Goal: Task Accomplishment & Management: Manage account settings

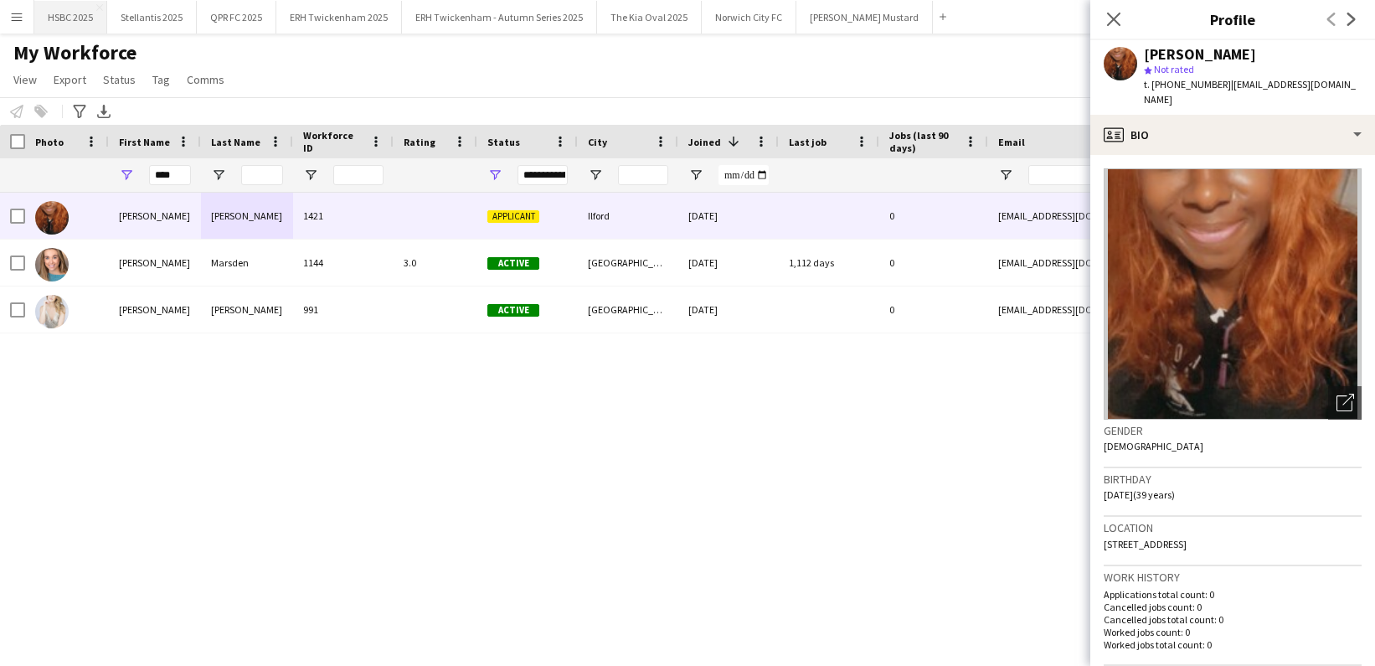
click at [82, 21] on button "HSBC 2025 Close" at bounding box center [70, 17] width 73 height 33
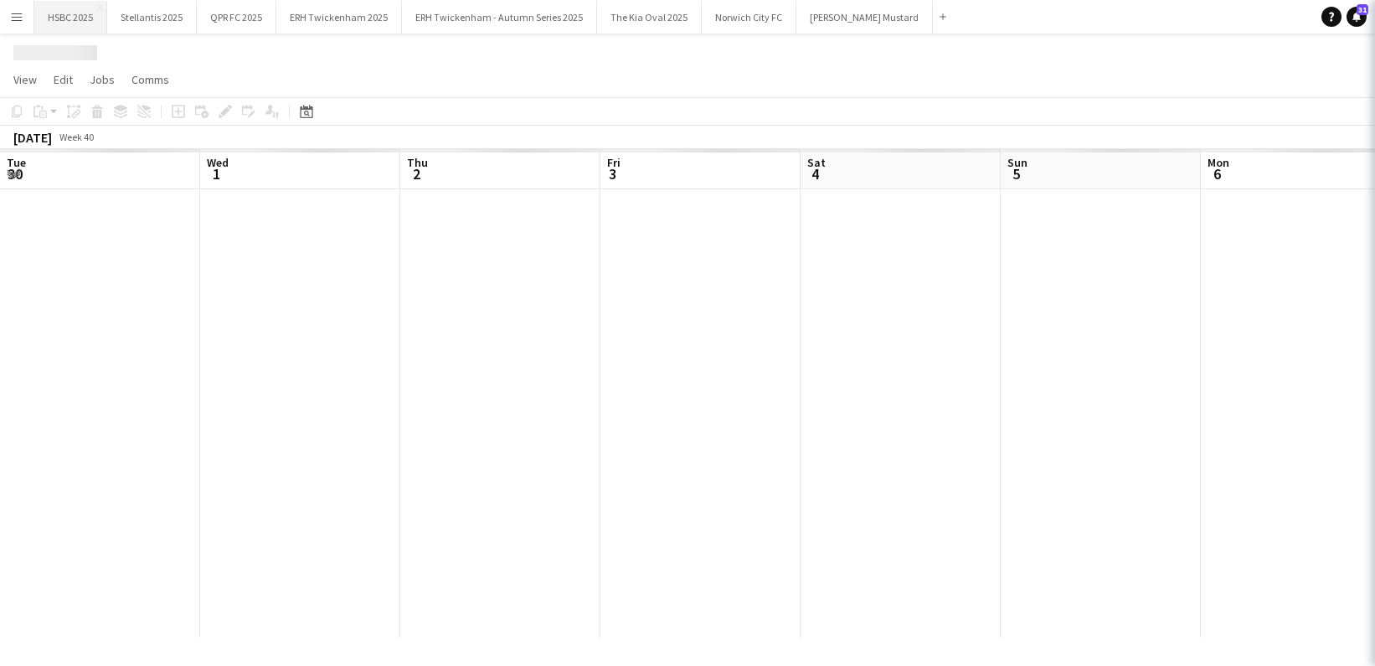
scroll to position [0, 569]
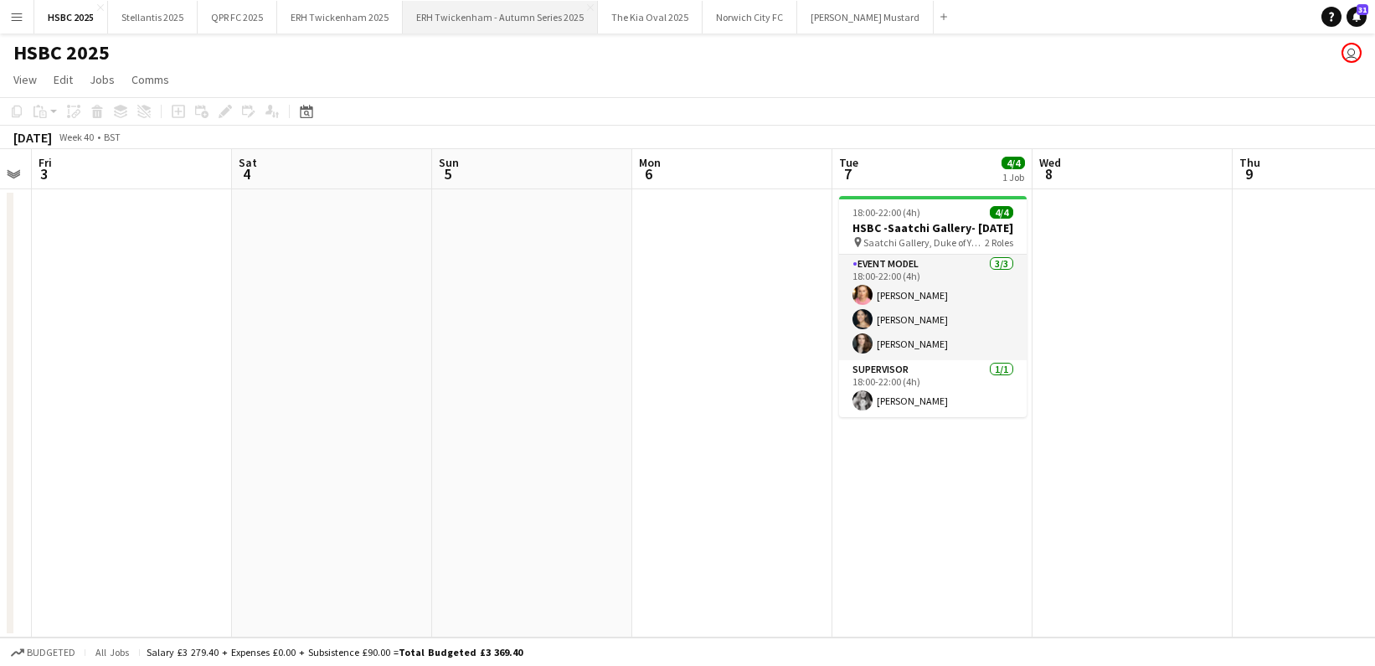
click at [491, 29] on button "ERH Twickenham - Autumn Series 2025 Close" at bounding box center [500, 17] width 195 height 33
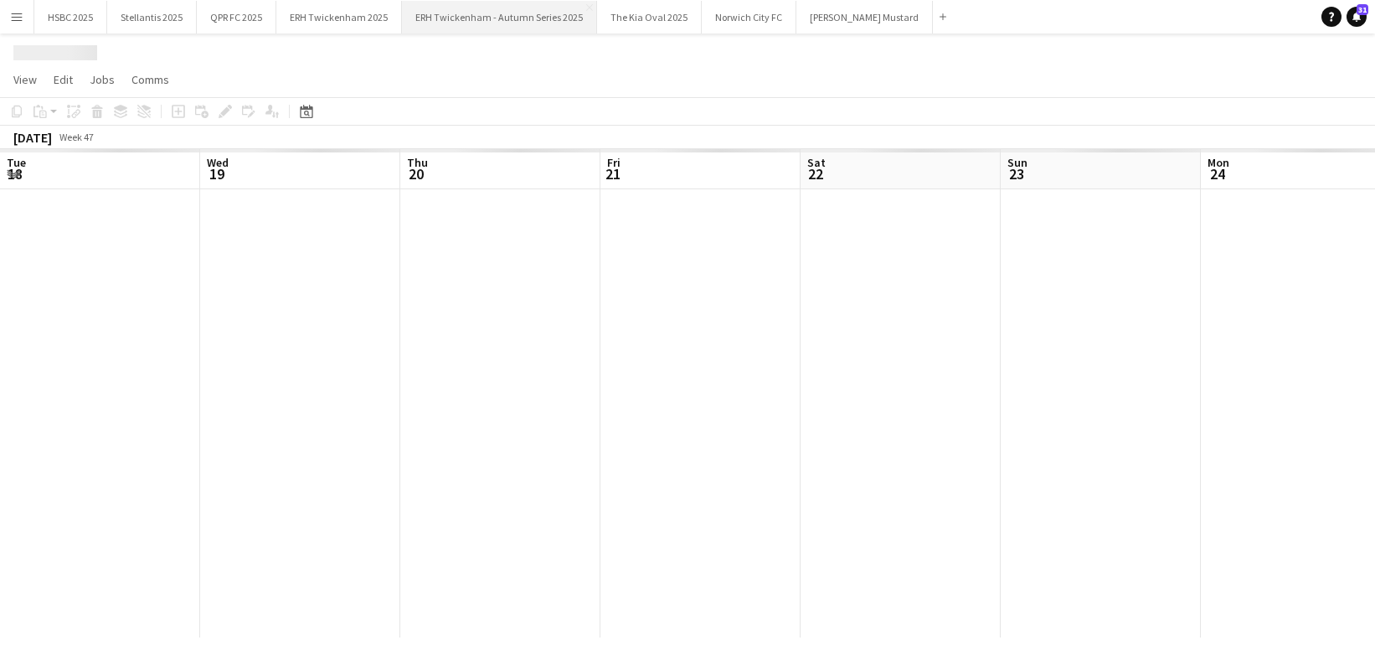
scroll to position [0, 590]
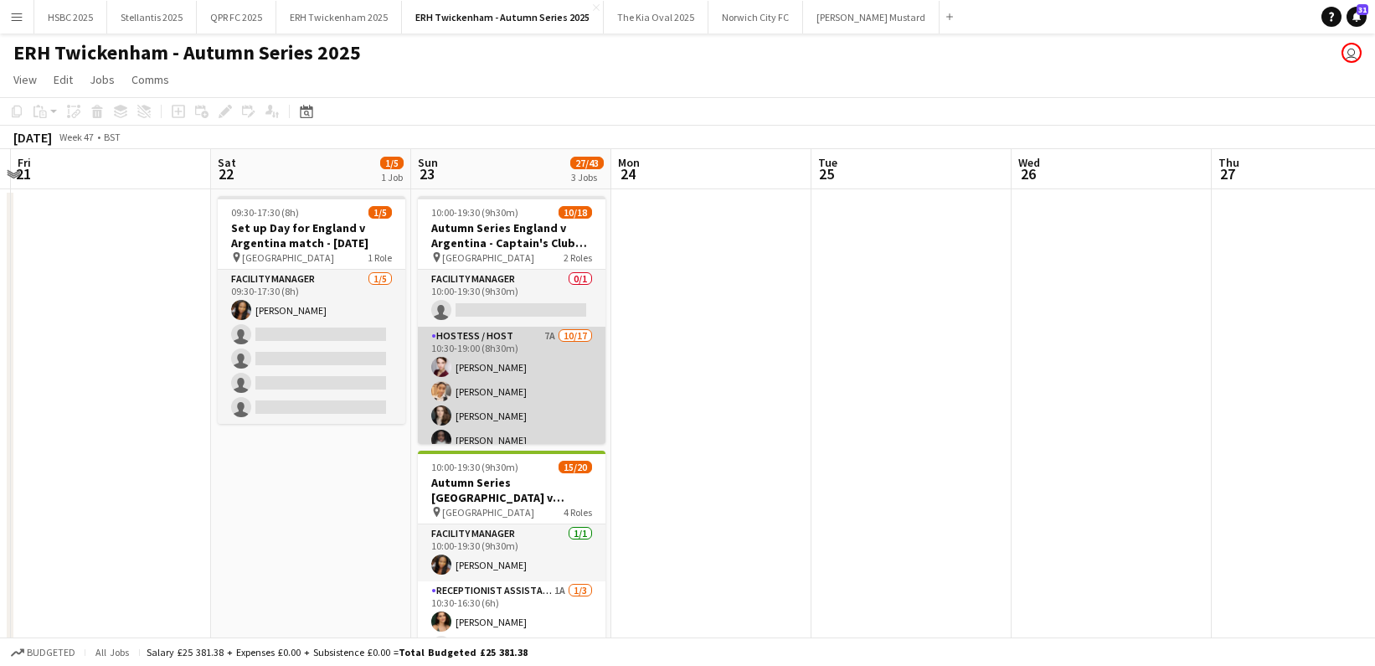
click at [501, 366] on app-card-role "Hostess / Host 7A [DATE] 10:30-19:00 (8h30m) [PERSON_NAME] [PERSON_NAME] [PERSO…" at bounding box center [512, 550] width 188 height 446
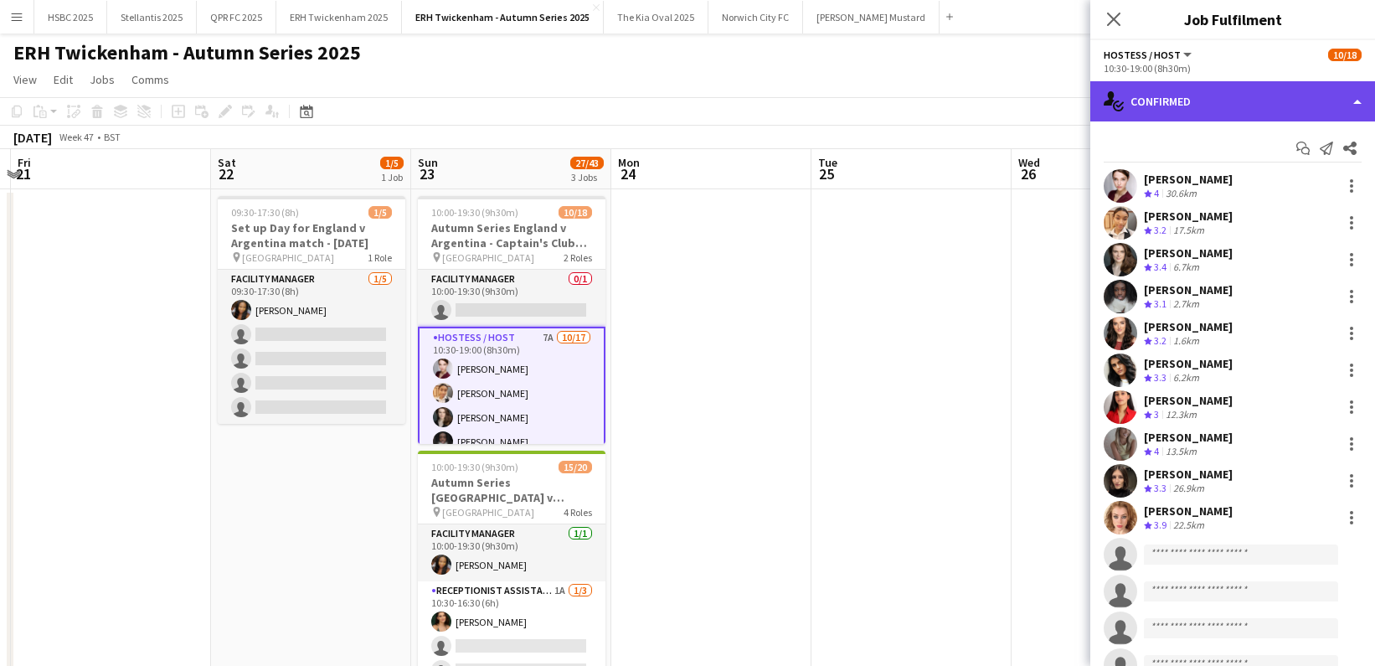
click at [1249, 100] on div "single-neutral-actions-check-2 Confirmed" at bounding box center [1232, 101] width 285 height 40
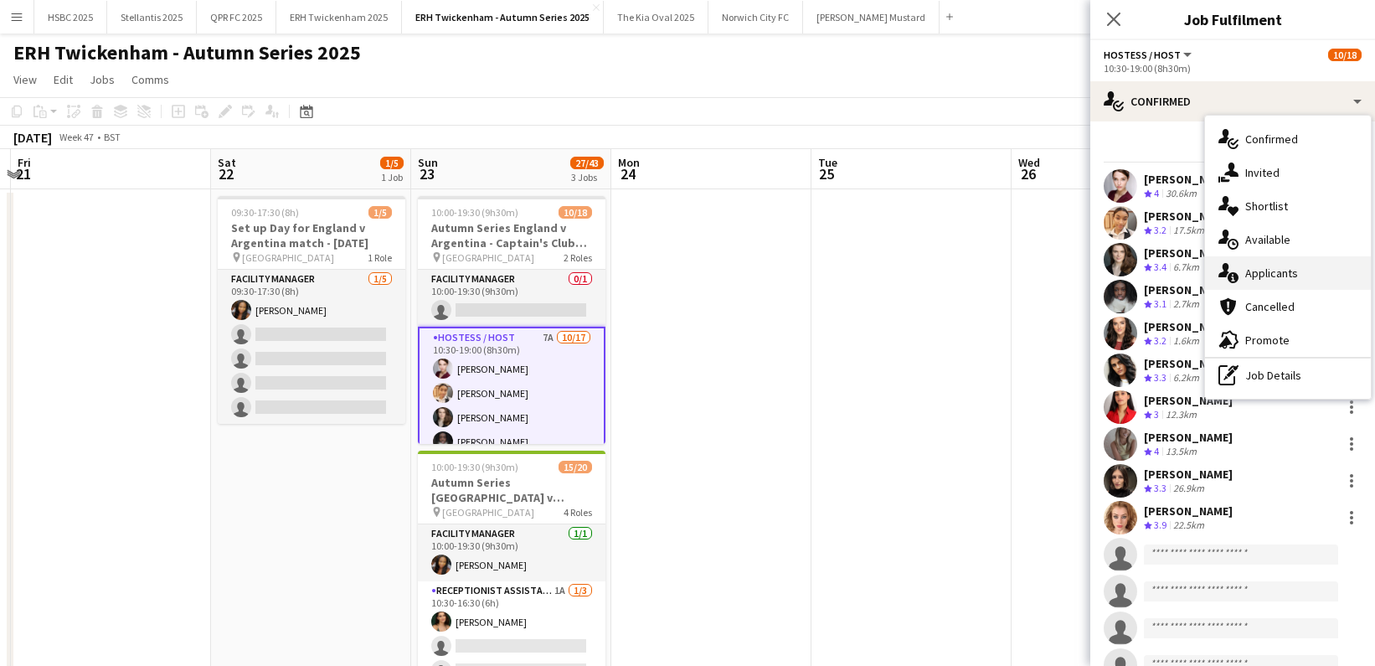
click at [1317, 281] on div "single-neutral-actions-information Applicants" at bounding box center [1288, 272] width 166 height 33
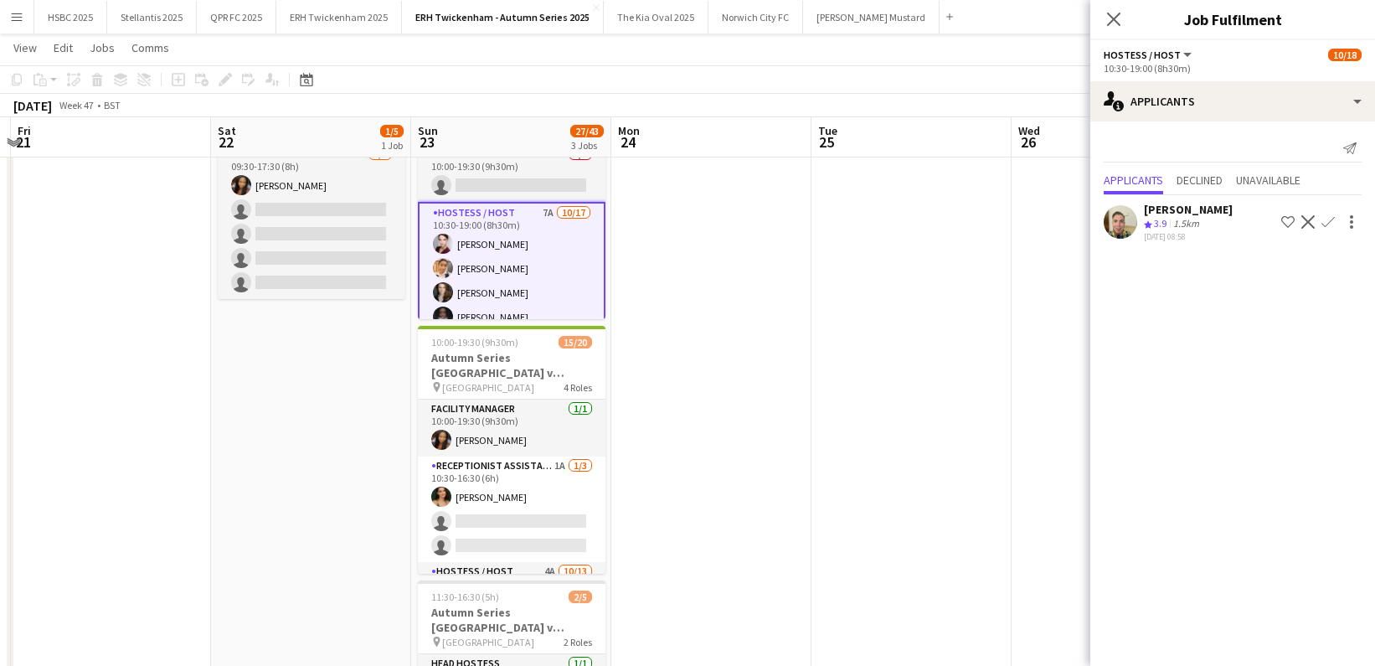
scroll to position [131, 0]
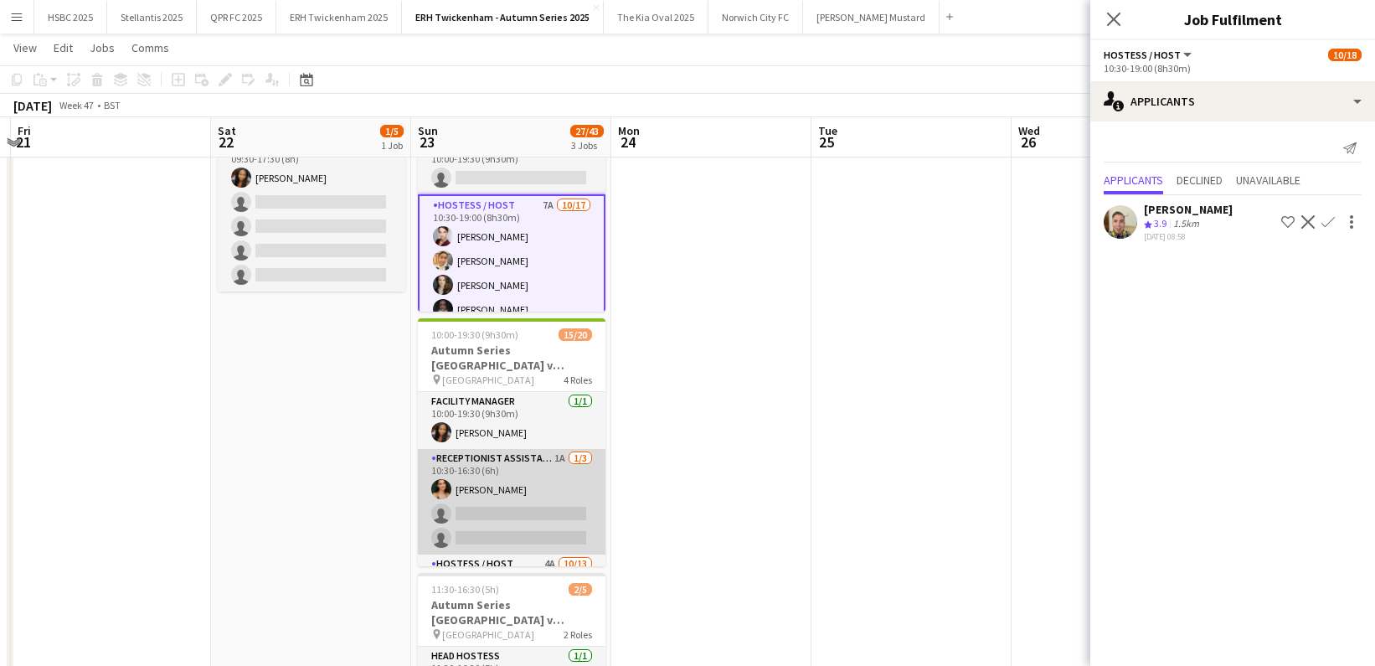
click at [506, 512] on app-card-role "Receptionist Assistant 1A [DATE] 10:30-16:30 (6h) [PERSON_NAME] single-neutral-…" at bounding box center [512, 502] width 188 height 106
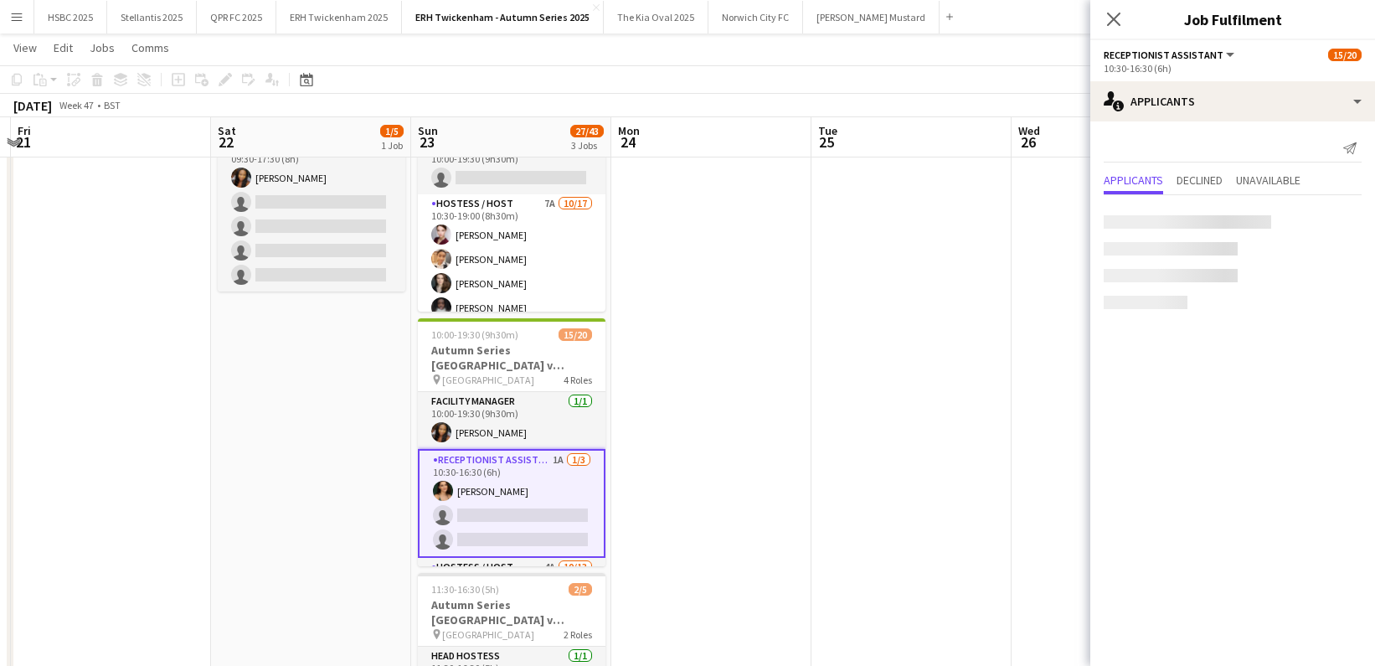
scroll to position [0, 590]
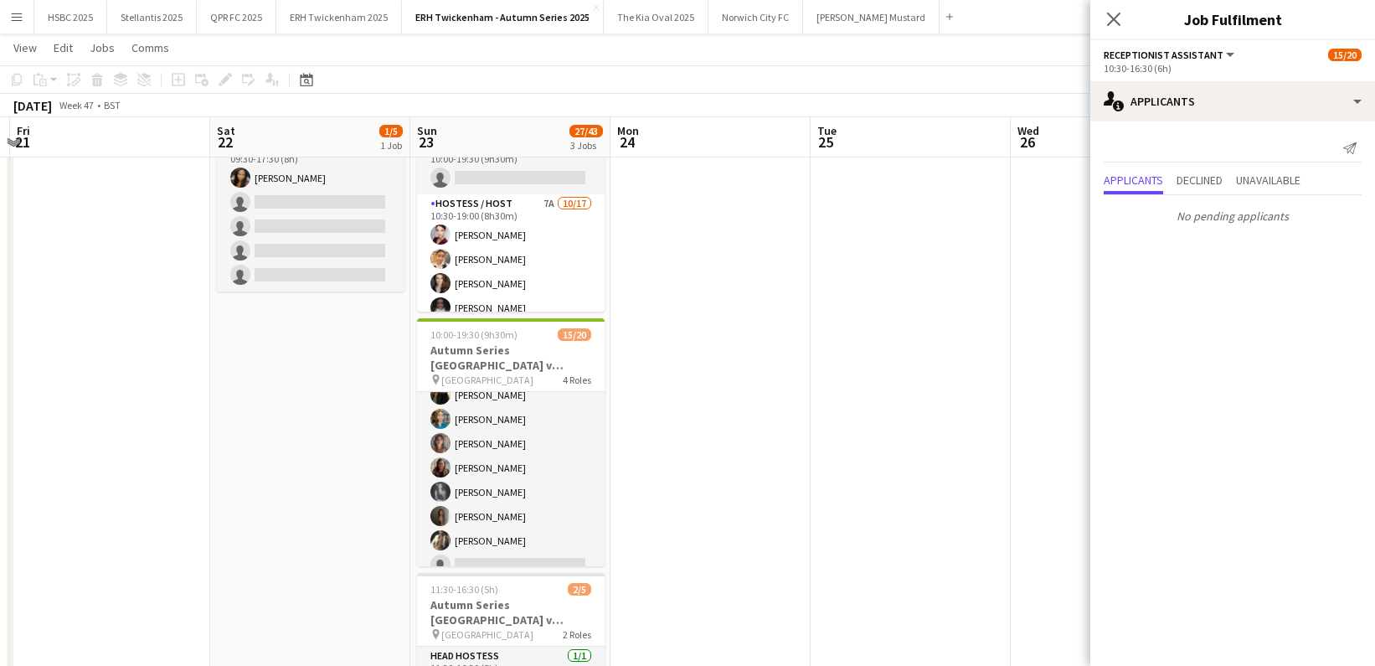
click at [507, 512] on app-card-role "Hostess / Host 4A [DATE] 10:30-19:15 (8h45m) [PERSON_NAME] [PERSON_NAME] [PERSO…" at bounding box center [511, 455] width 188 height 348
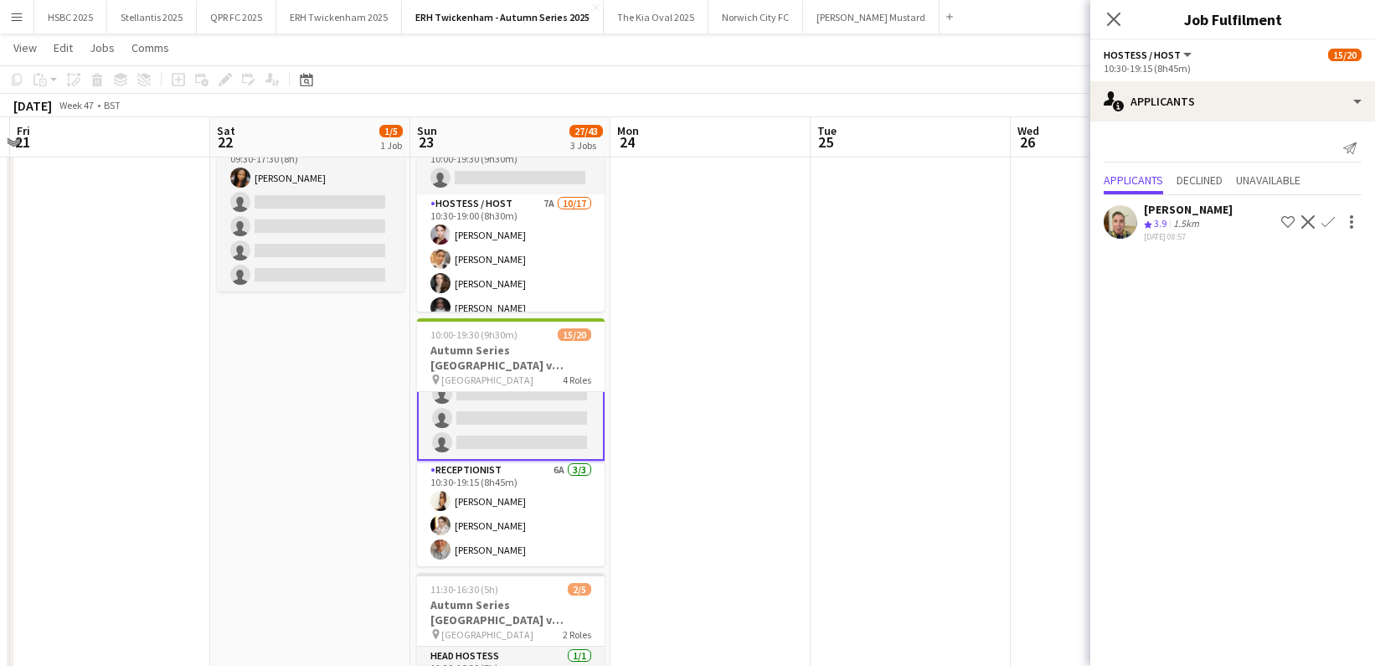
click at [507, 512] on app-card-role "Receptionist 6A [DATE] 10:30-19:15 (8h45m) [PERSON_NAME] [PERSON_NAME]" at bounding box center [511, 514] width 188 height 106
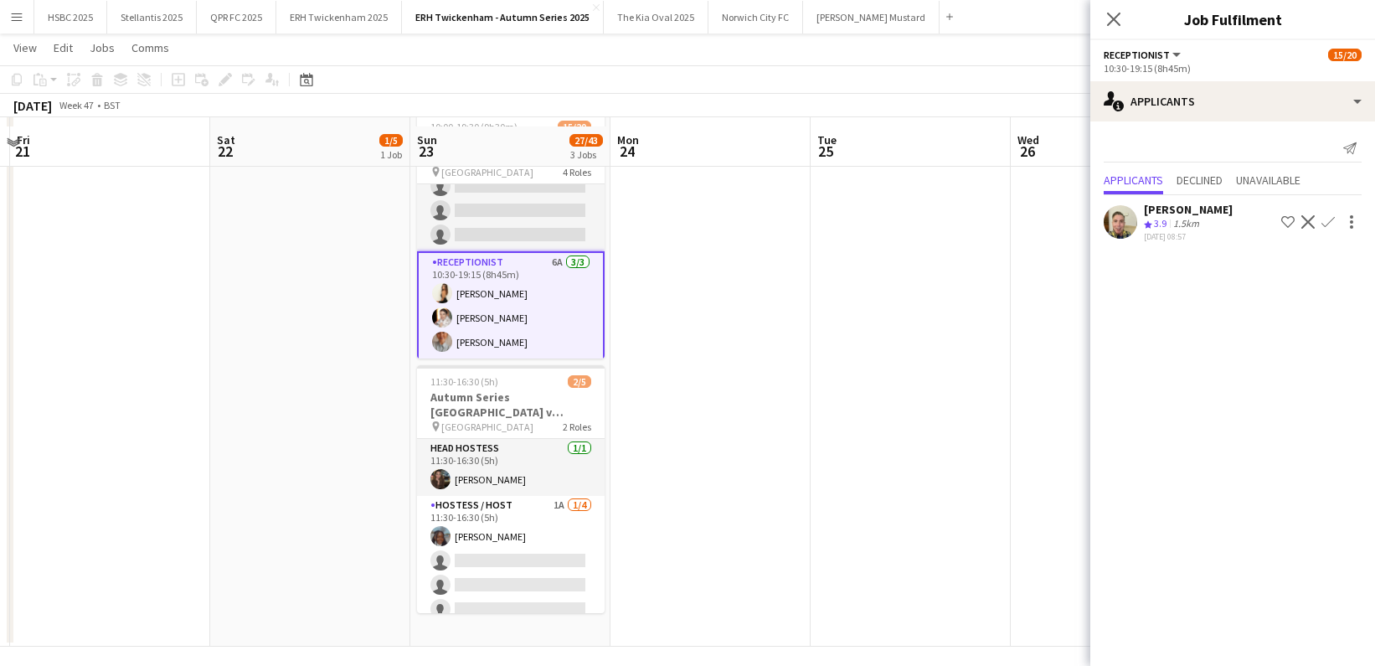
scroll to position [348, 0]
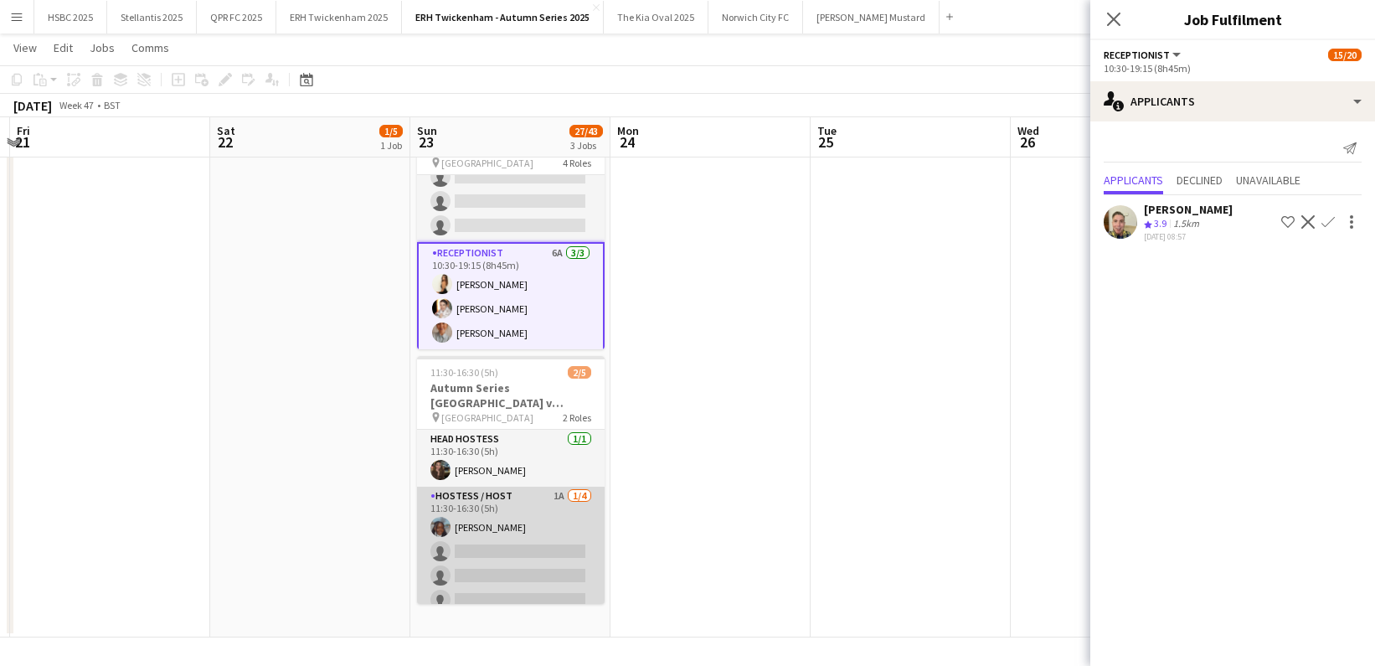
click at [576, 541] on app-card-role "Hostess / Host 1A [DATE] 11:30-16:30 (5h) [PERSON_NAME] single-neutral-actions …" at bounding box center [511, 552] width 188 height 130
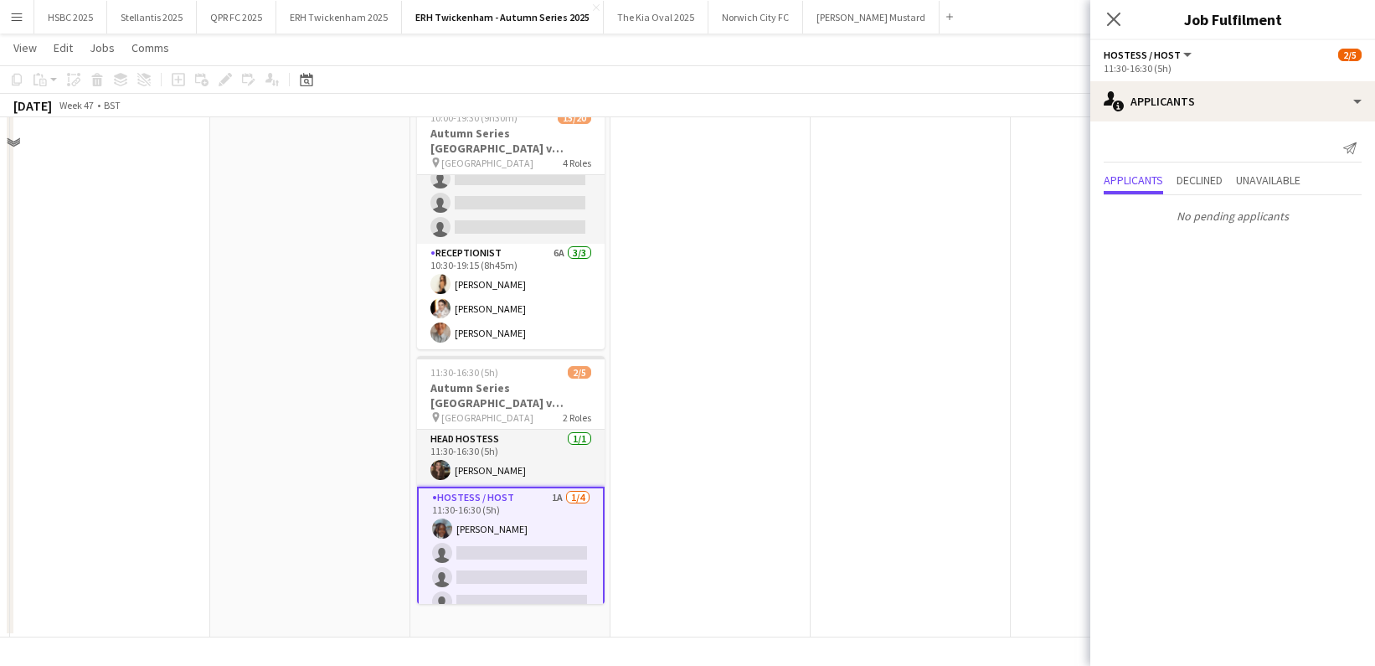
scroll to position [0, 0]
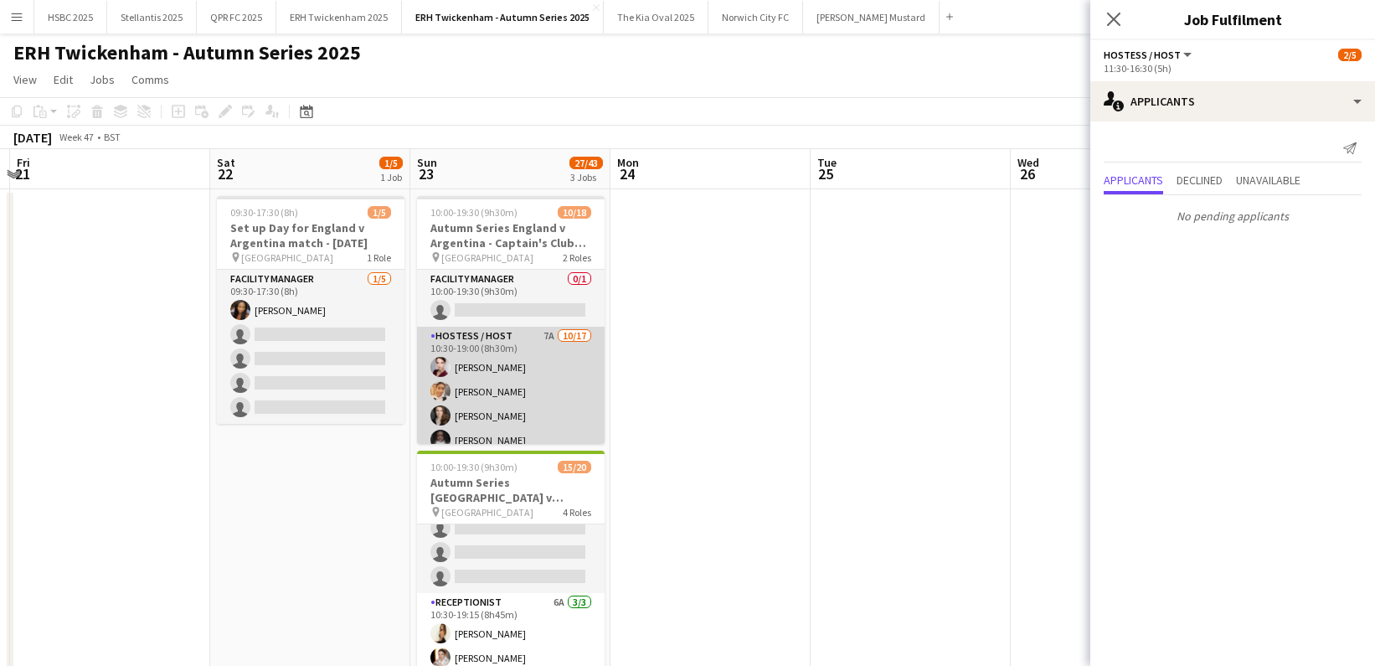
click at [523, 400] on app-card-role "Hostess / Host 7A [DATE] 10:30-19:00 (8h30m) [PERSON_NAME] [PERSON_NAME] [PERSO…" at bounding box center [511, 550] width 188 height 446
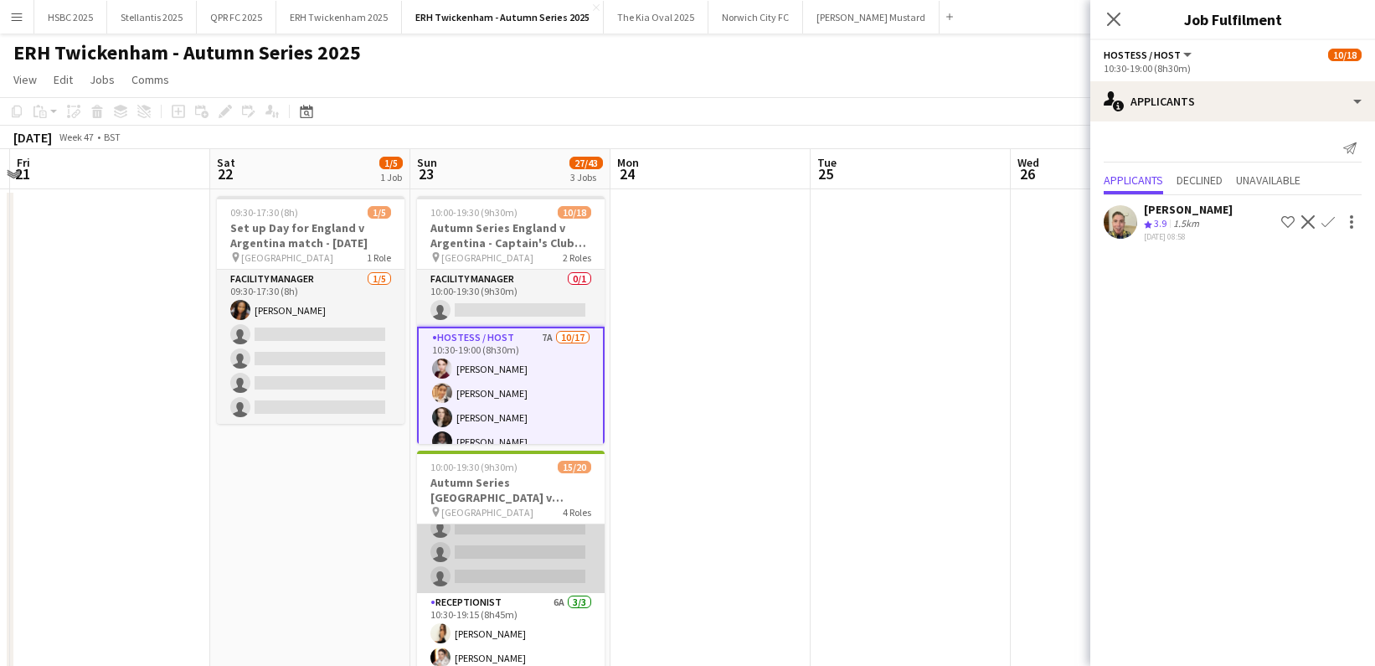
click at [523, 559] on app-card-role "Hostess / Host 4A [DATE] 10:30-19:15 (8h45m) [PERSON_NAME] [PERSON_NAME] [PERSO…" at bounding box center [511, 419] width 188 height 348
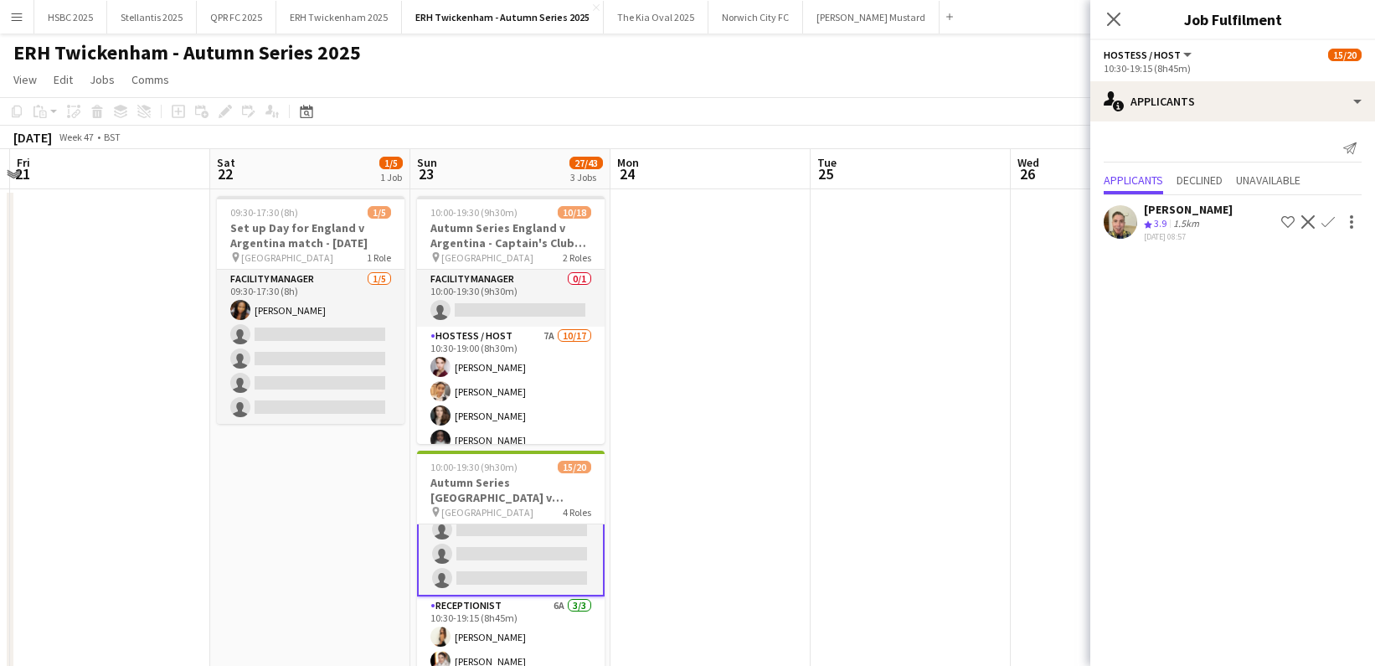
scroll to position [444, 0]
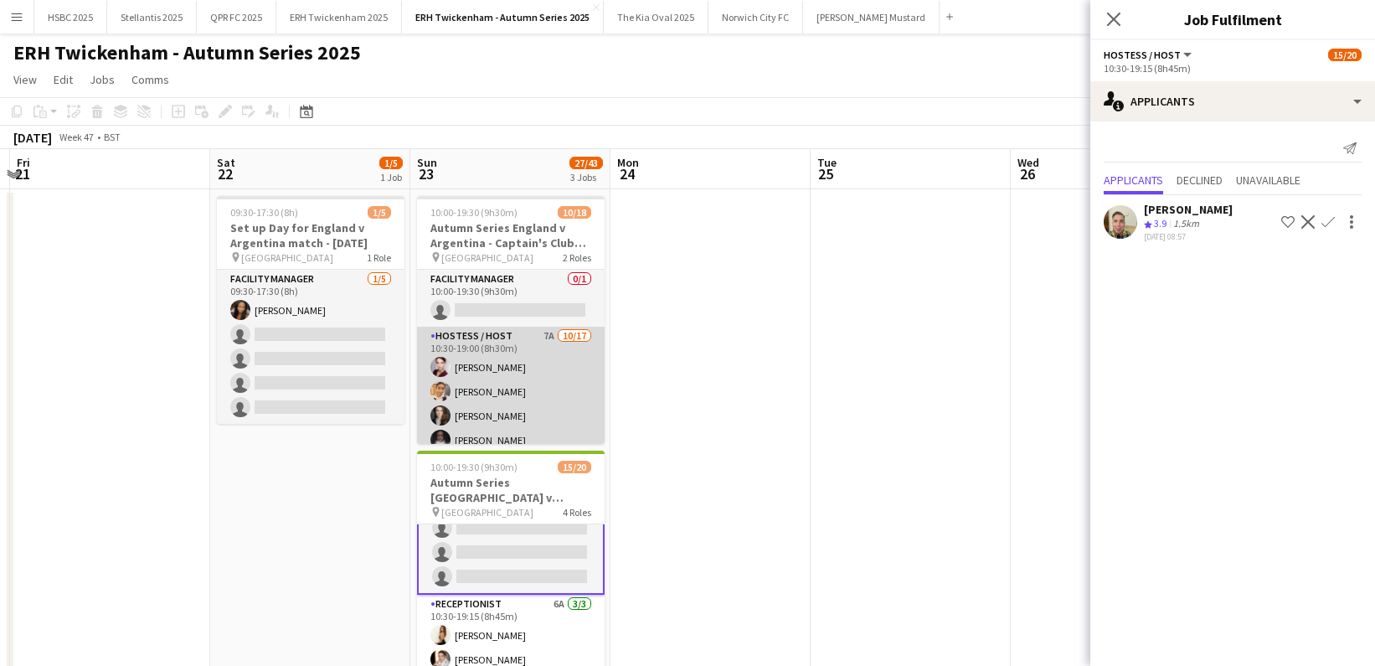
click at [529, 370] on app-card-role "Hostess / Host 7A [DATE] 10:30-19:00 (8h30m) [PERSON_NAME] [PERSON_NAME] [PERSO…" at bounding box center [511, 550] width 188 height 446
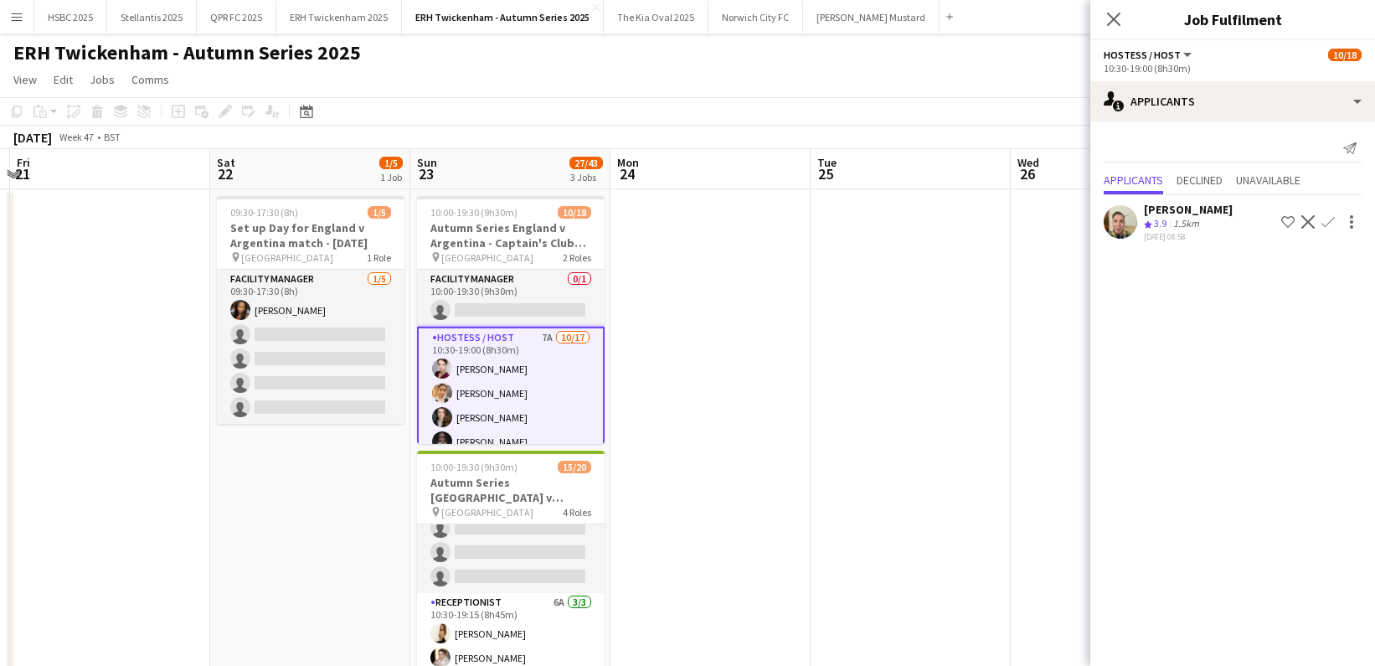
click at [1334, 219] on app-icon "Confirm" at bounding box center [1328, 221] width 13 height 13
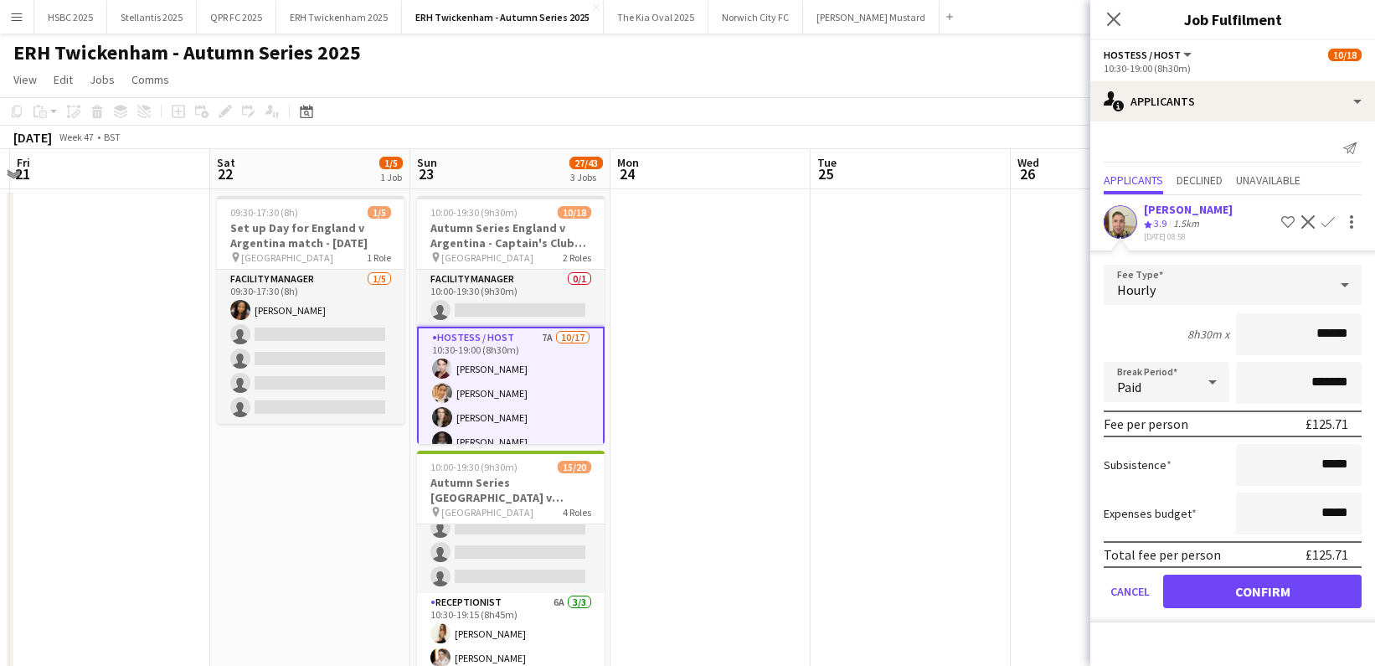
click button "Confirm" at bounding box center [1262, 591] width 198 height 33
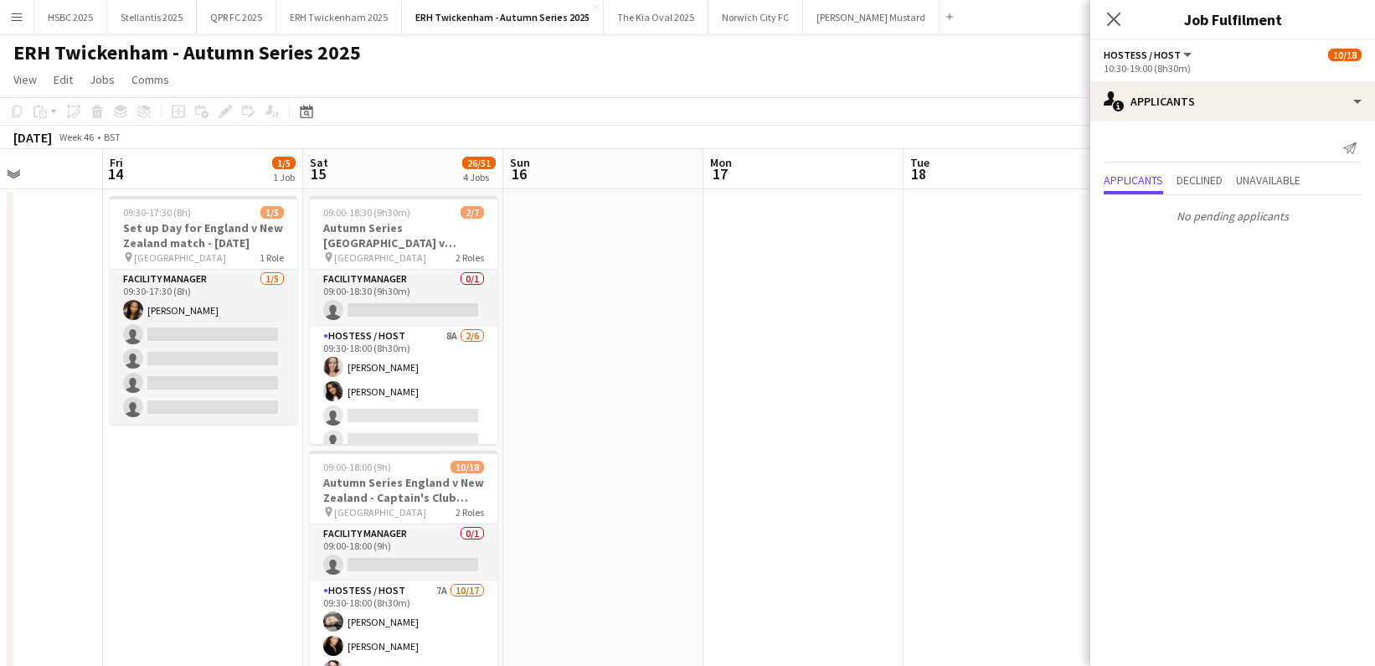
scroll to position [0, 494]
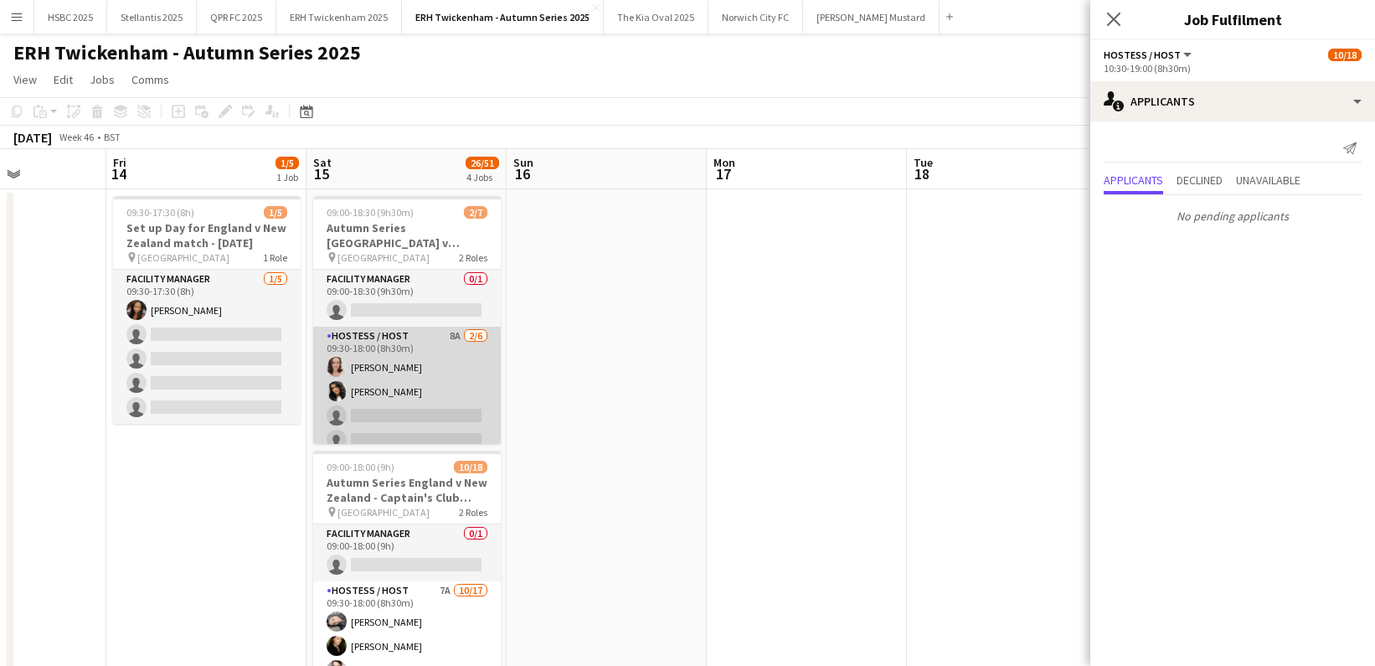
click at [379, 388] on app-card-role "Hostess / Host 8A [DATE] 09:30-18:00 (8h30m) [PERSON_NAME] [PERSON_NAME] single…" at bounding box center [407, 416] width 188 height 178
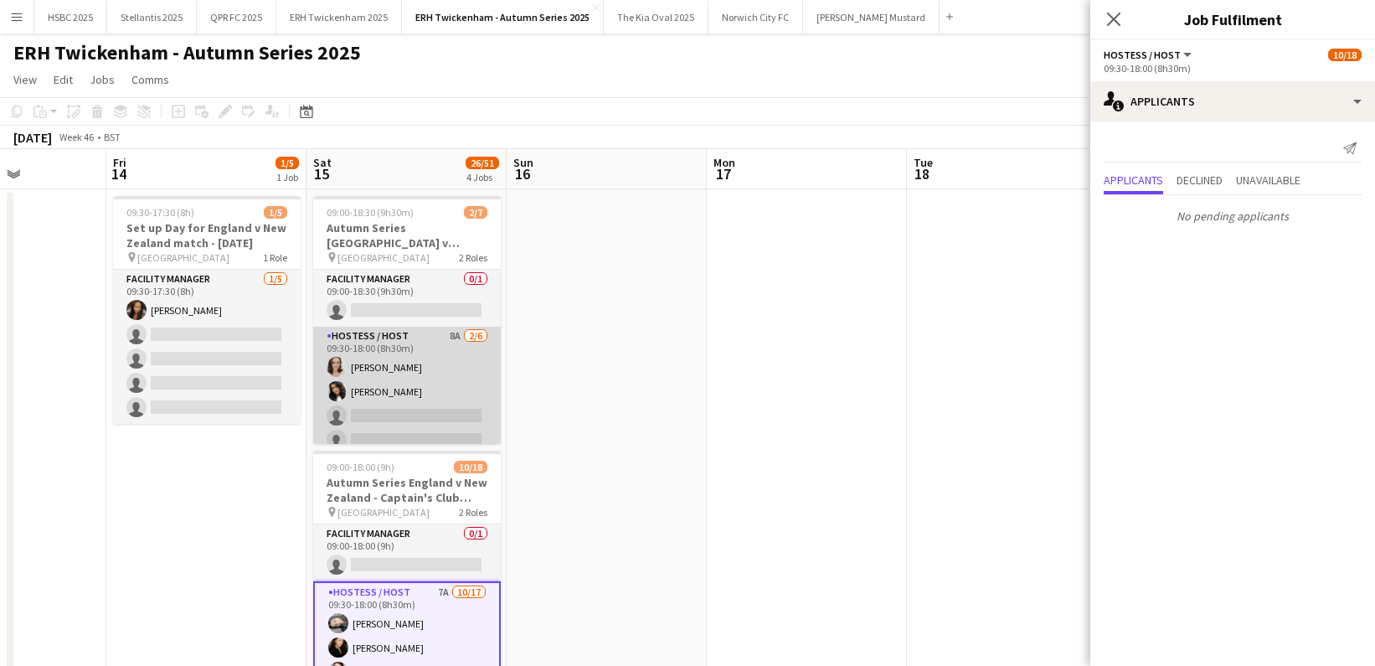
click at [429, 385] on app-card-role "Hostess / Host 8A [DATE] 09:30-18:00 (8h30m) [PERSON_NAME] [PERSON_NAME] single…" at bounding box center [407, 416] width 188 height 178
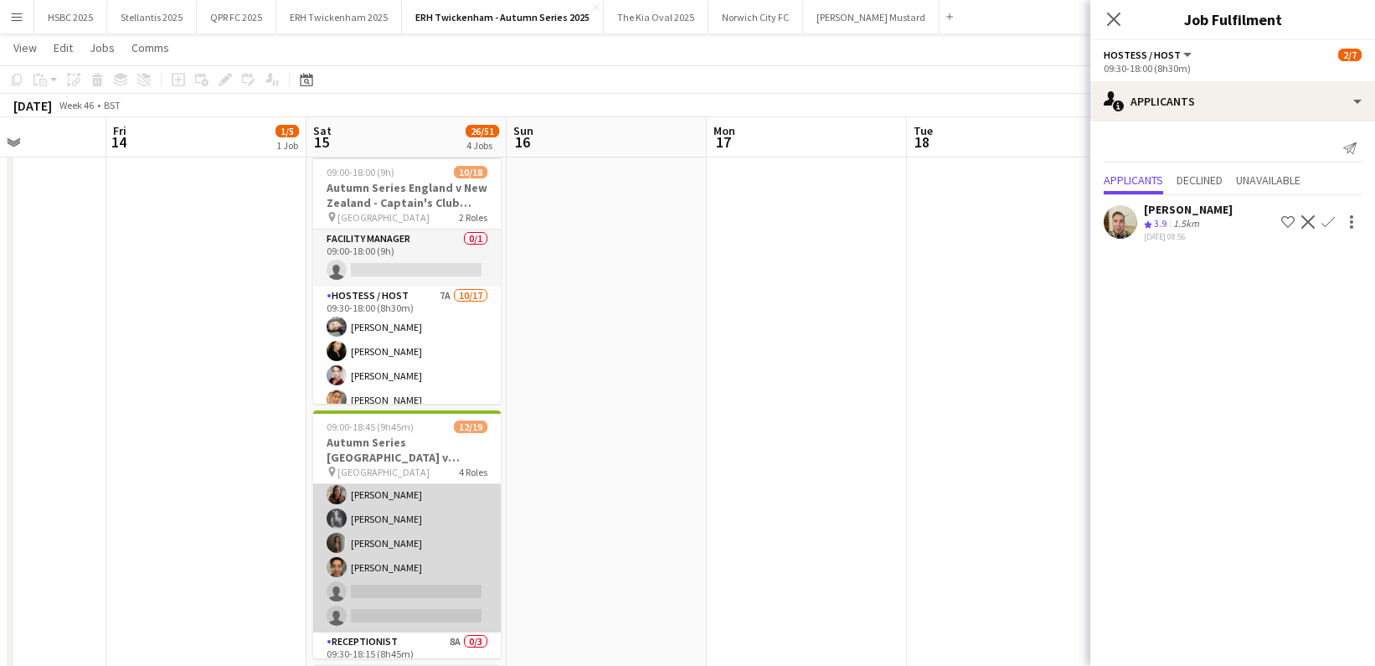
scroll to position [418, 0]
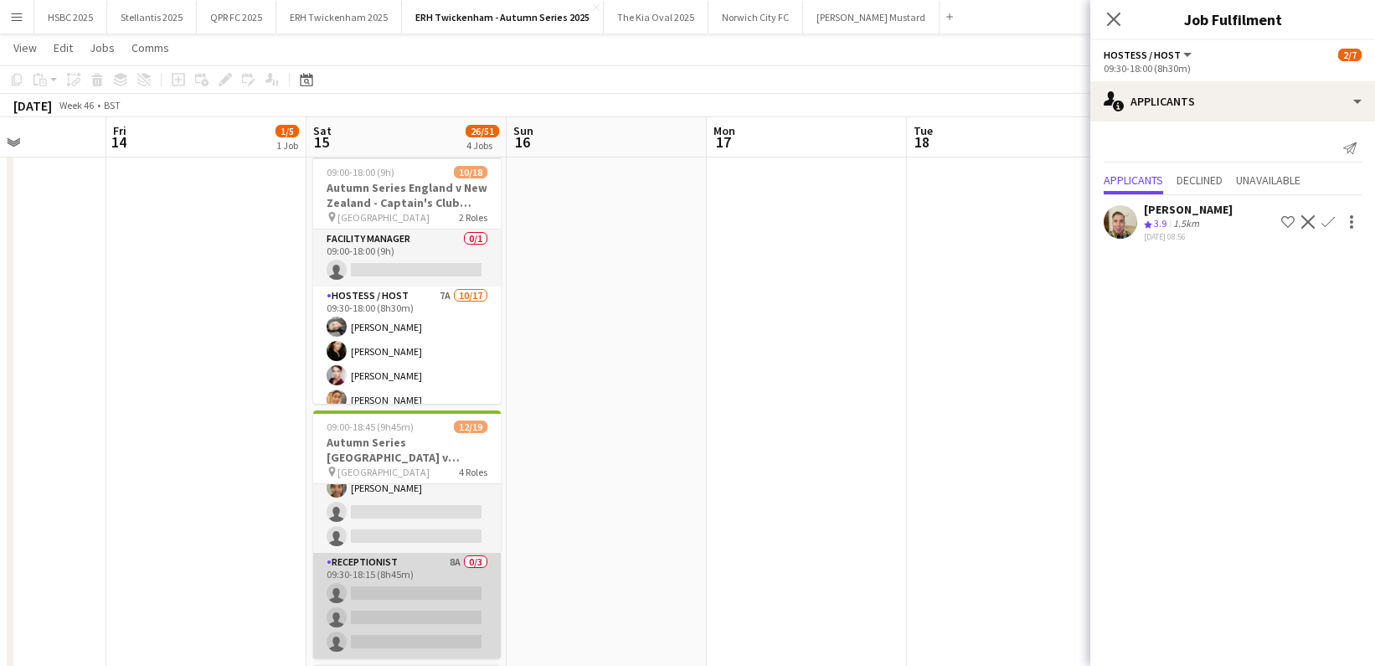
click at [456, 594] on app-card-role "Receptionist 8A 0/3 09:30-18:15 (8h45m) single-neutral-actions single-neutral-a…" at bounding box center [407, 606] width 188 height 106
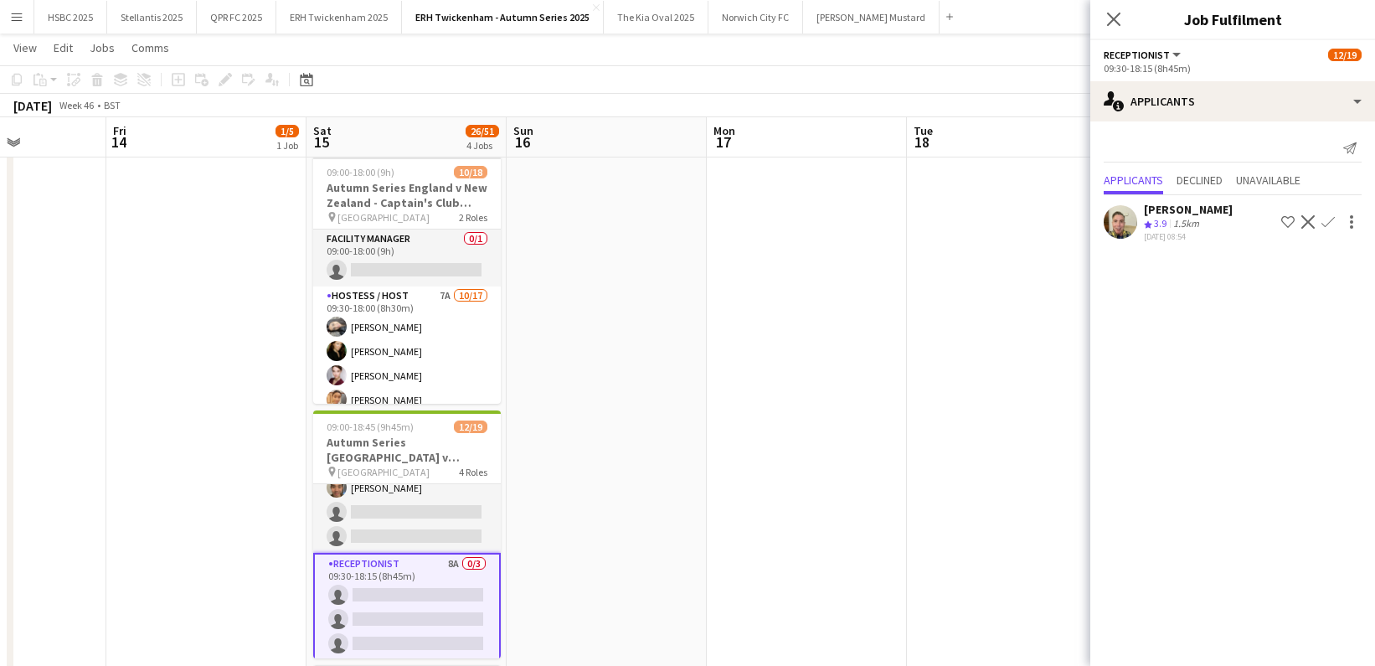
click at [1328, 219] on app-icon "Confirm" at bounding box center [1328, 221] width 13 height 13
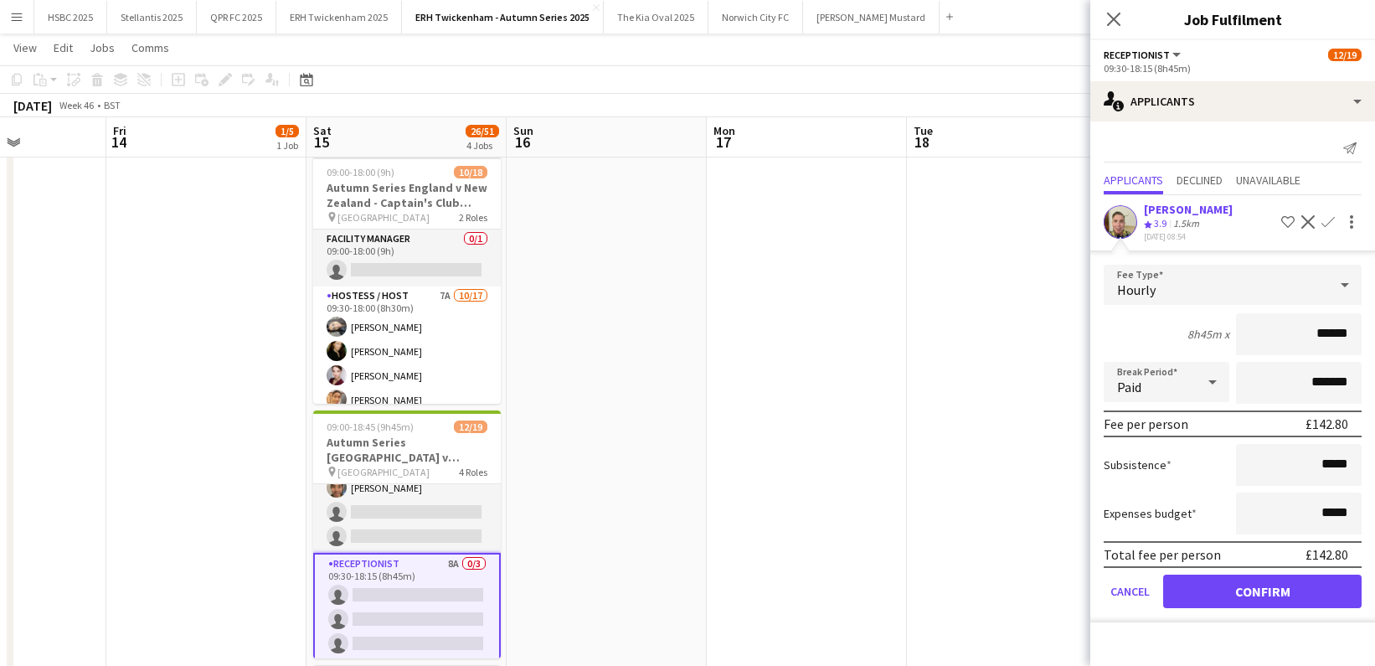
click button "Confirm" at bounding box center [1262, 591] width 198 height 33
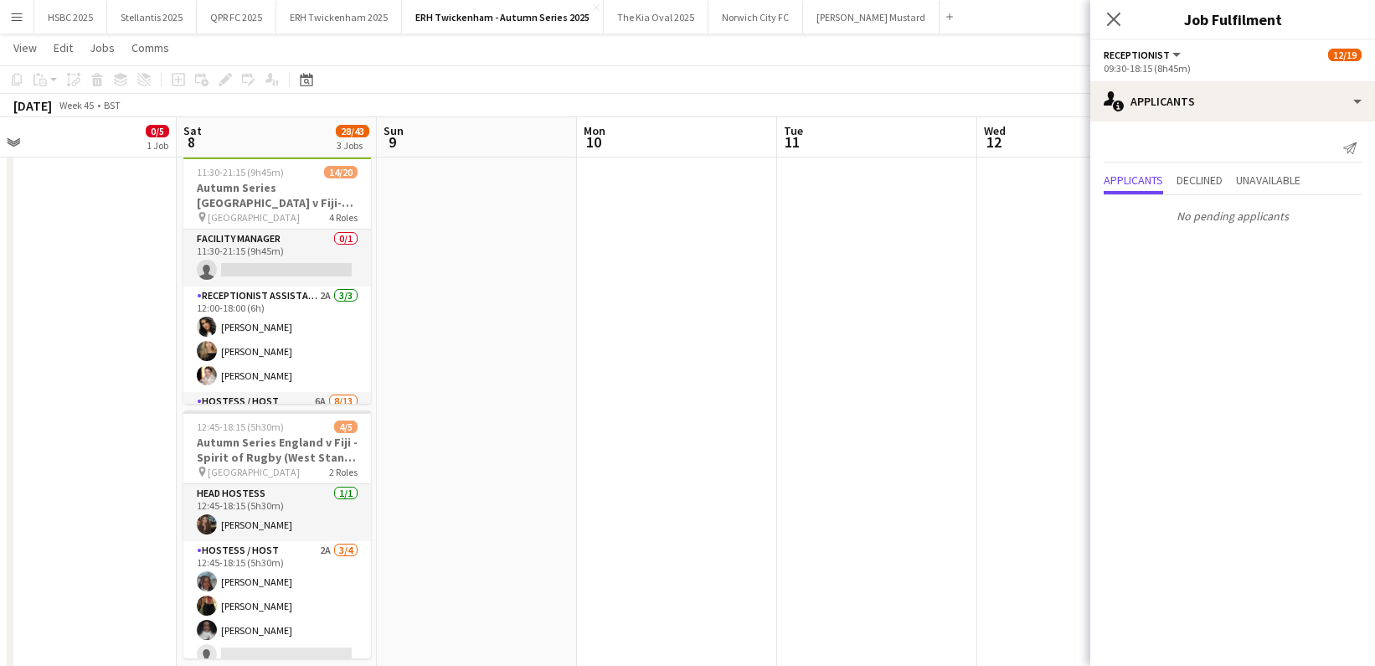
scroll to position [0, 421]
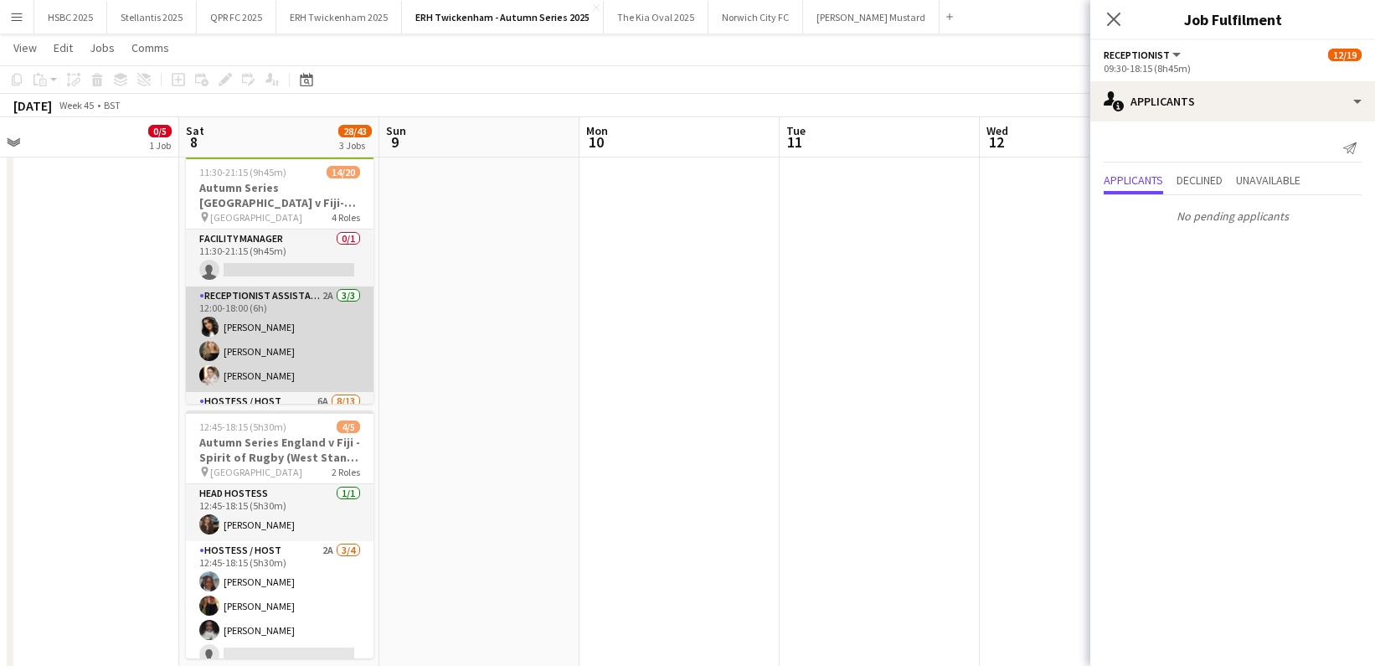
click at [324, 361] on app-card-role "Receptionist Assistant 2A [DATE] 12:00-18:00 (6h) [PERSON_NAME] [PERSON_NAME] […" at bounding box center [280, 339] width 188 height 106
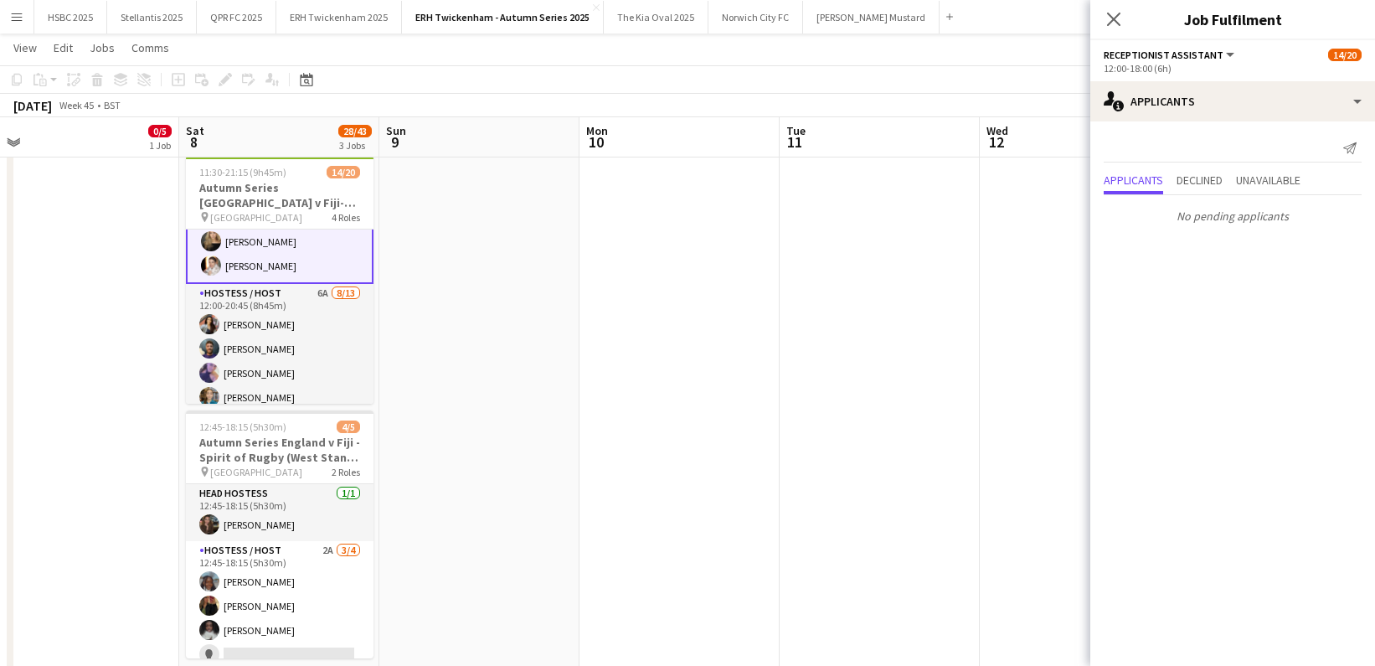
click at [324, 361] on app-card-role "Hostess / Host 6A [DATE] 12:00-20:45 (8h45m) [PERSON_NAME] [PERSON_NAME] [PERSO…" at bounding box center [280, 458] width 188 height 348
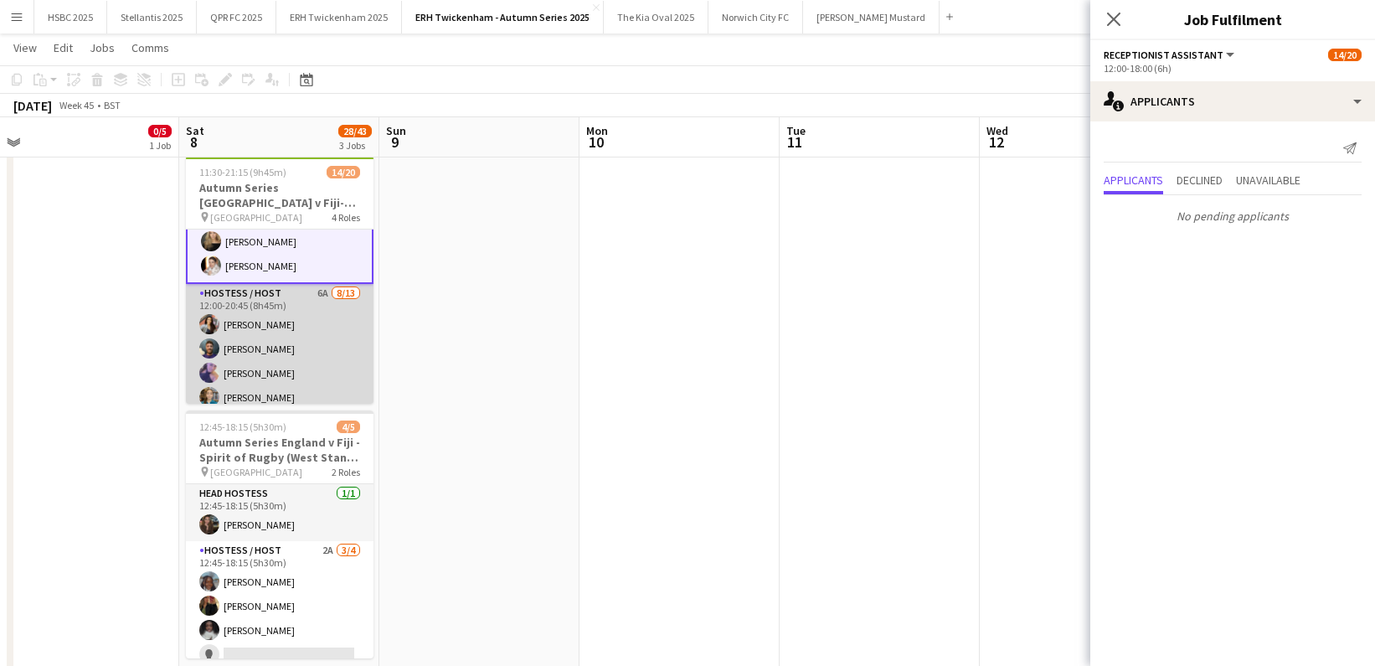
scroll to position [107, 0]
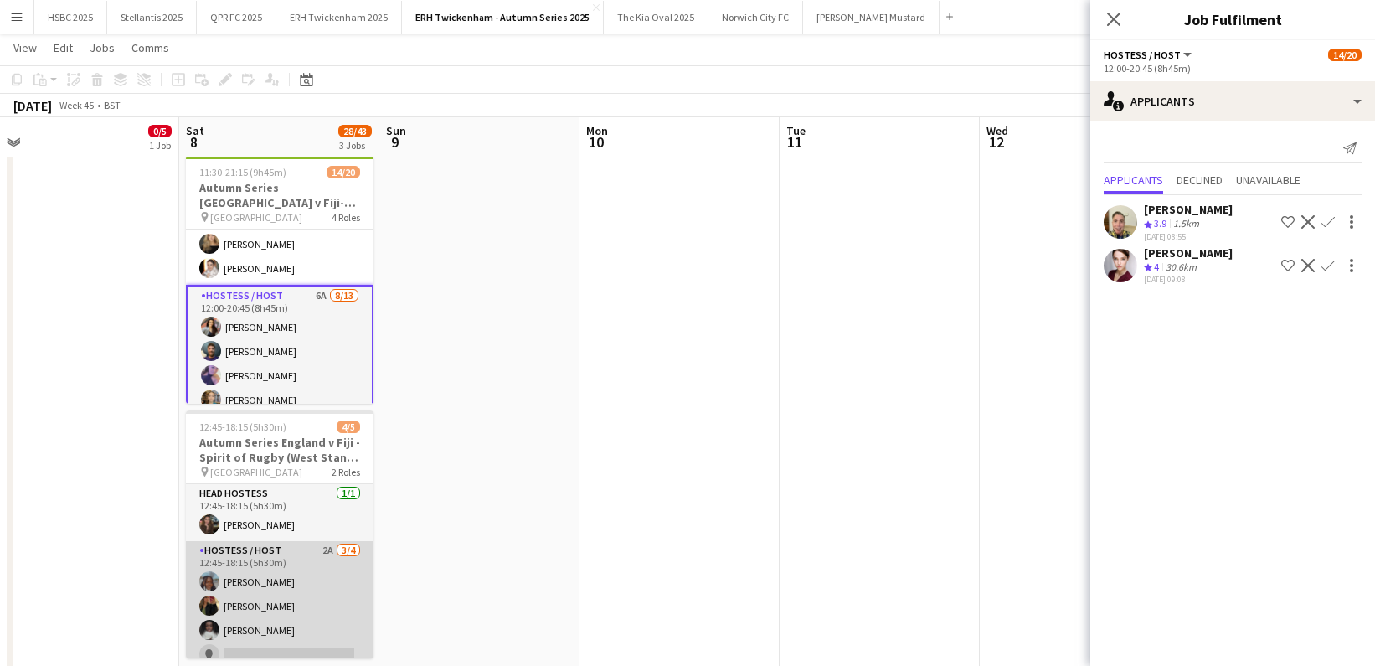
click at [296, 620] on app-card-role "Hostess / Host 2A [DATE] 12:45-18:15 (5h30m) [PERSON_NAME] [PERSON_NAME] [PERSO…" at bounding box center [280, 606] width 188 height 130
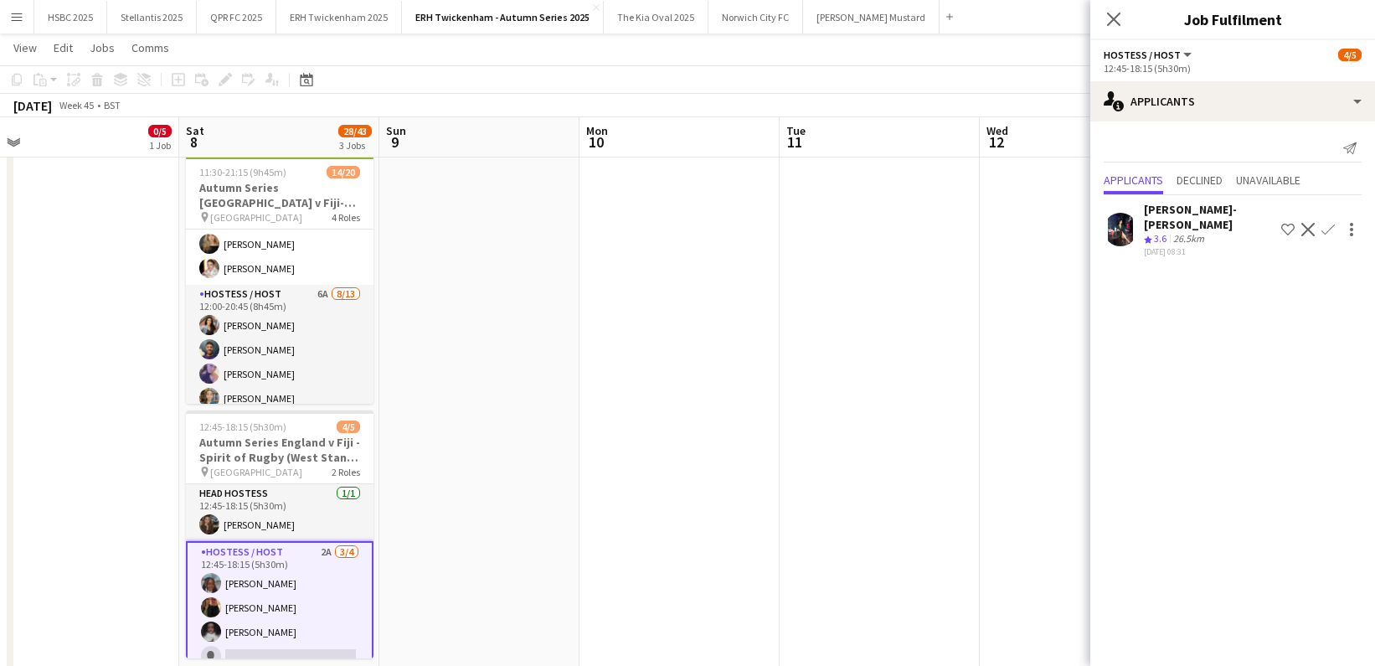
click at [1331, 223] on app-icon "Confirm" at bounding box center [1328, 229] width 13 height 13
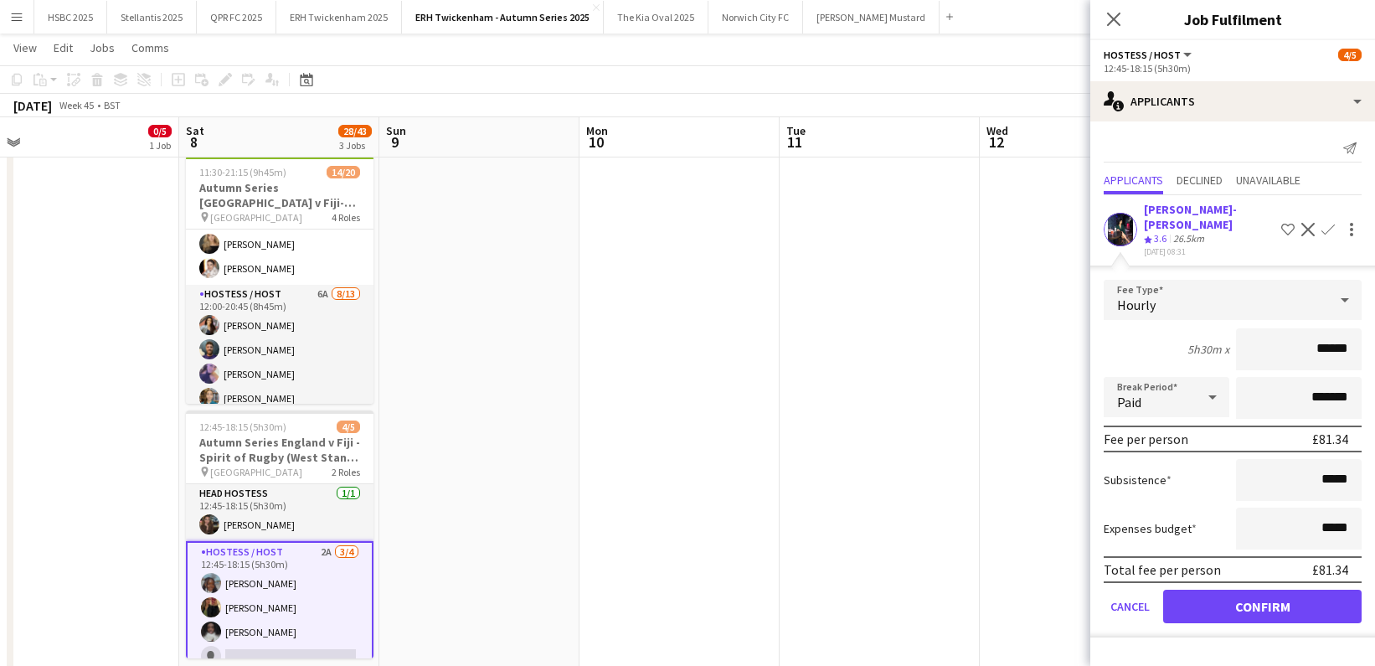
click button "Confirm" at bounding box center [1262, 606] width 198 height 33
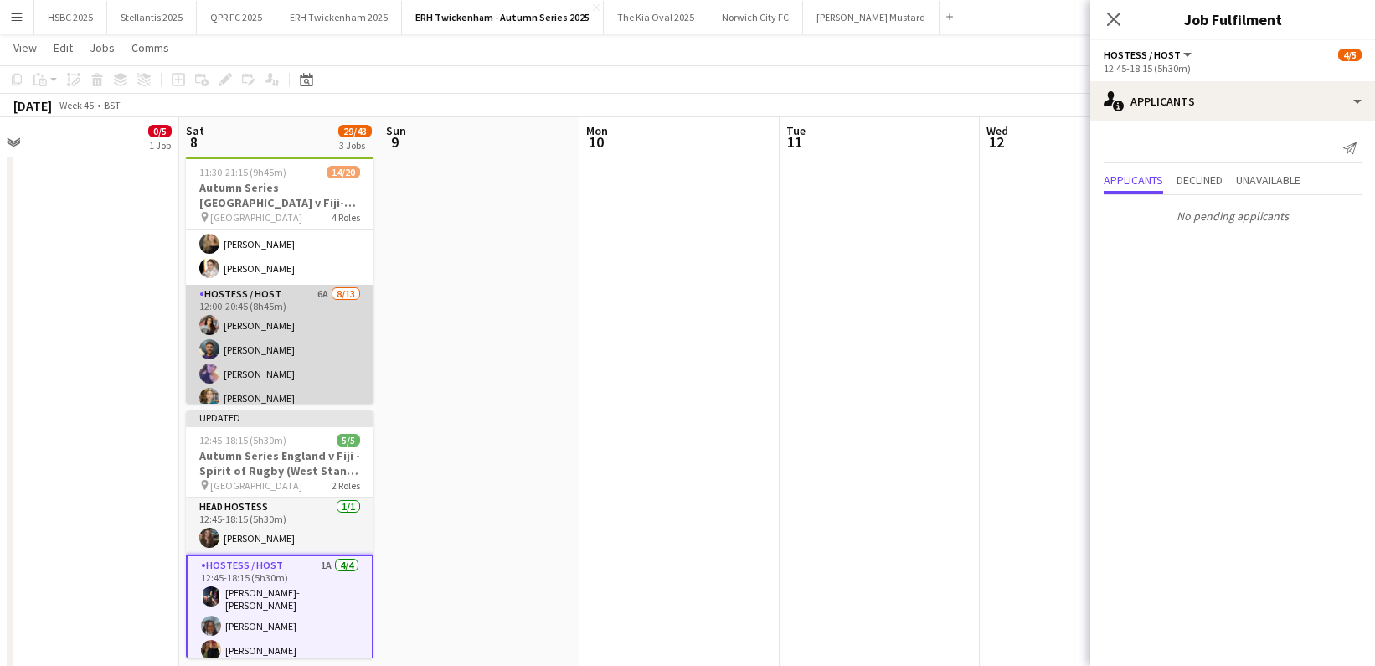
click at [291, 341] on app-card-role "Hostess / Host 6A [DATE] 12:00-20:45 (8h45m) [PERSON_NAME] [PERSON_NAME] [PERSO…" at bounding box center [280, 459] width 188 height 348
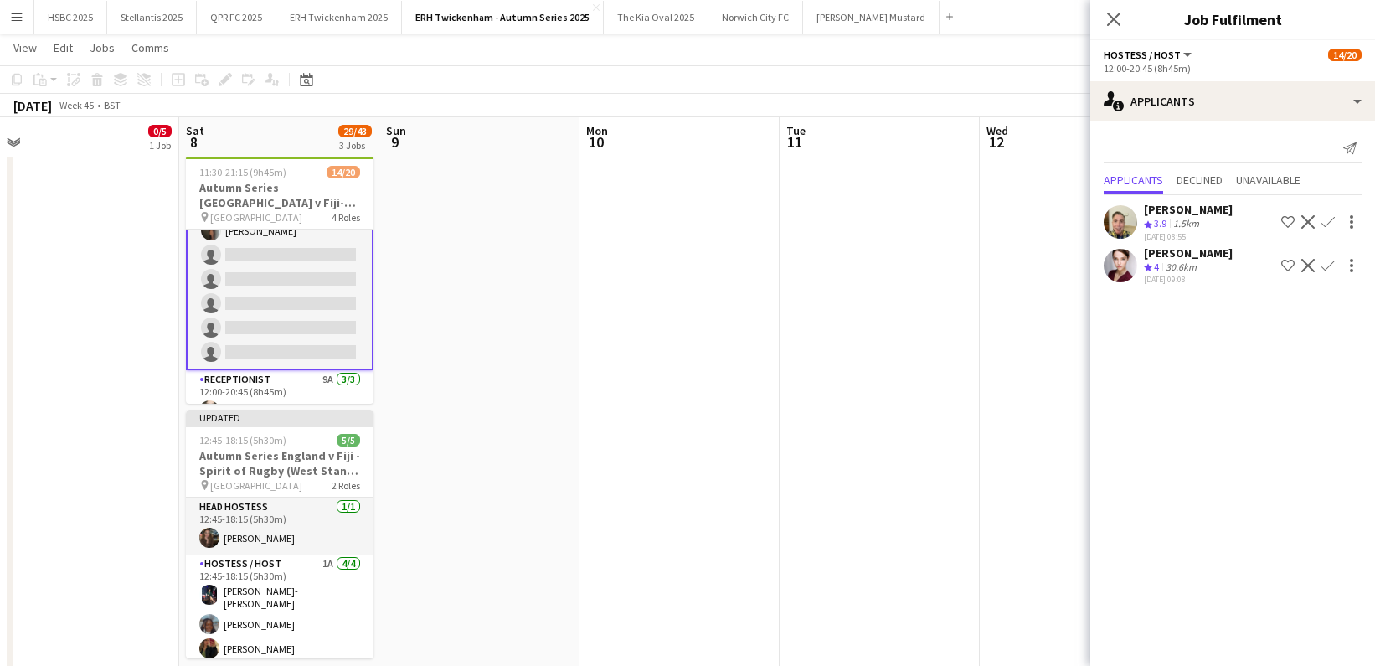
scroll to position [446, 0]
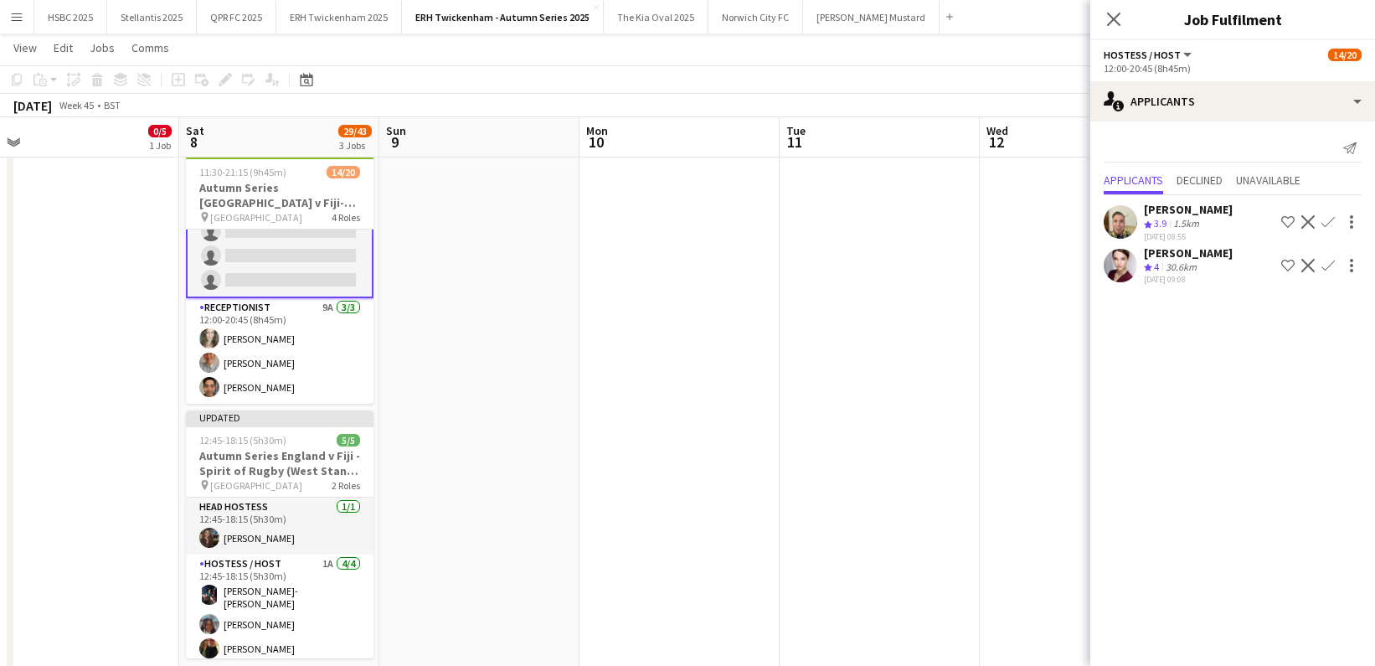
click at [292, 341] on app-card-role "Receptionist 9A [DATE] 12:00-20:45 (8h45m) [PERSON_NAME] [PERSON_NAME] Sheveka …" at bounding box center [280, 351] width 188 height 106
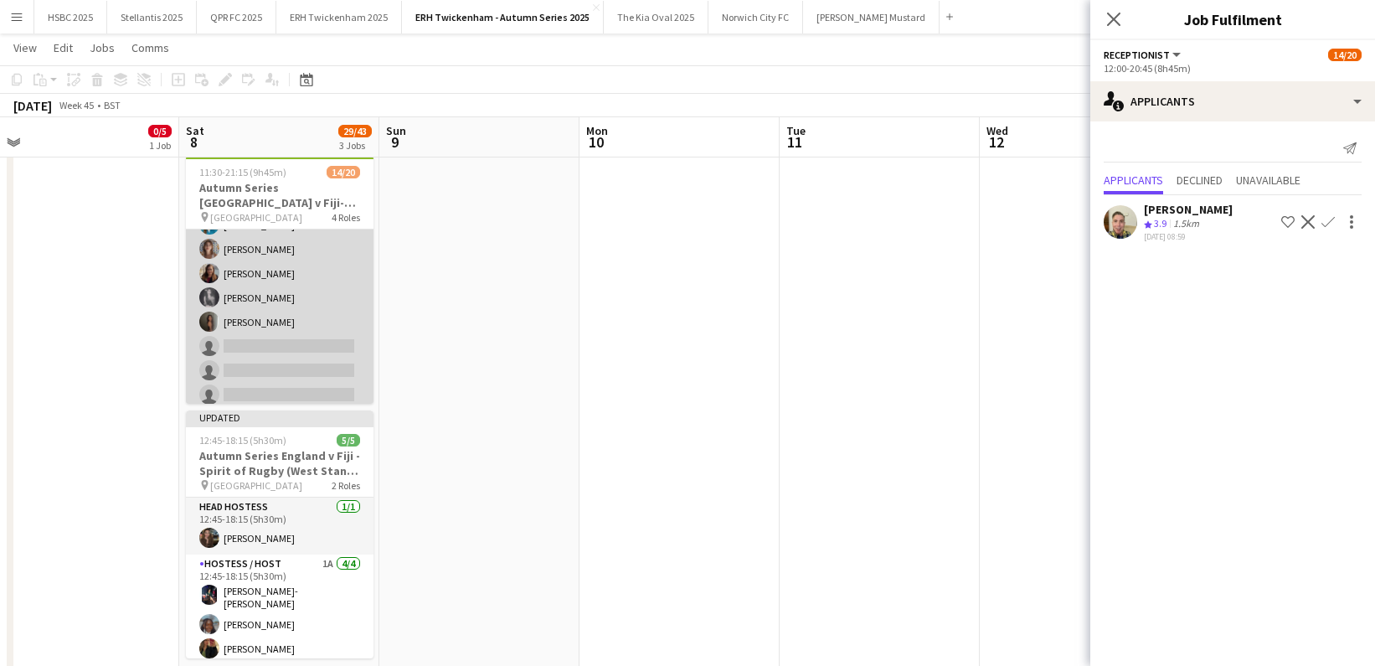
click at [292, 341] on app-card-role "Hostess / Host 6A [DATE] 12:00-20:45 (8h45m) [PERSON_NAME] [PERSON_NAME] [PERSO…" at bounding box center [280, 285] width 188 height 348
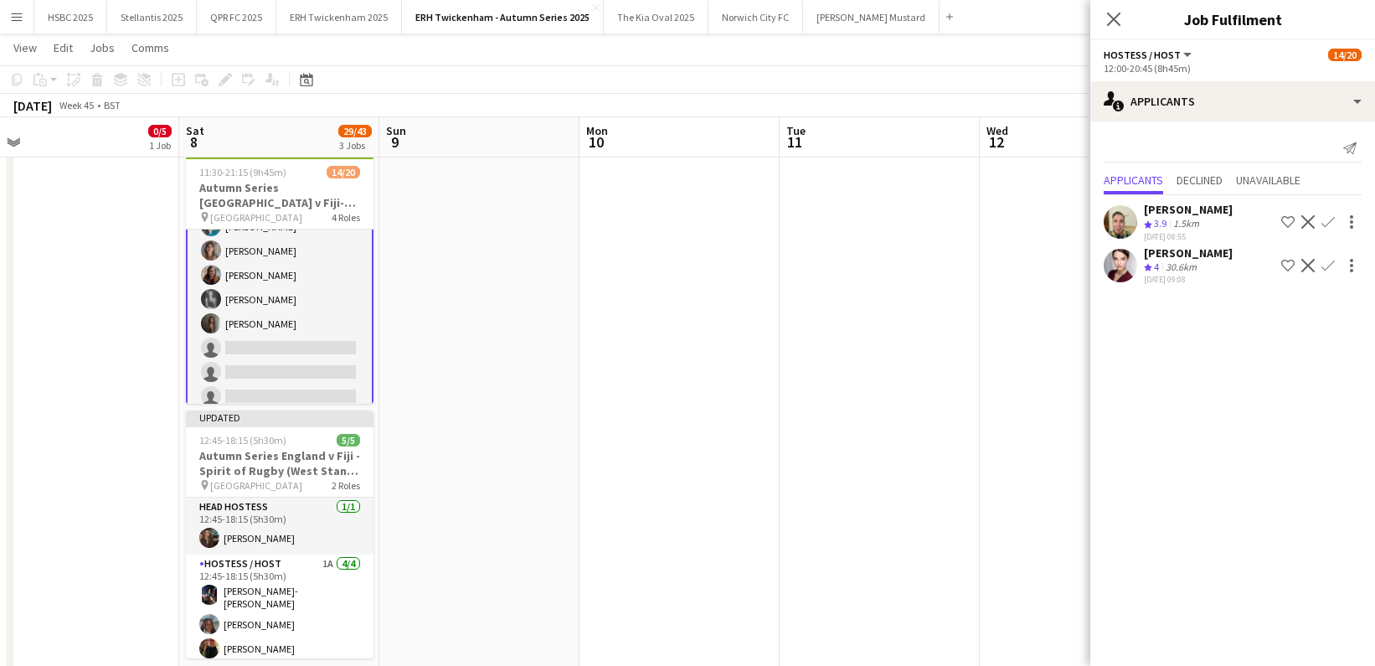
scroll to position [282, 0]
click at [1330, 263] on app-icon "Confirm" at bounding box center [1328, 265] width 13 height 13
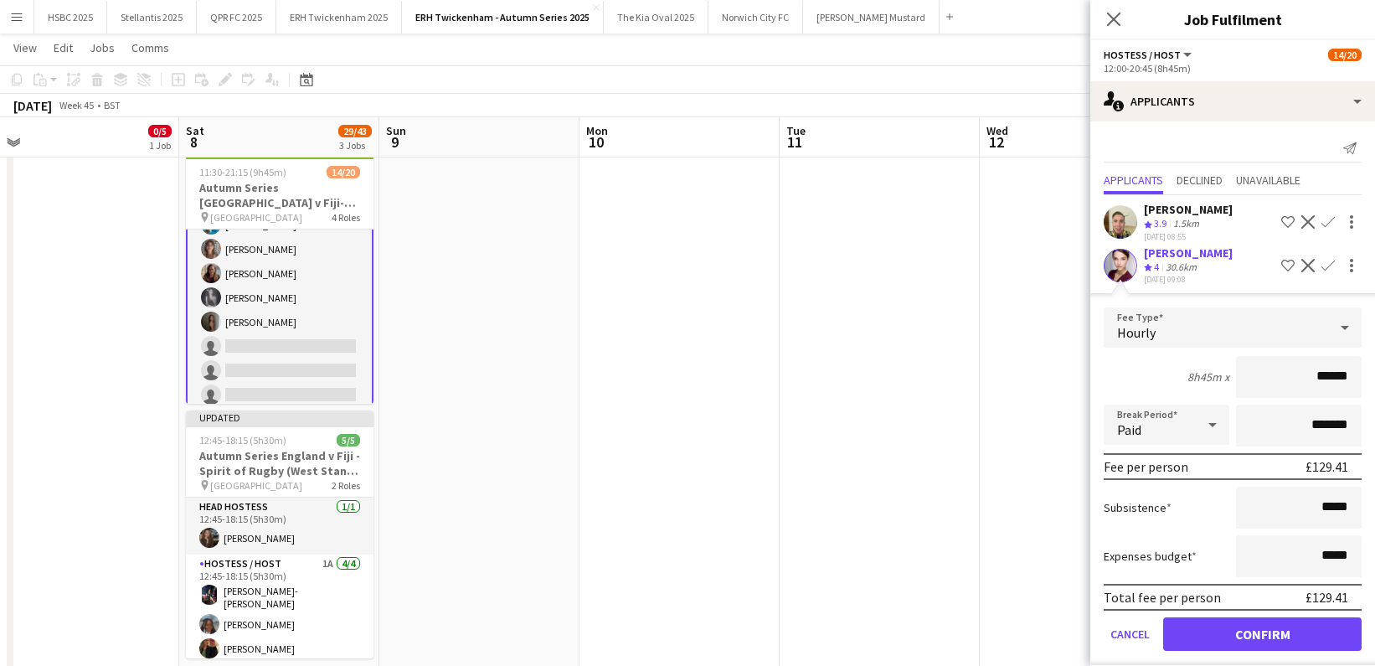
click button "Confirm" at bounding box center [1262, 633] width 198 height 33
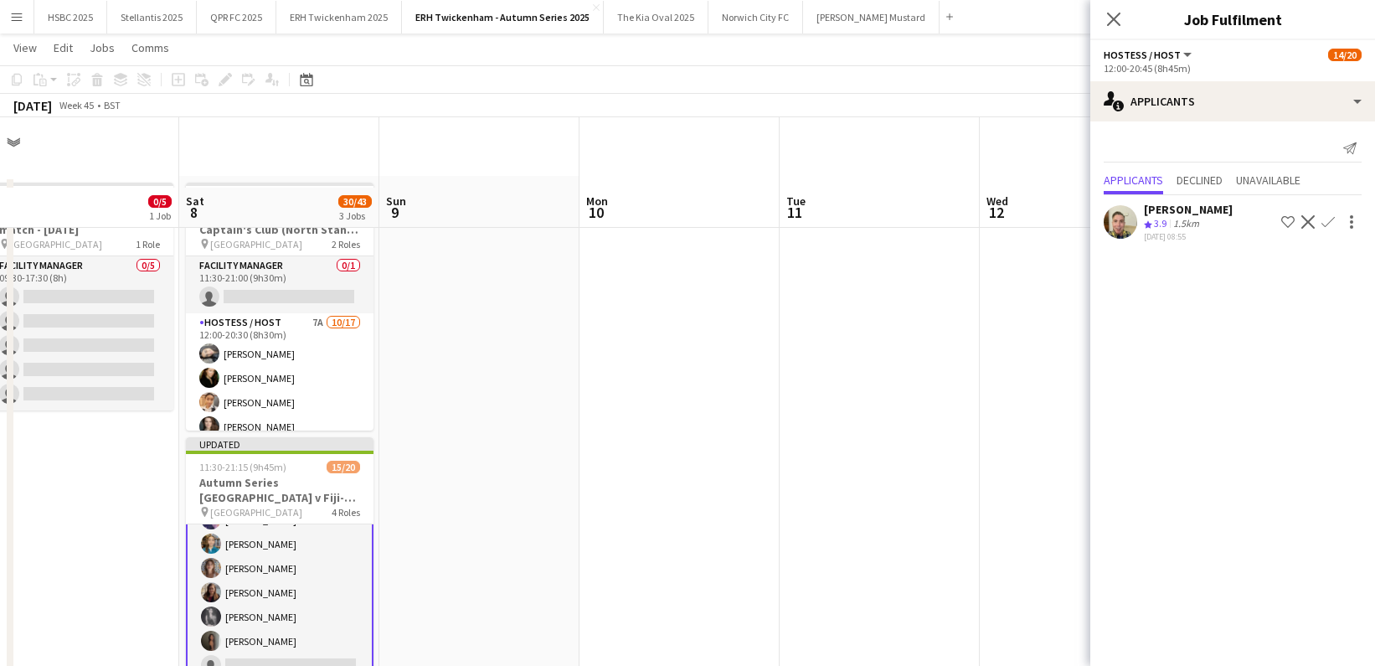
scroll to position [0, 0]
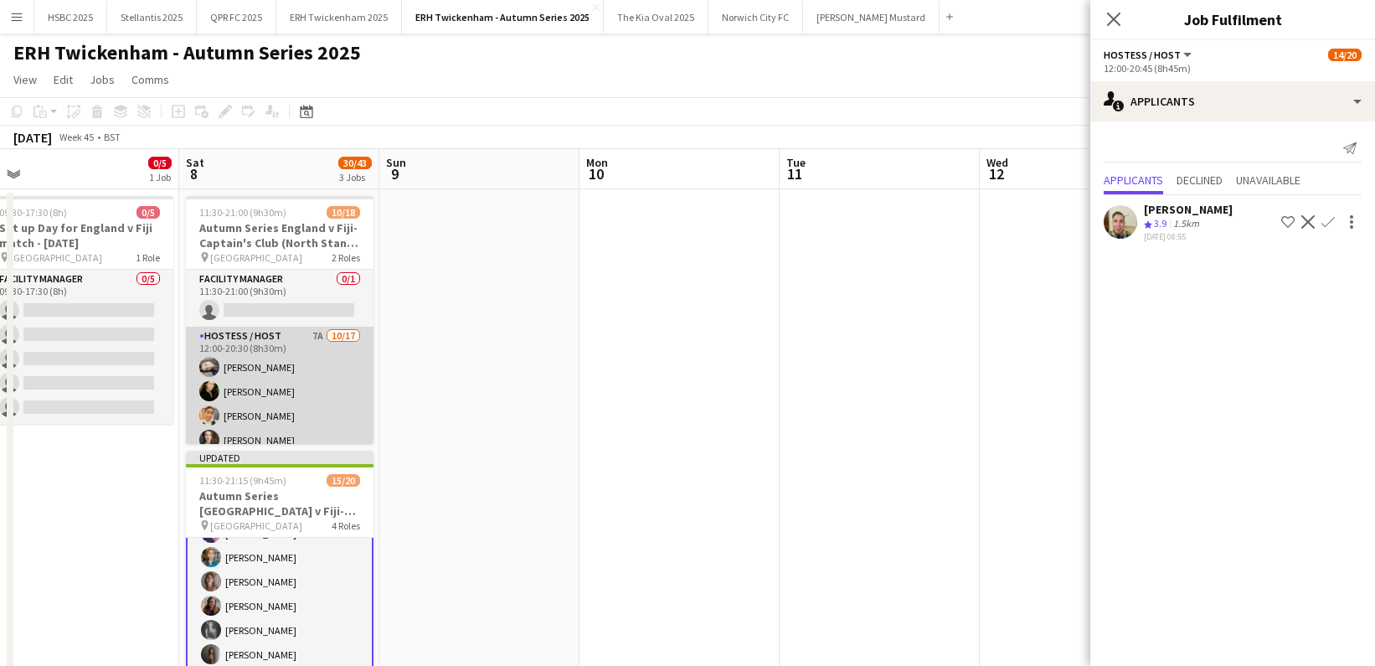
click at [310, 386] on app-card-role "Hostess / Host 7A [DATE] 12:00-20:30 (8h30m) [PERSON_NAME] [PERSON_NAME] [PERSO…" at bounding box center [280, 550] width 188 height 446
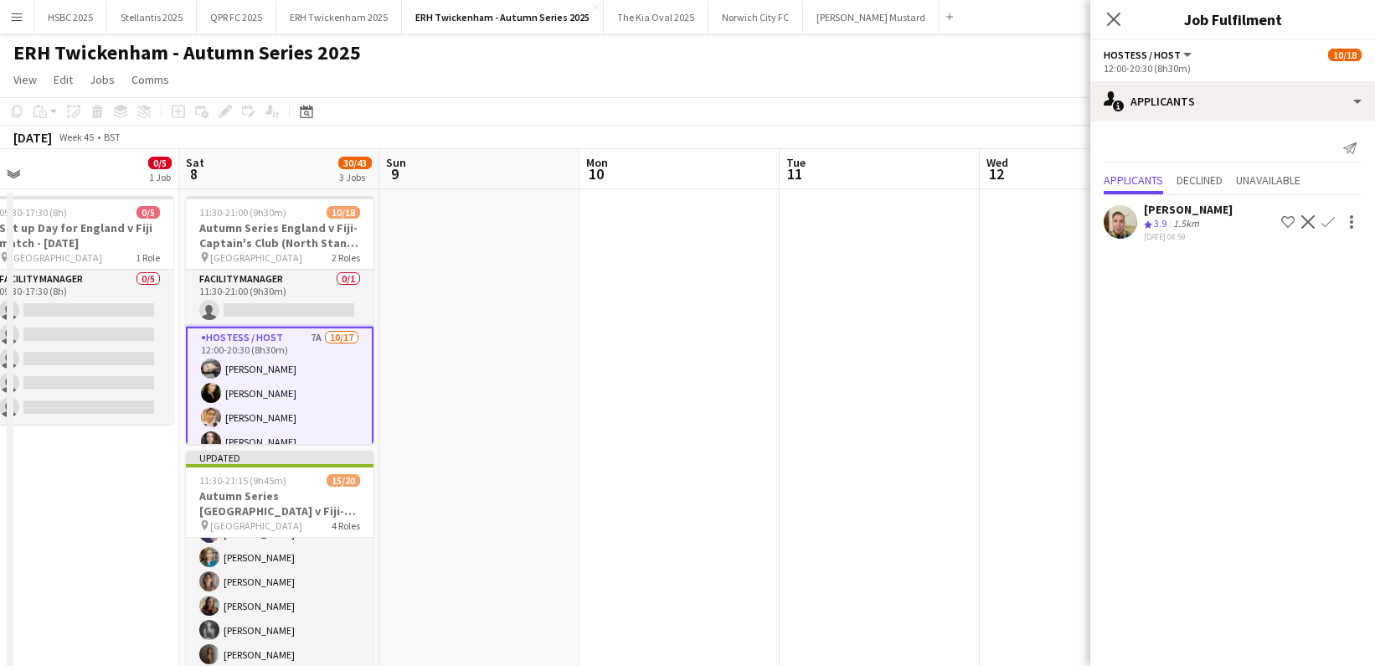
click at [1332, 213] on button "Confirm" at bounding box center [1328, 222] width 20 height 20
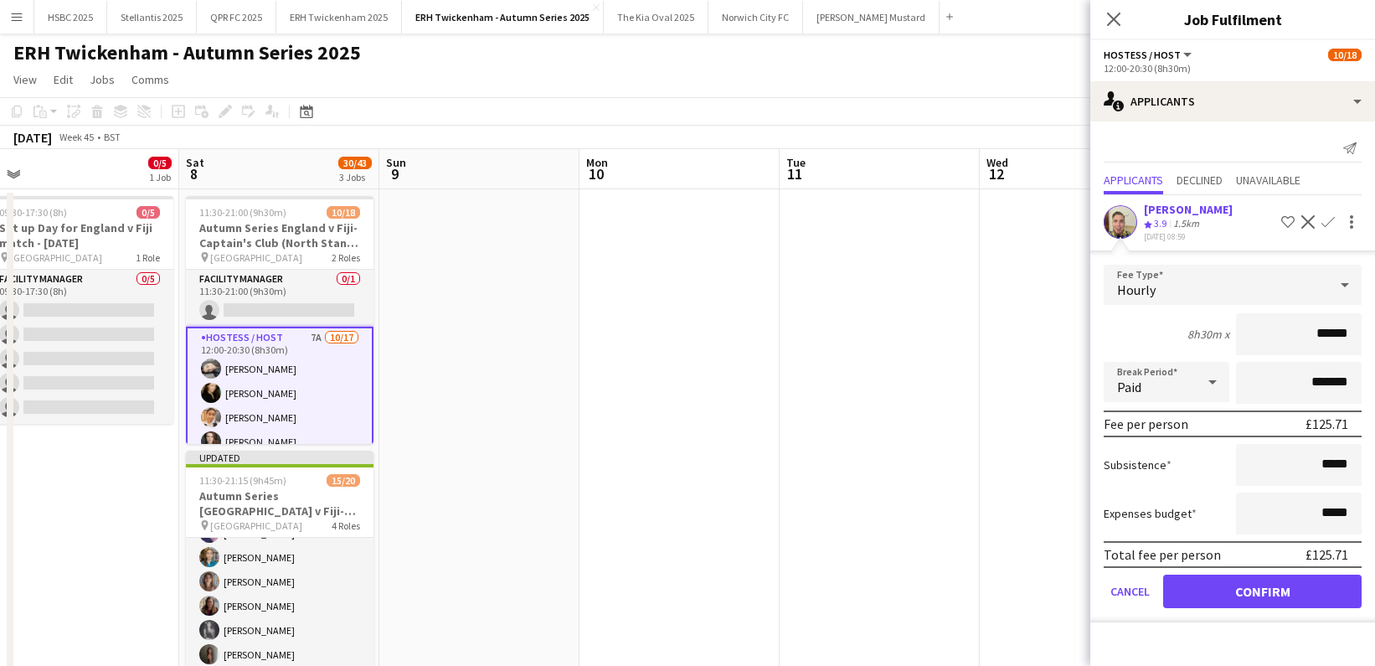
click button "Confirm" at bounding box center [1262, 591] width 198 height 33
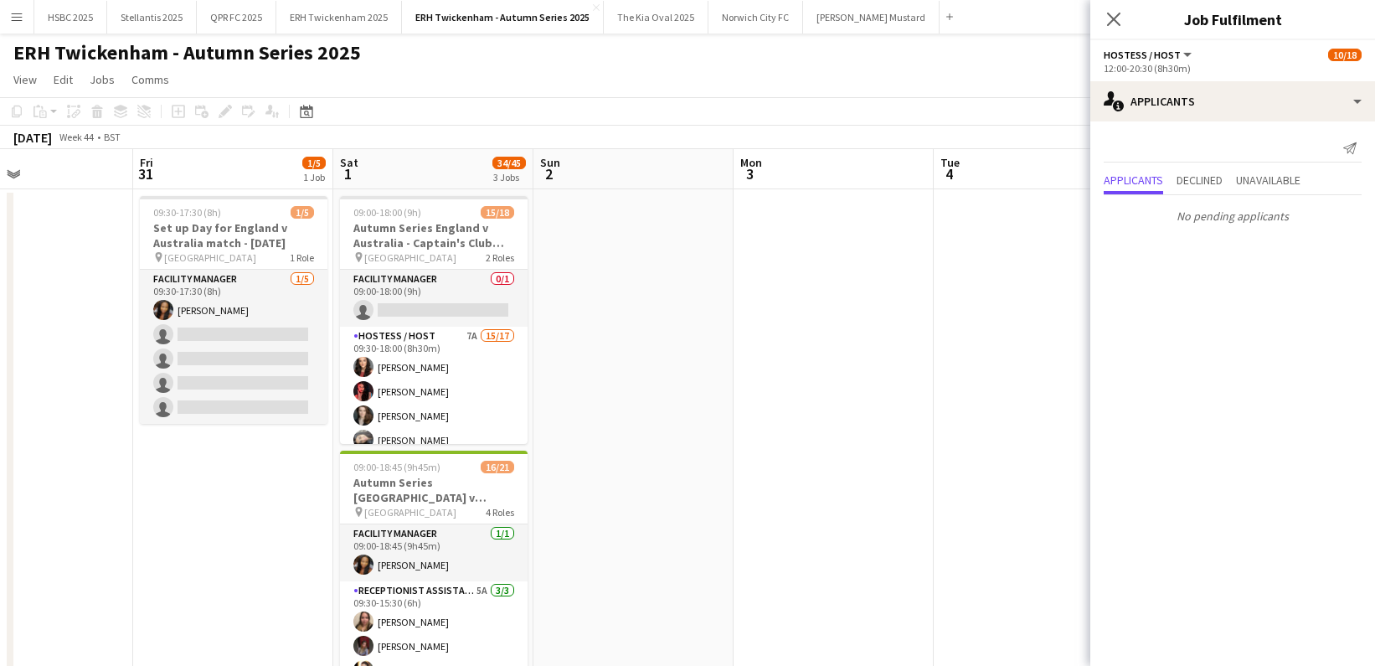
scroll to position [0, 451]
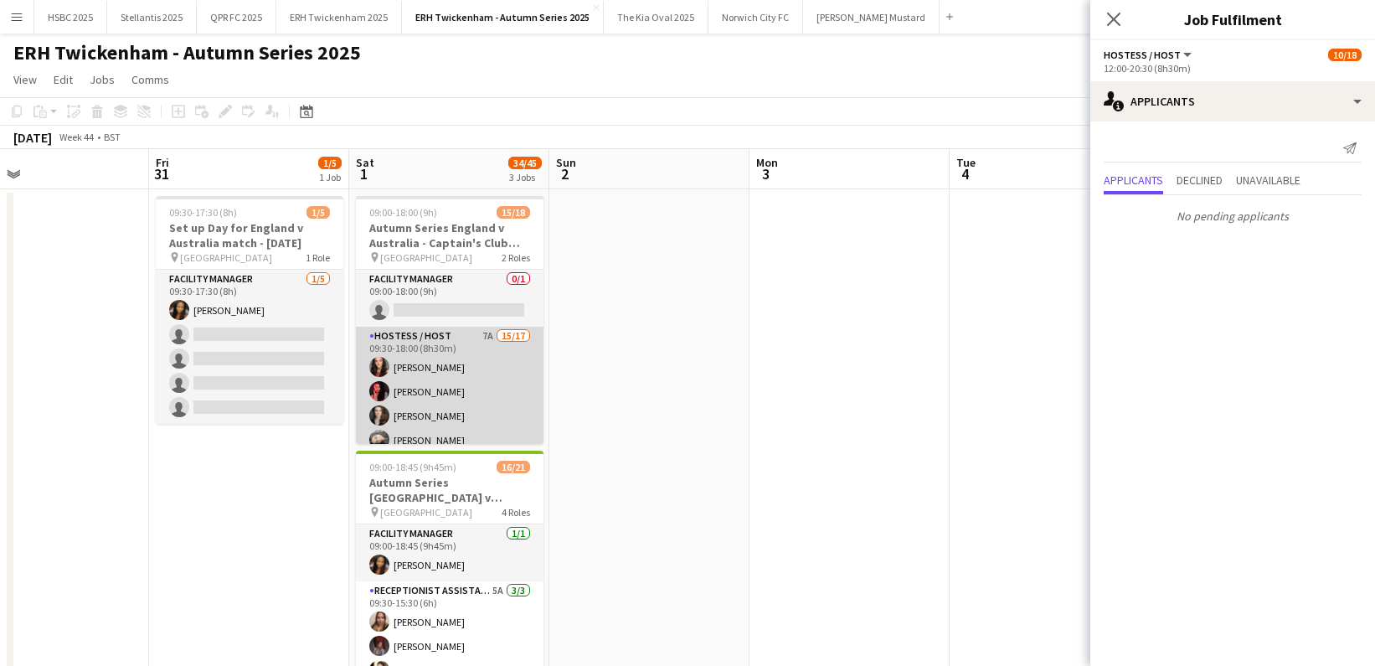
click at [496, 365] on app-card-role "Hostess / Host 7A 15/17 09:30-18:00 (8h30m) [PERSON_NAME] [PERSON_NAME] [PERSON…" at bounding box center [450, 550] width 188 height 446
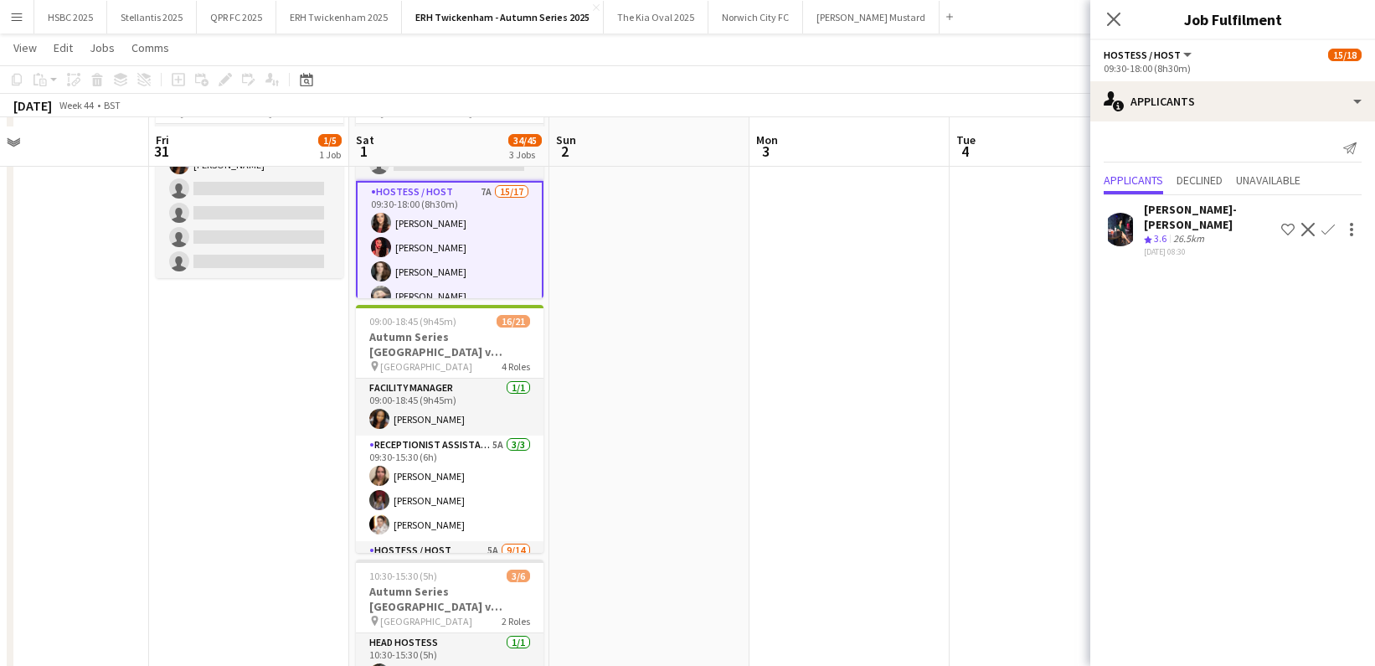
scroll to position [154, 0]
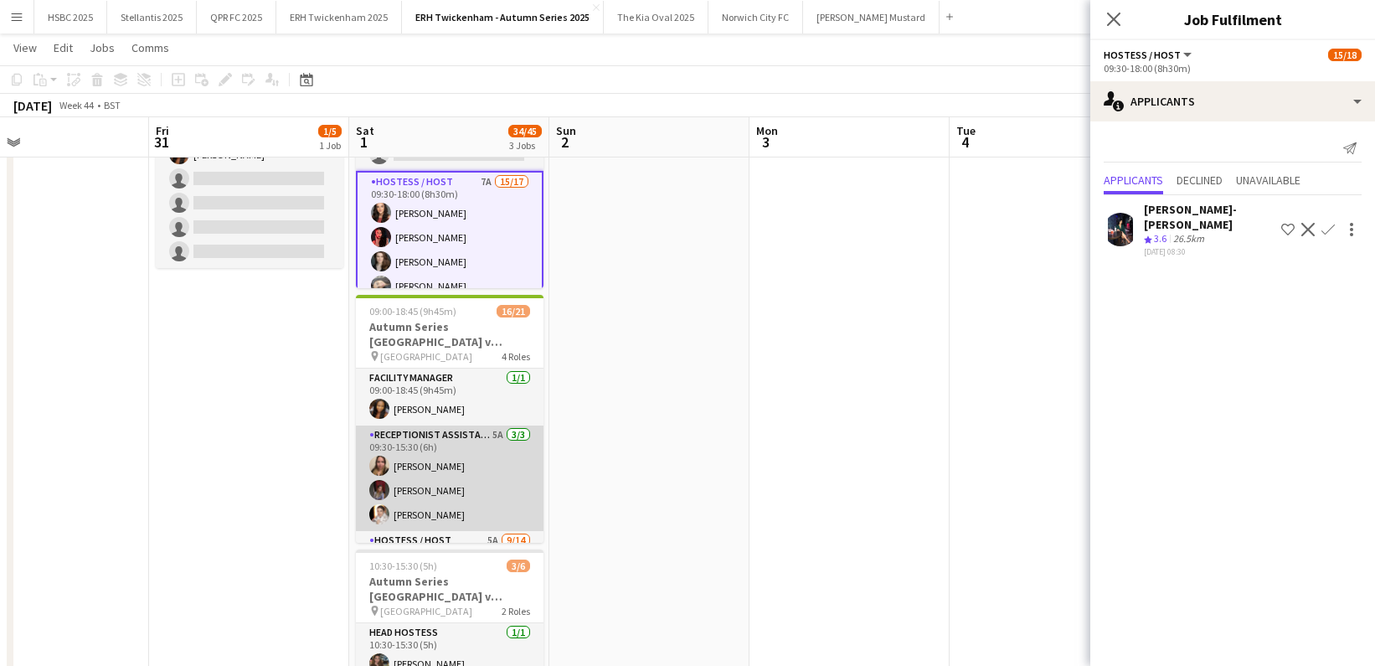
click at [488, 456] on app-card-role "Receptionist Assistant 5A [DATE] 09:30-15:30 (6h) [PERSON_NAME] [PERSON_NAME] […" at bounding box center [450, 478] width 188 height 106
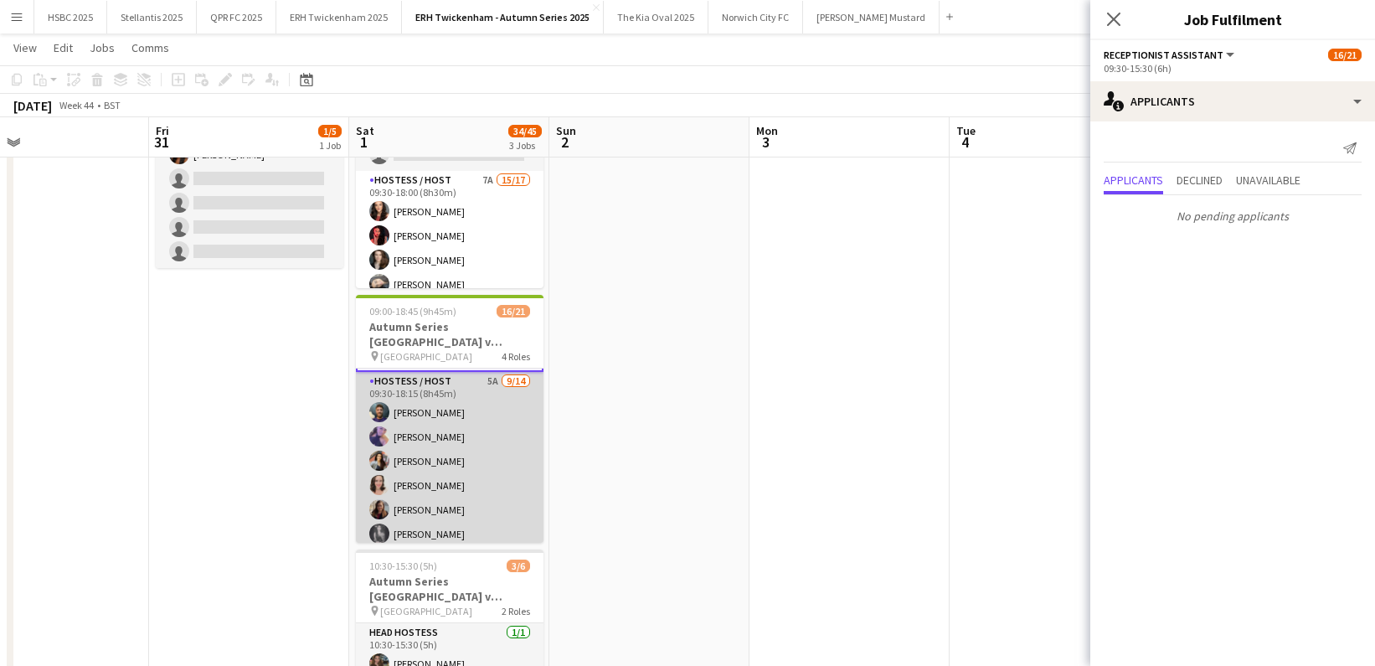
click at [488, 456] on app-card-role "Hostess / Host 5A [DATE] 09:30-18:15 (8h45m) [PERSON_NAME] [PERSON_NAME] [PERSO…" at bounding box center [450, 558] width 188 height 373
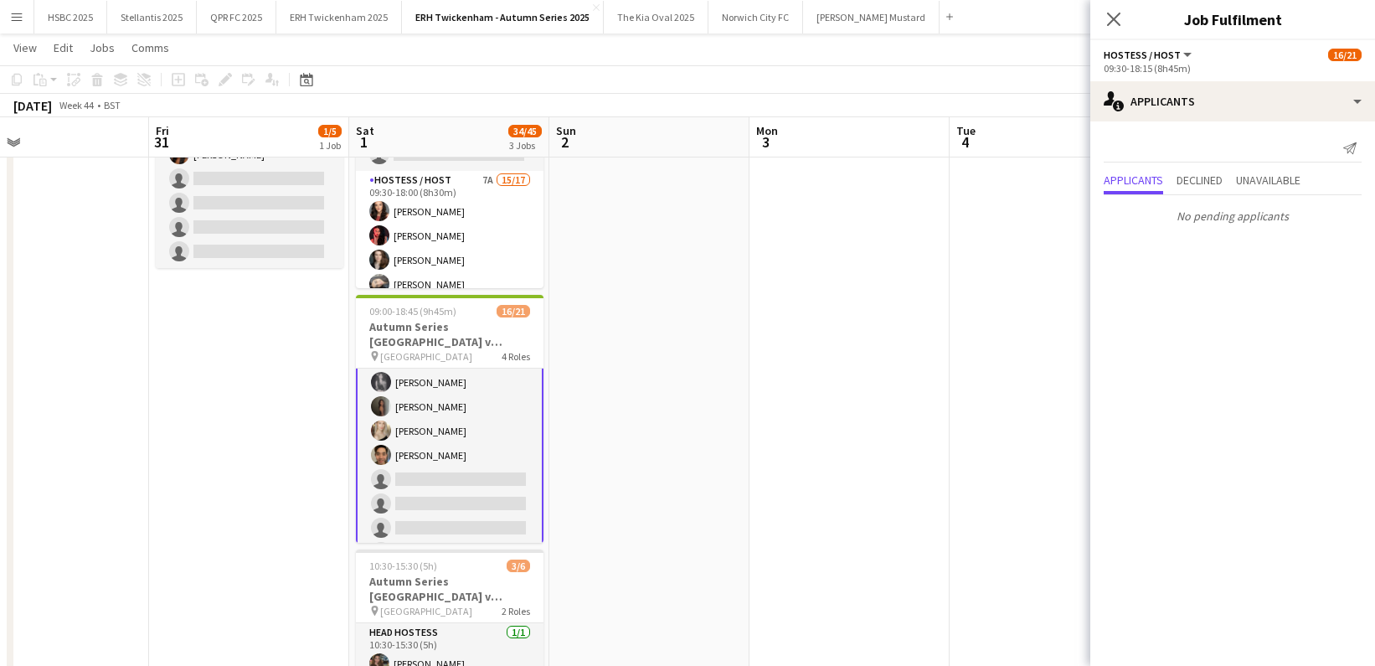
scroll to position [470, 0]
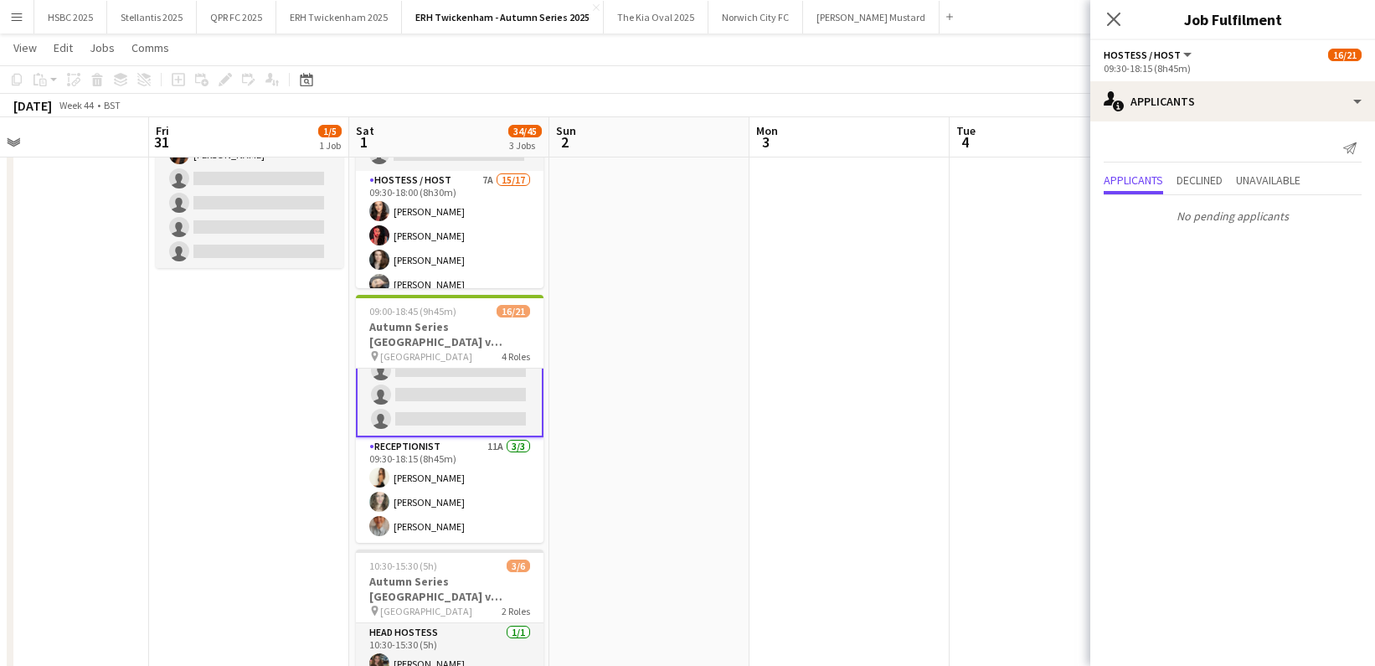
click at [488, 456] on app-card-role "Receptionist 11A [DATE] 09:30-18:15 (8h45m) [PERSON_NAME] [PERSON_NAME] [PERSON…" at bounding box center [450, 490] width 188 height 106
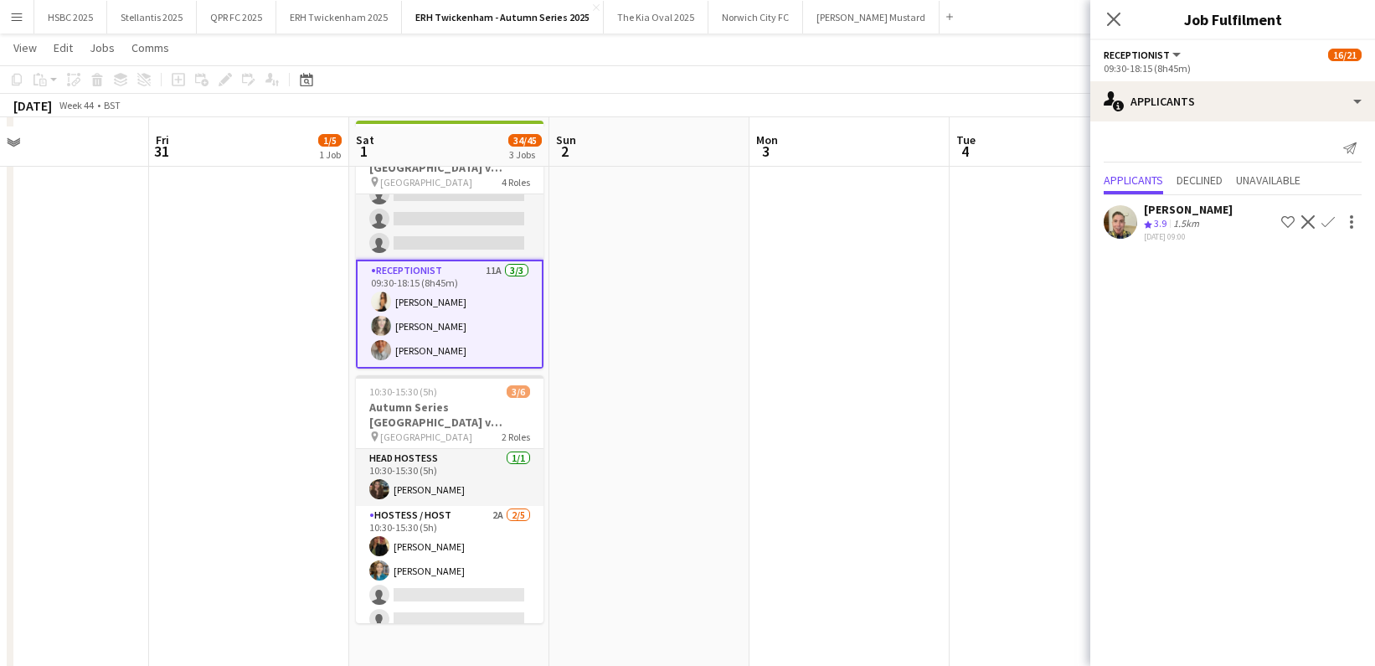
scroll to position [338, 0]
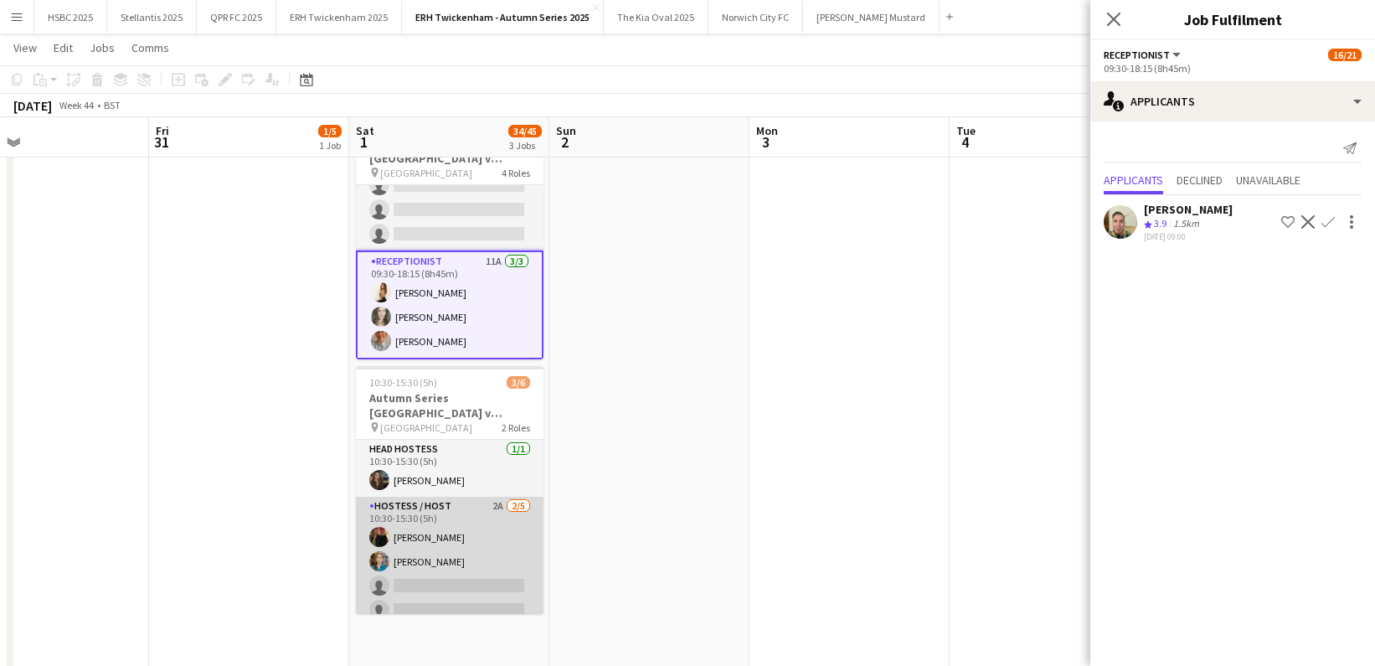
click at [501, 557] on app-card-role "Hostess / Host 2A [DATE] 10:30-15:30 (5h) [PERSON_NAME] [PERSON_NAME] single-ne…" at bounding box center [450, 574] width 188 height 154
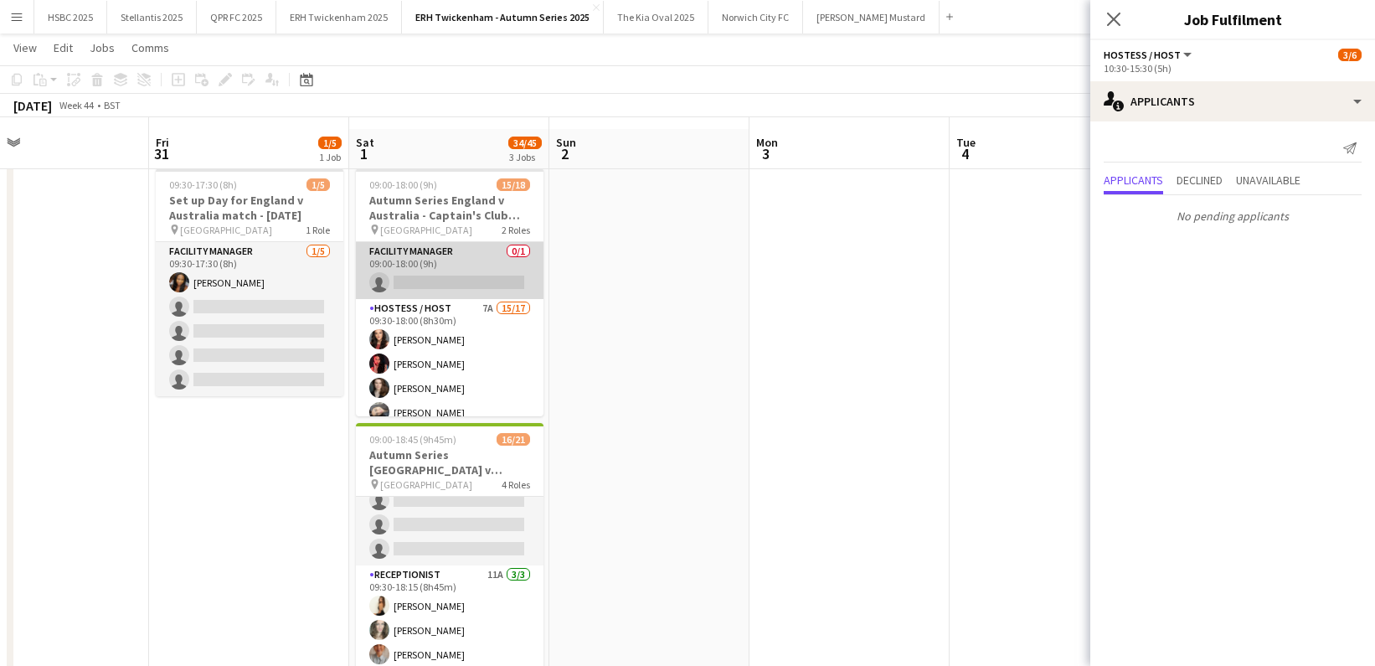
scroll to position [0, 0]
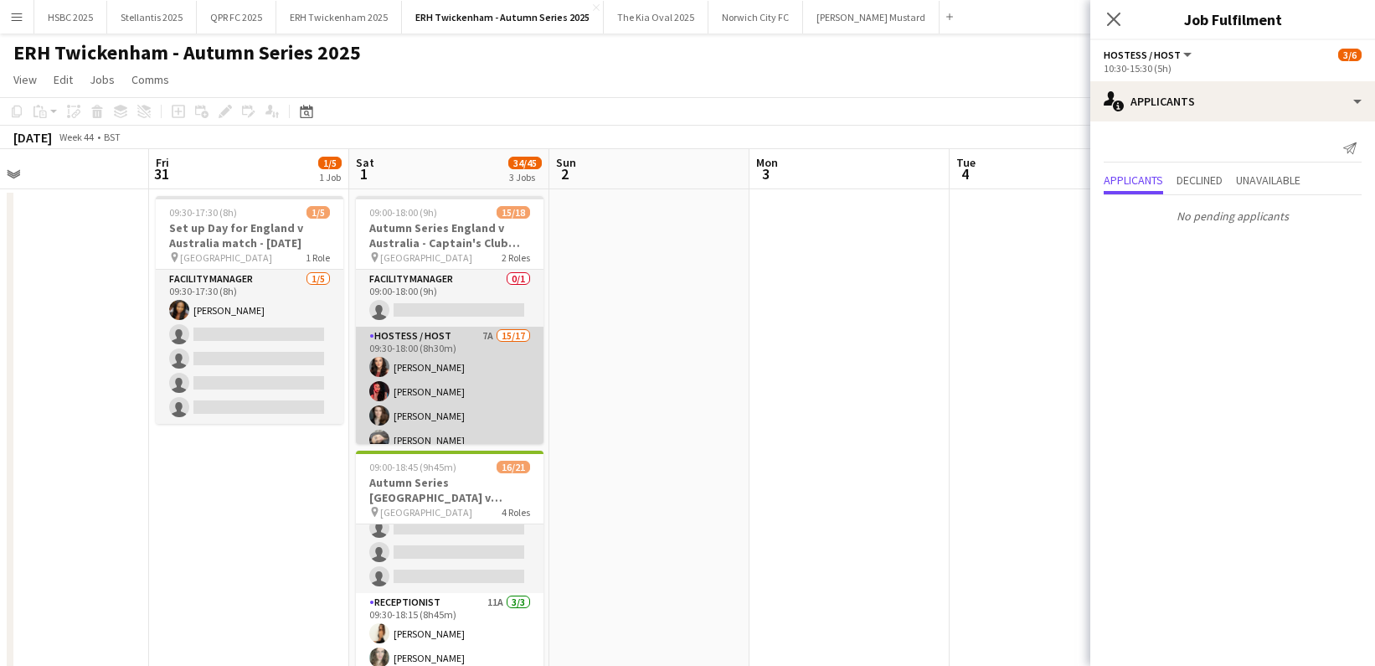
click at [459, 376] on app-card-role "Hostess / Host 7A 15/17 09:30-18:00 (8h30m) [PERSON_NAME] [PERSON_NAME] [PERSON…" at bounding box center [450, 550] width 188 height 446
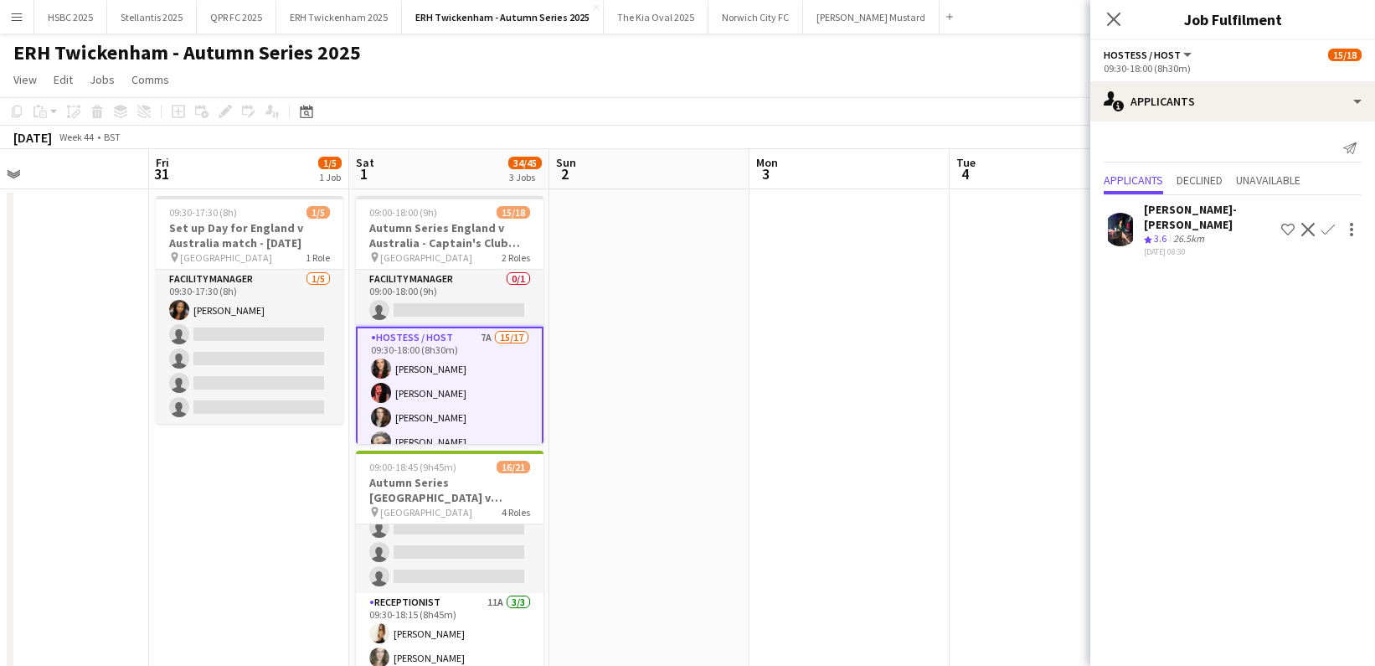
click at [1335, 219] on button "Confirm" at bounding box center [1328, 229] width 20 height 20
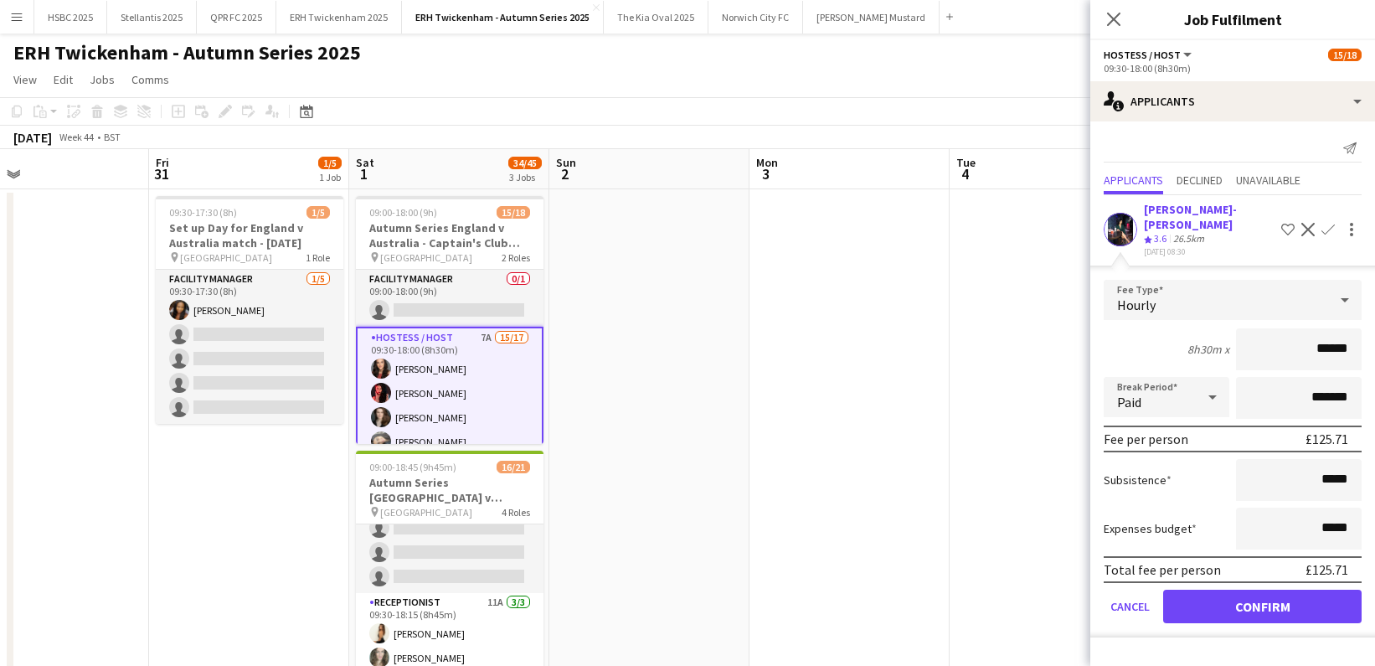
click button "Confirm" at bounding box center [1262, 606] width 198 height 33
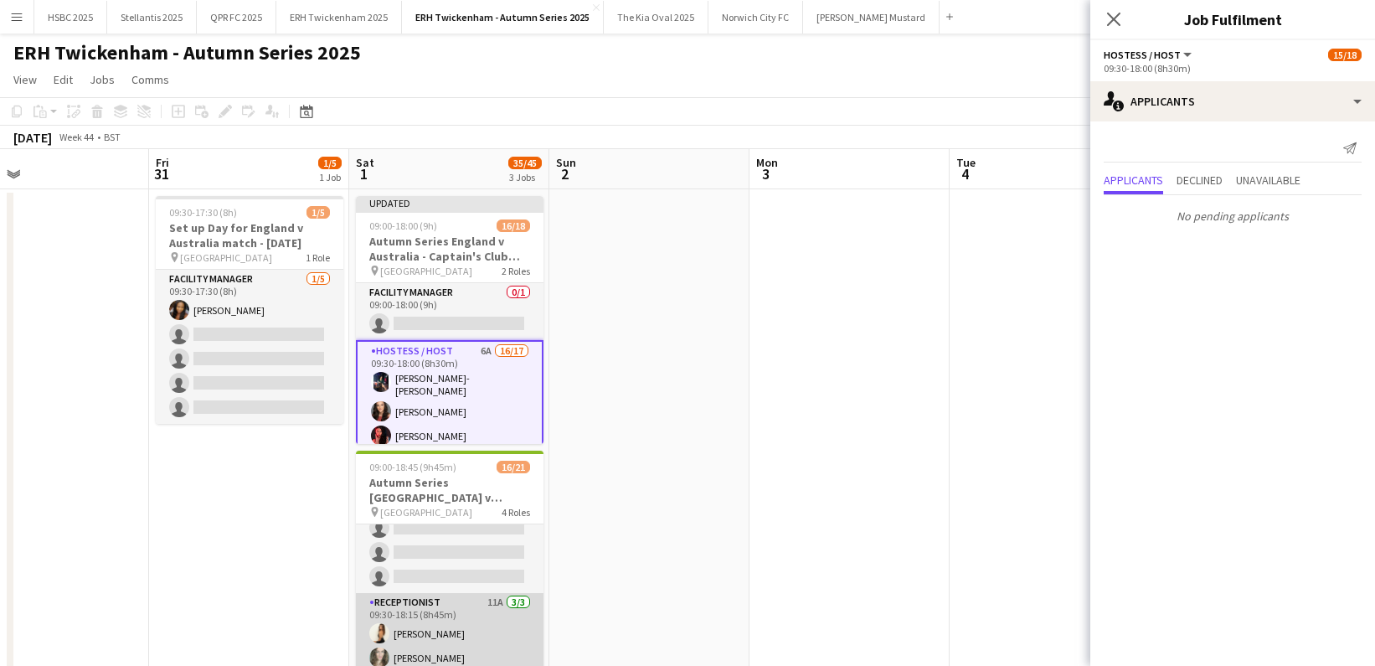
click at [467, 619] on app-card-role "Receptionist 11A [DATE] 09:30-18:15 (8h45m) [PERSON_NAME] [PERSON_NAME] [PERSON…" at bounding box center [450, 646] width 188 height 106
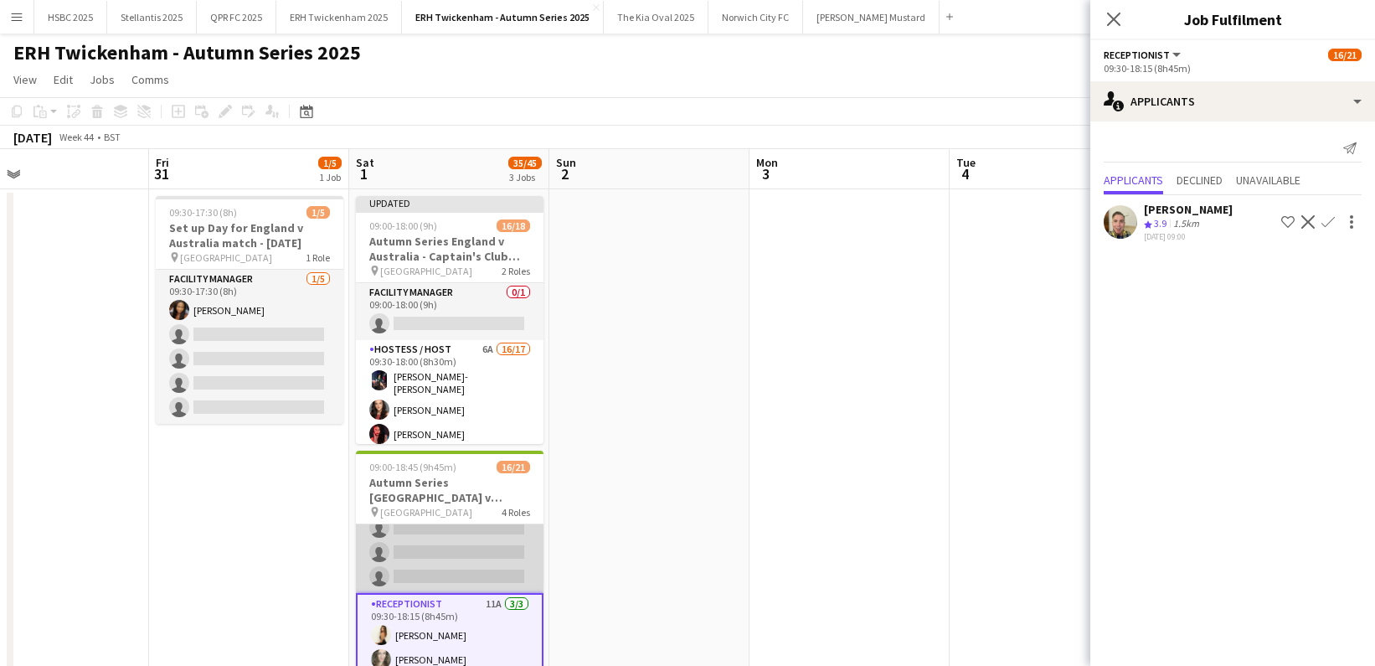
click at [473, 546] on app-card-role "Hostess / Host 5A [DATE] 09:30-18:15 (8h45m) [PERSON_NAME] [PERSON_NAME] [PERSO…" at bounding box center [450, 406] width 188 height 373
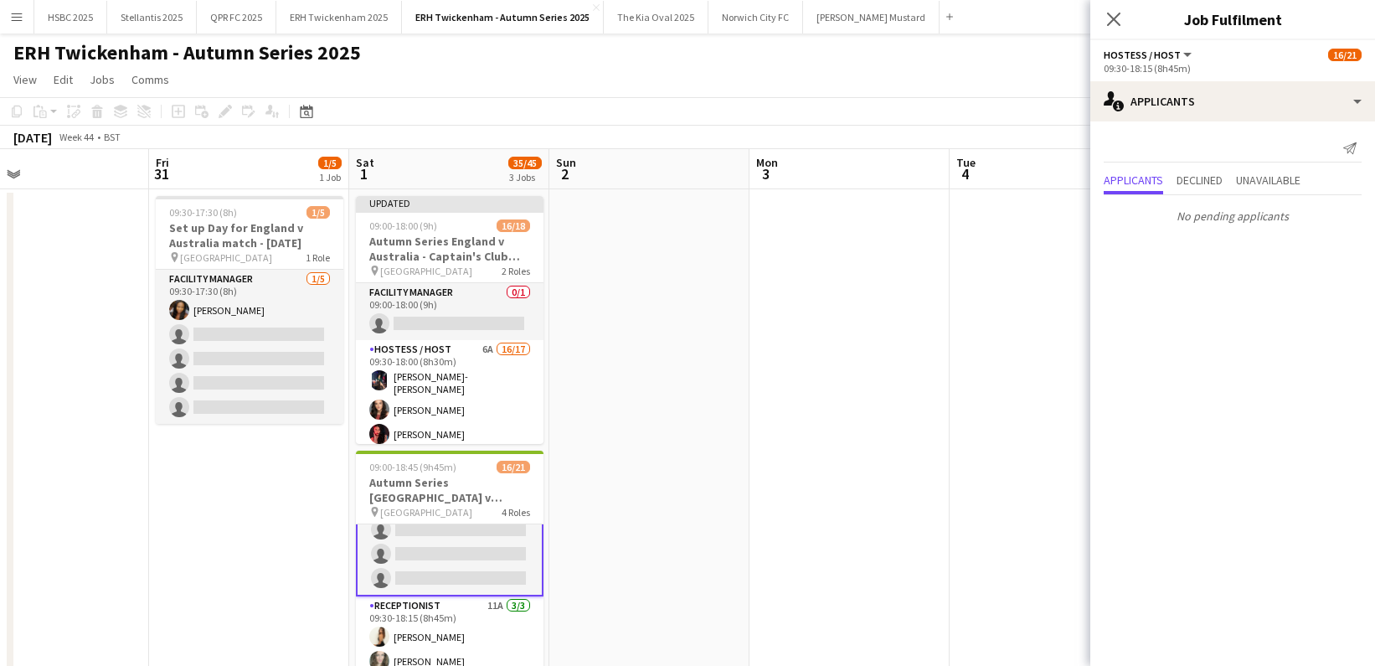
scroll to position [468, 0]
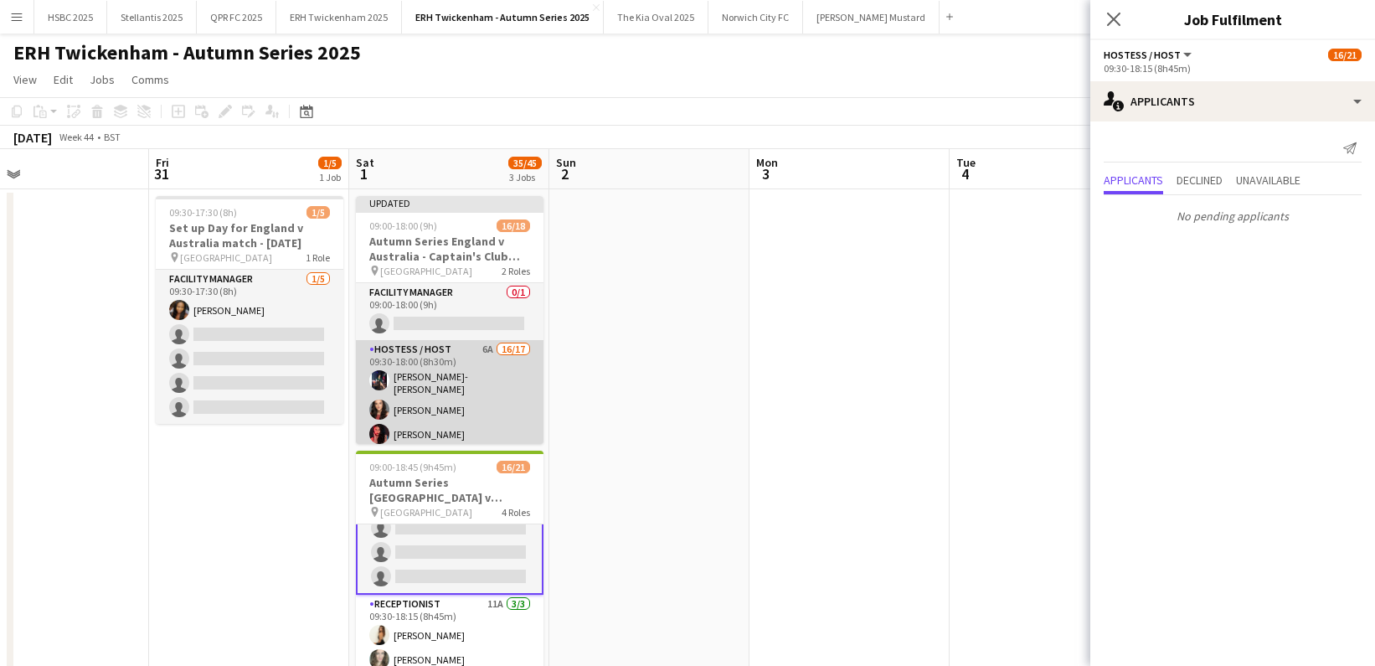
click at [472, 420] on app-card-role "Hostess / Host 6A 16/17 09:30-18:00 (8h30m) [PERSON_NAME]-[PERSON_NAME] [PERSON…" at bounding box center [450, 565] width 188 height 451
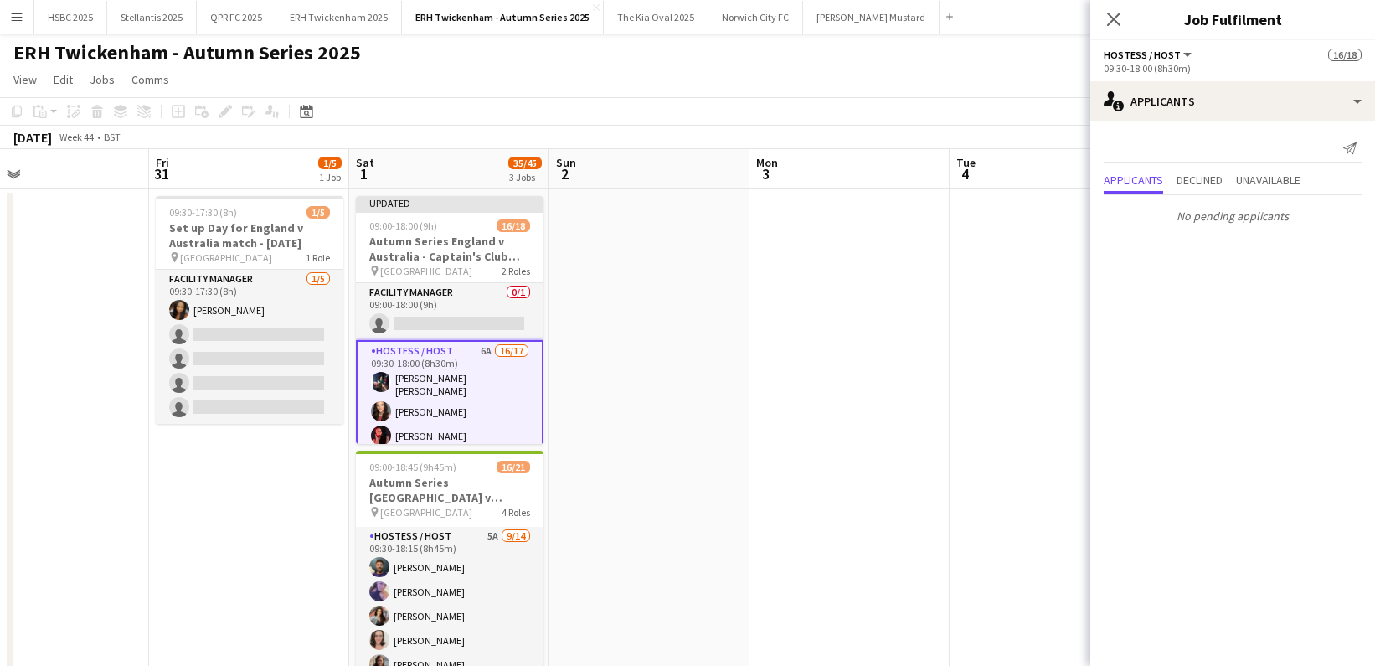
scroll to position [0, 0]
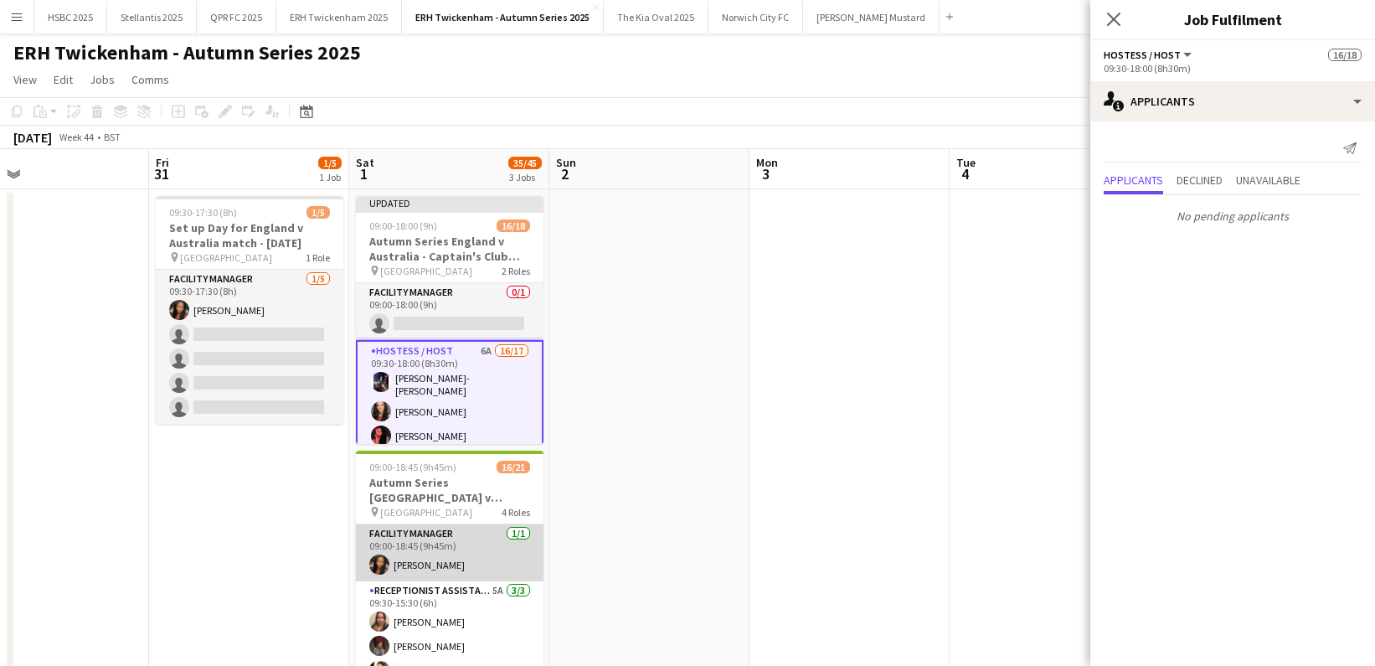
click at [487, 539] on app-card-role "Facility Manager [DATE] 09:00-18:45 (9h45m) [PERSON_NAME]" at bounding box center [450, 552] width 188 height 57
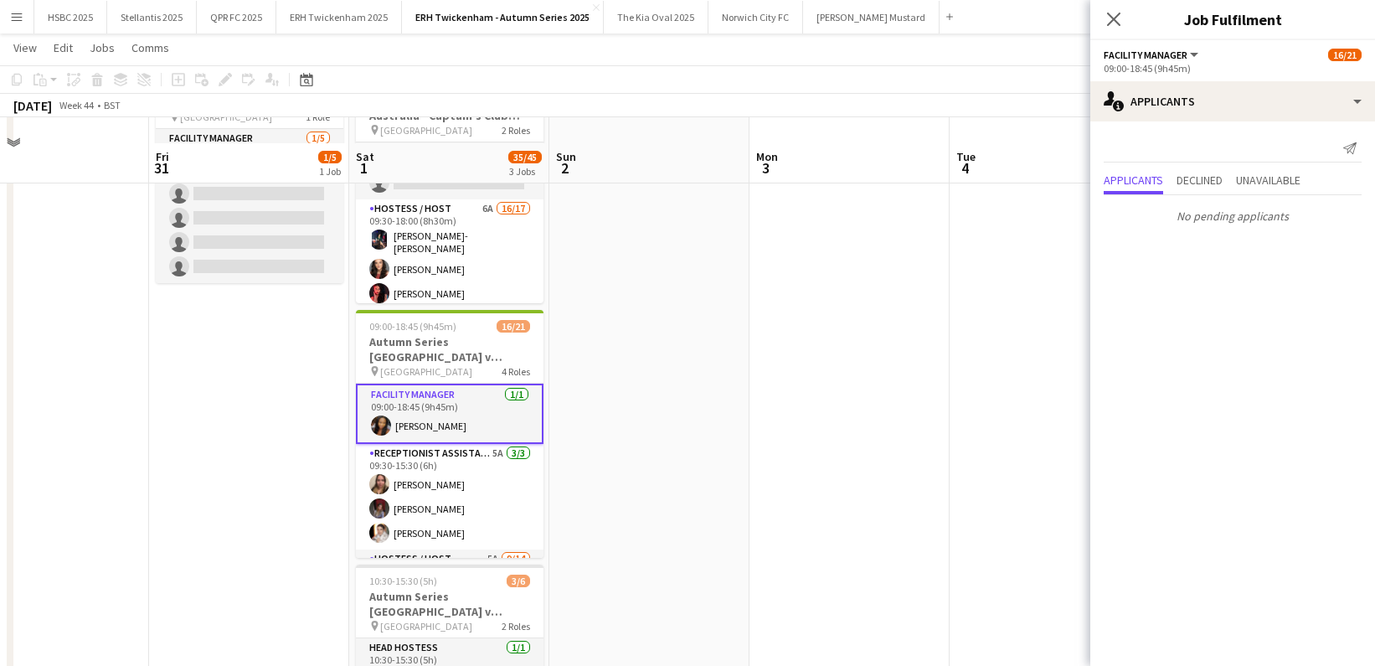
scroll to position [219, 0]
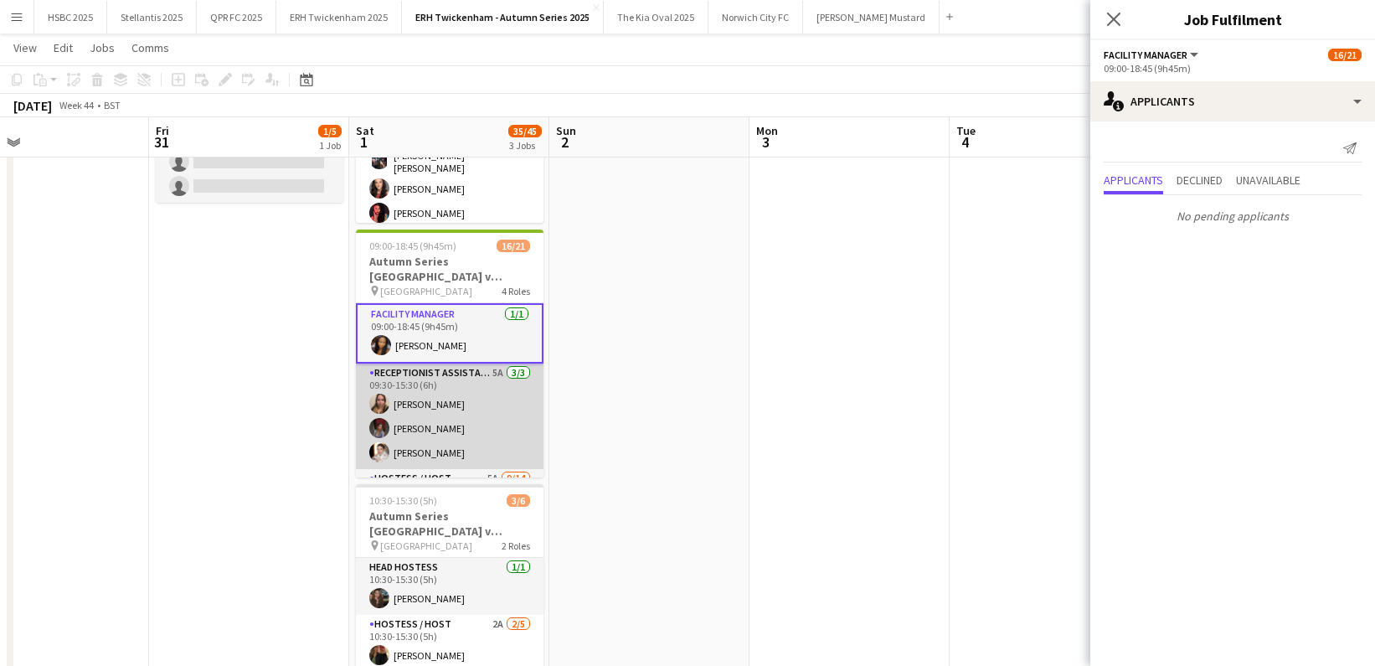
click at [481, 422] on app-card-role "Receptionist Assistant 5A [DATE] 09:30-15:30 (6h) [PERSON_NAME] [PERSON_NAME] […" at bounding box center [450, 416] width 188 height 106
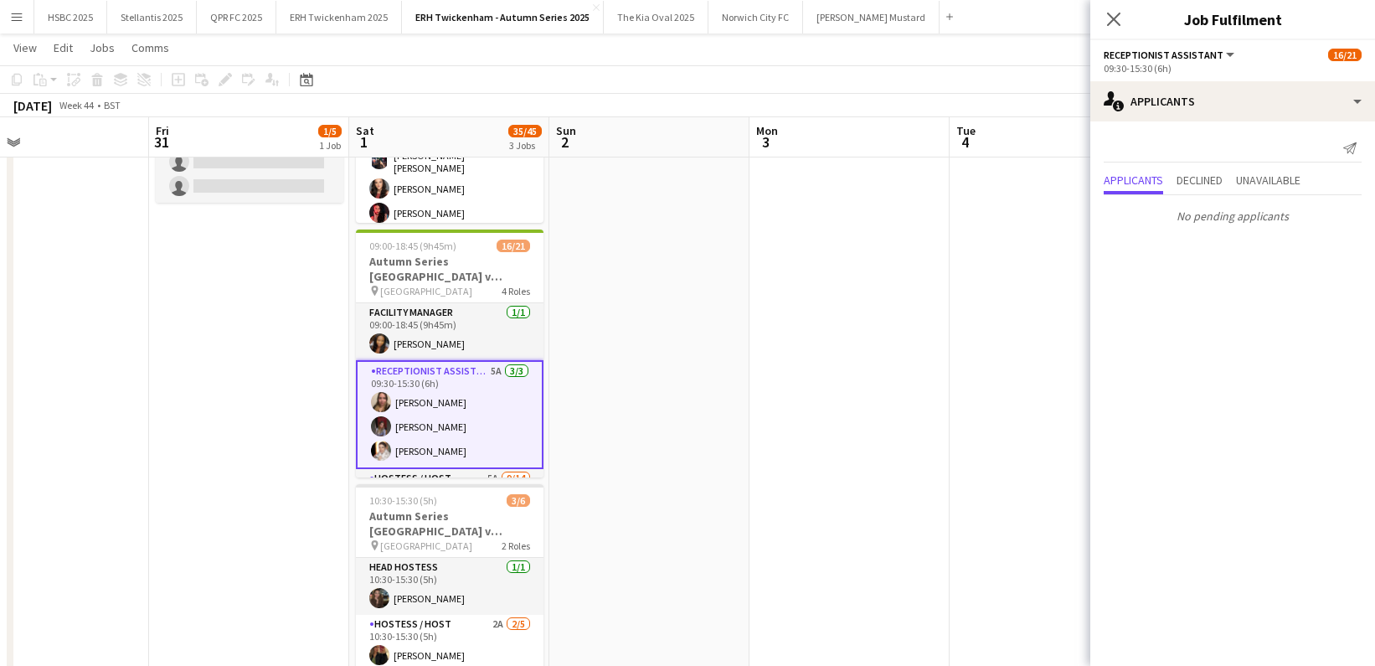
scroll to position [0, 452]
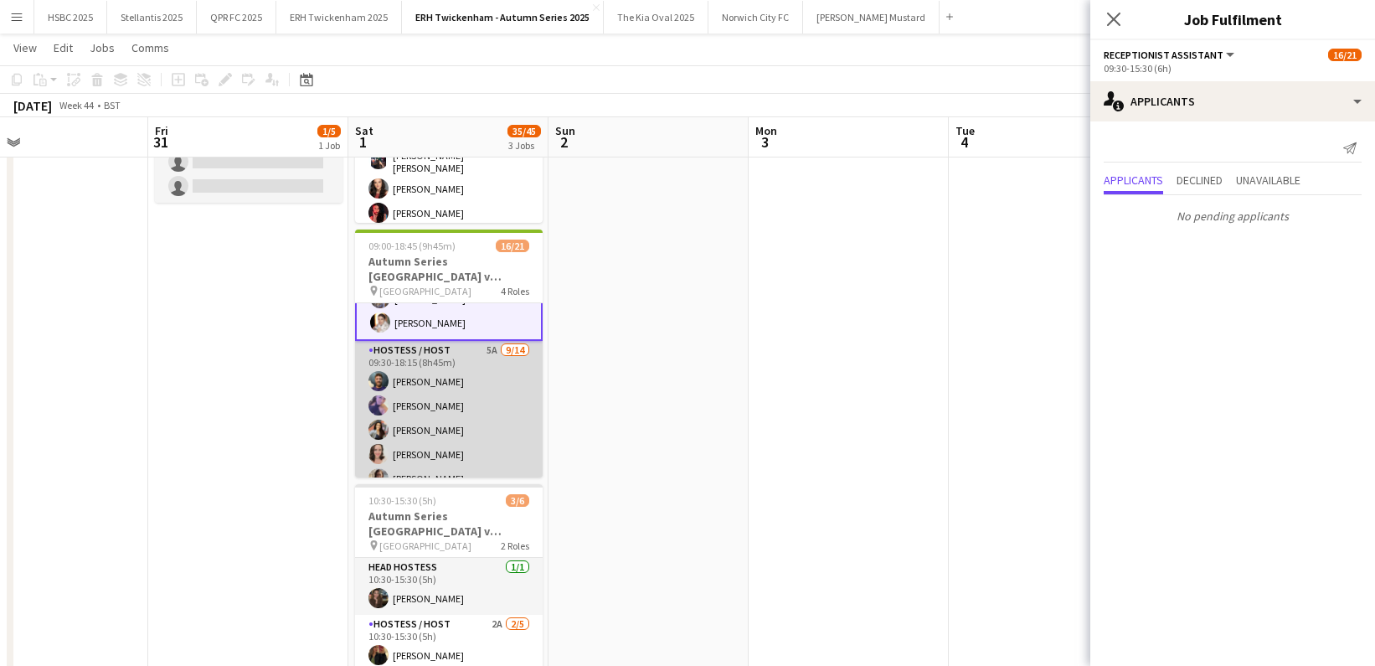
click at [481, 432] on app-card-role "Hostess / Host 5A [DATE] 09:30-18:15 (8h45m) [PERSON_NAME] [PERSON_NAME] [PERSO…" at bounding box center [449, 527] width 188 height 373
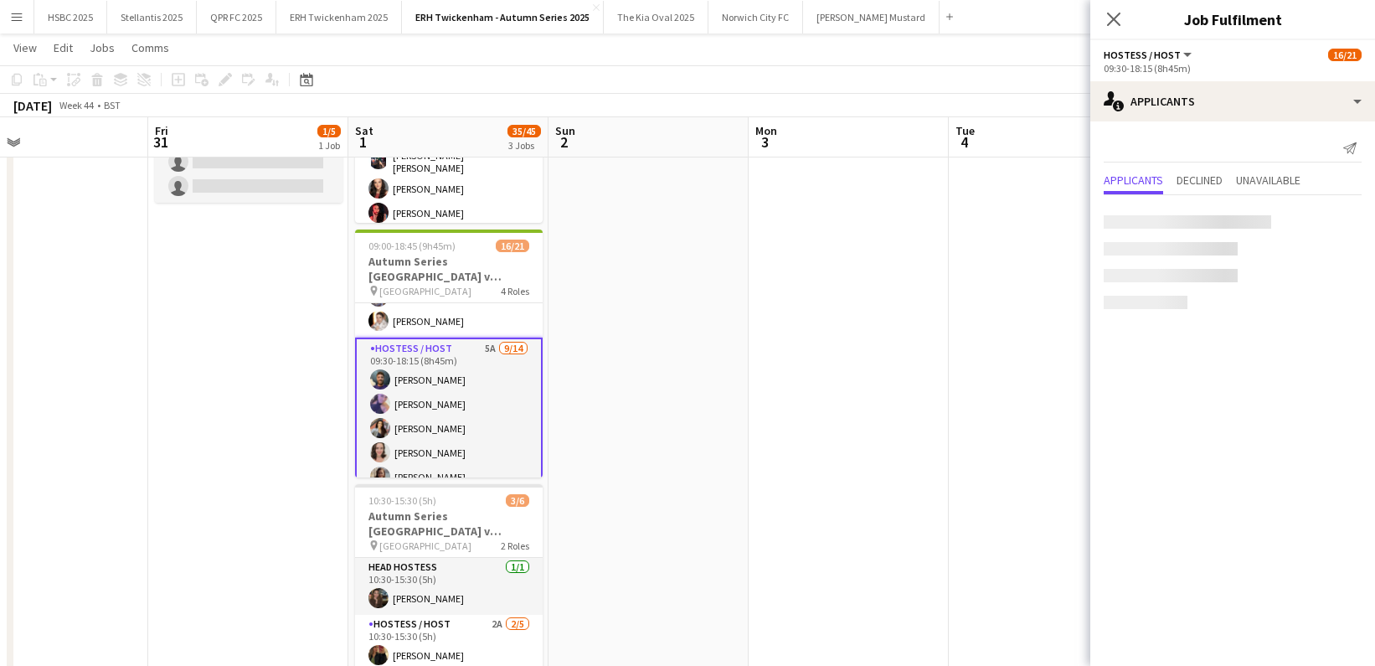
scroll to position [125, 0]
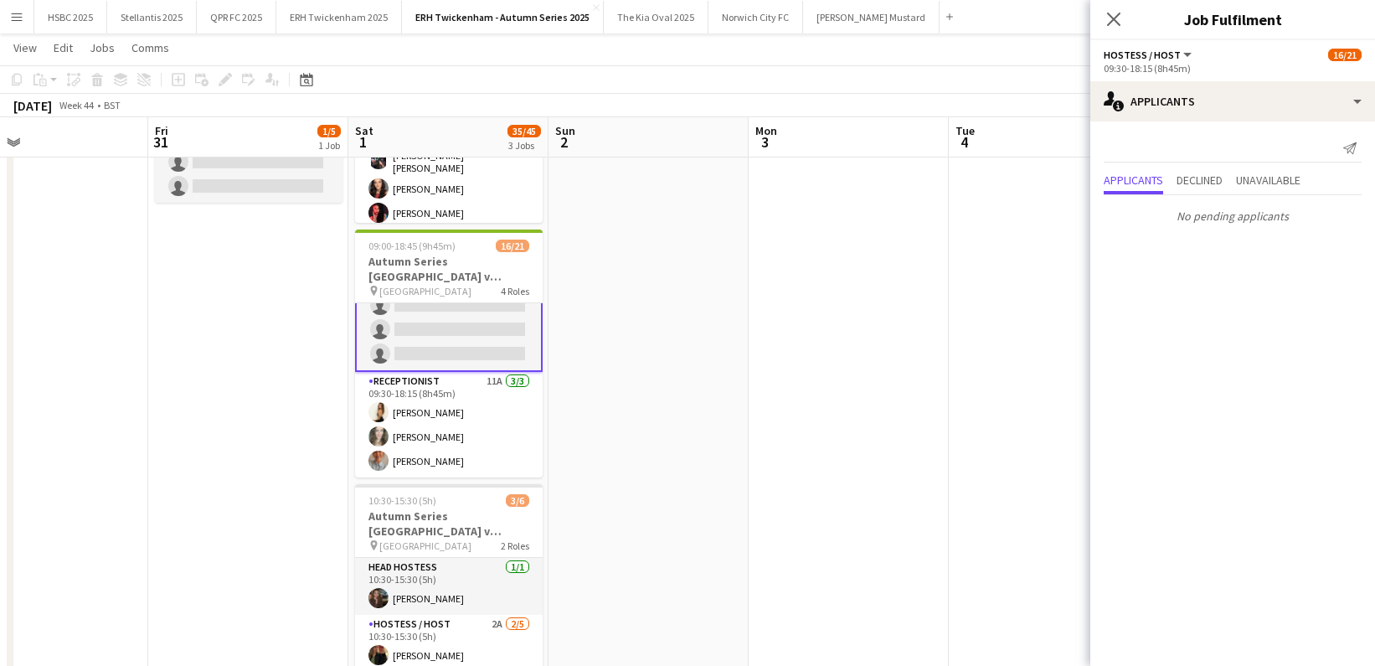
click at [481, 432] on app-card-role "Receptionist 11A [DATE] 09:30-18:15 (8h45m) [PERSON_NAME] [PERSON_NAME] [PERSON…" at bounding box center [449, 425] width 188 height 106
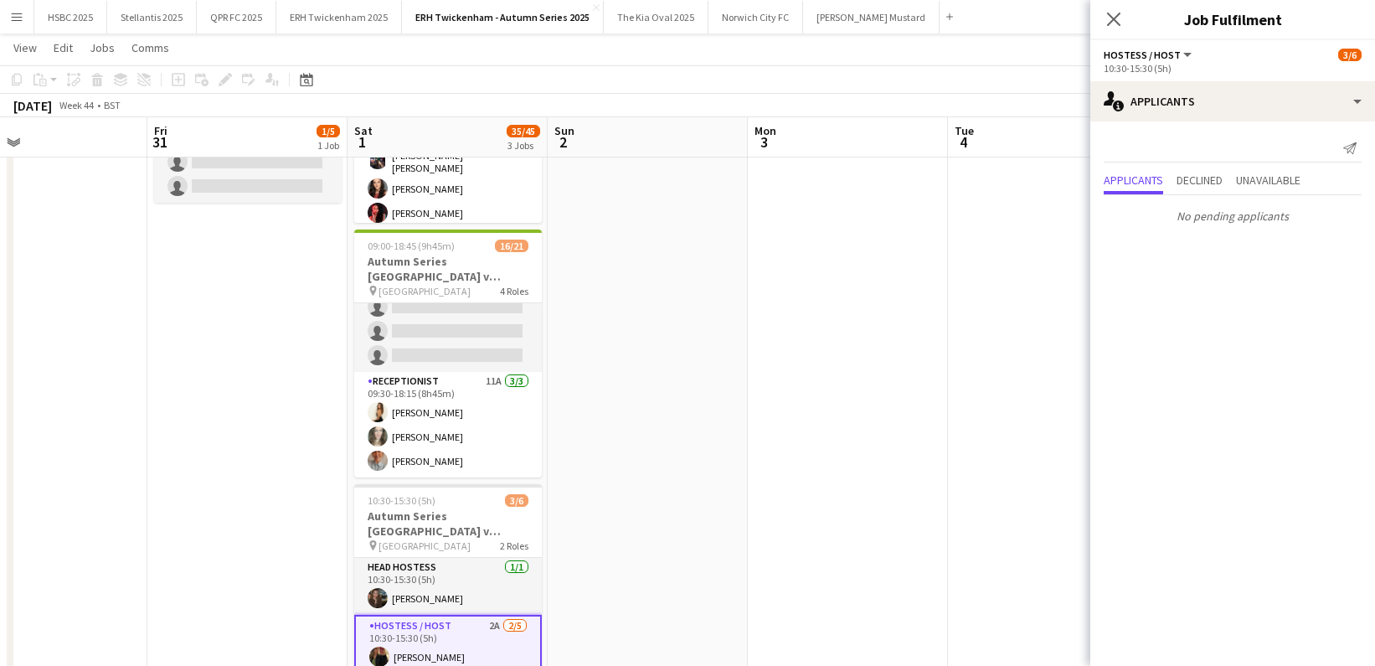
click at [711, 508] on app-date-cell at bounding box center [648, 494] width 200 height 1052
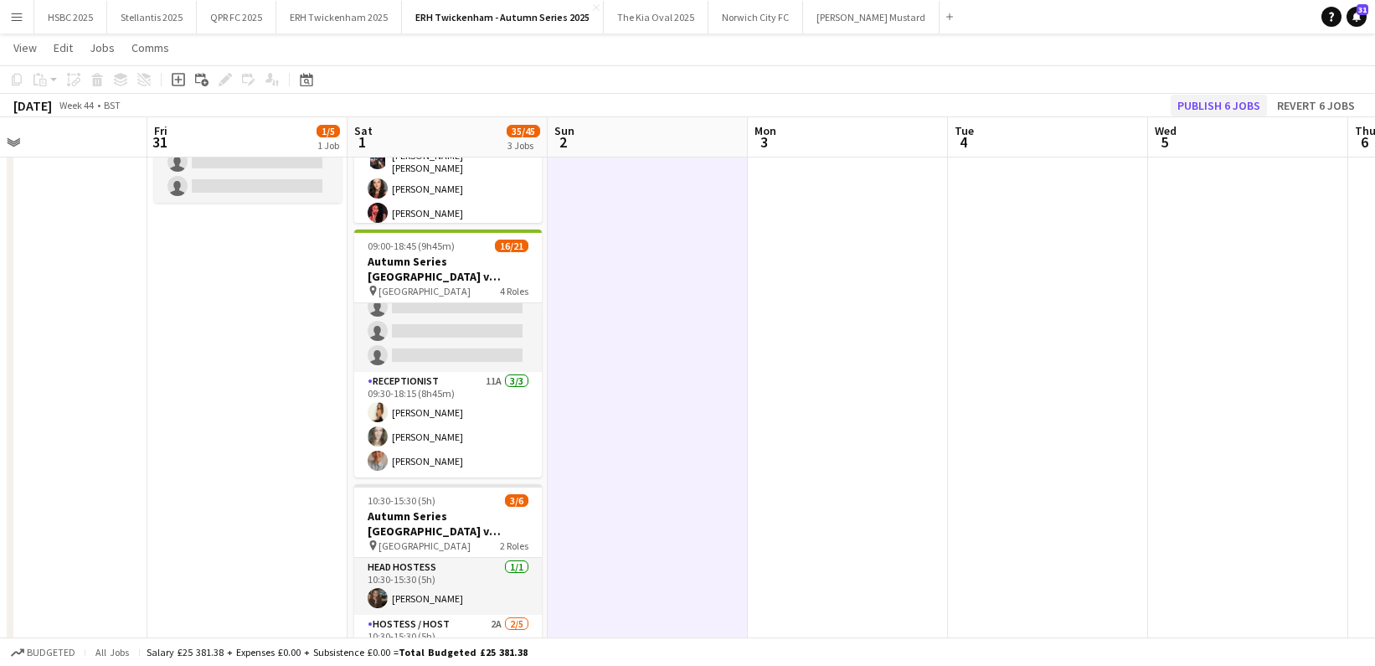
scroll to position [222, 0]
click at [1239, 99] on button "Publish 6 jobs" at bounding box center [1219, 106] width 96 height 22
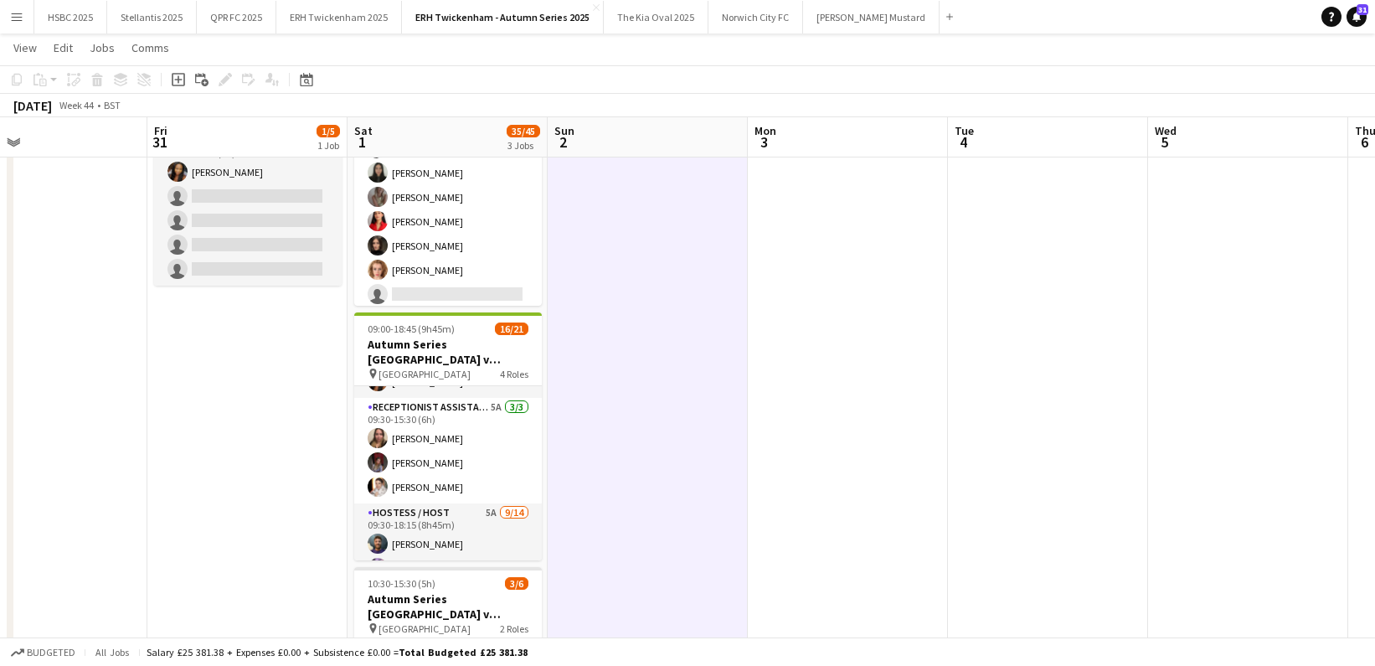
scroll to position [0, 0]
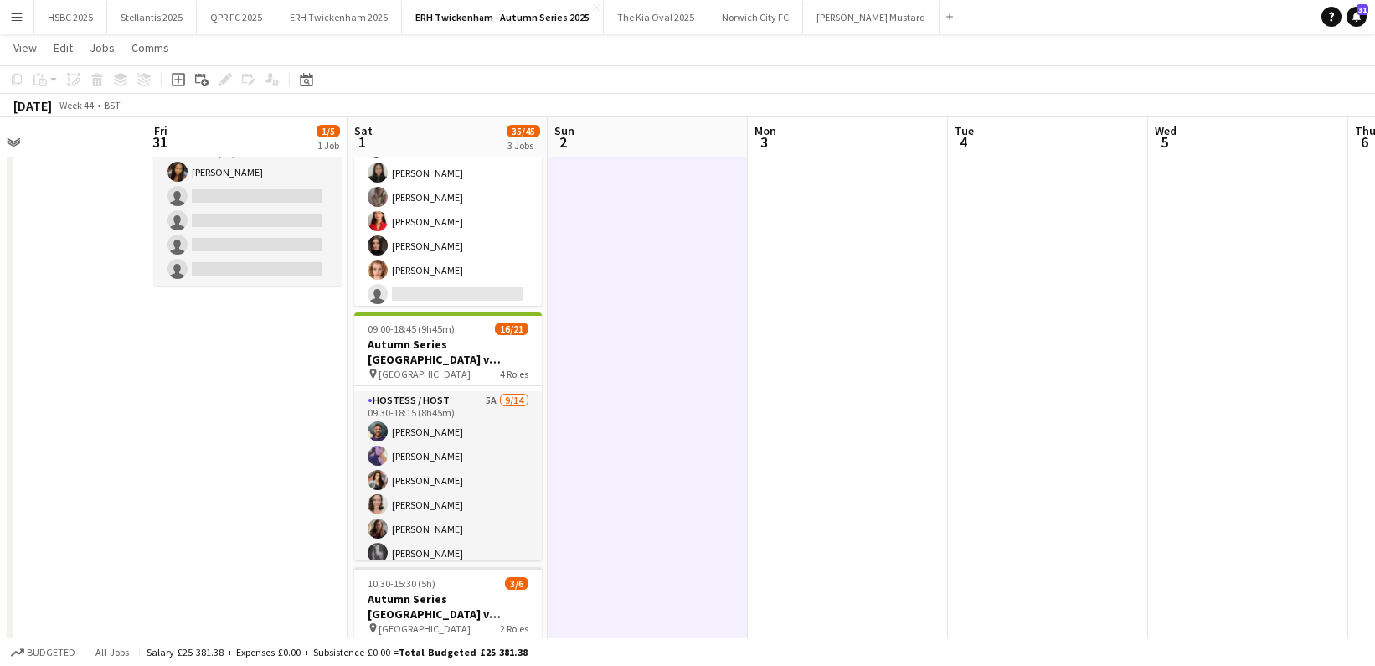
click at [486, 472] on app-card-role "Hostess / Host 5A [DATE] 09:30-18:15 (8h45m) [PERSON_NAME] [PERSON_NAME] [PERSO…" at bounding box center [448, 577] width 188 height 373
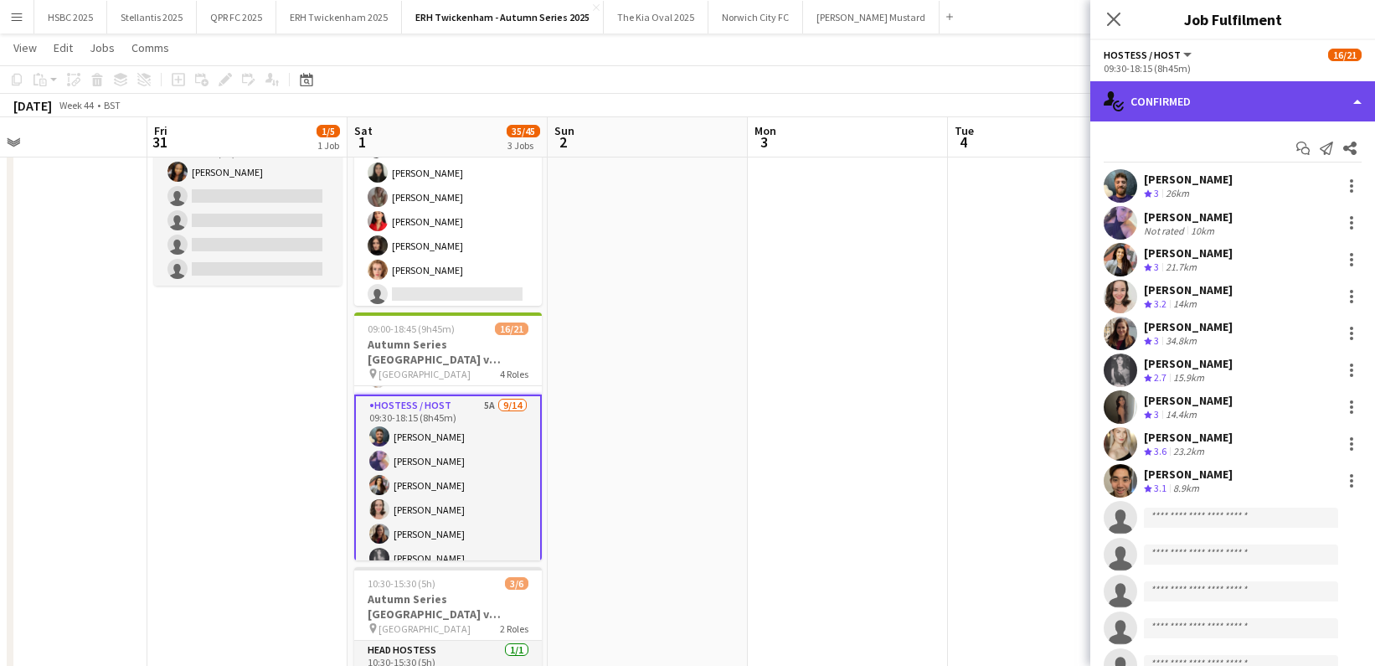
click at [1237, 99] on div "single-neutral-actions-check-2 Confirmed" at bounding box center [1232, 101] width 285 height 40
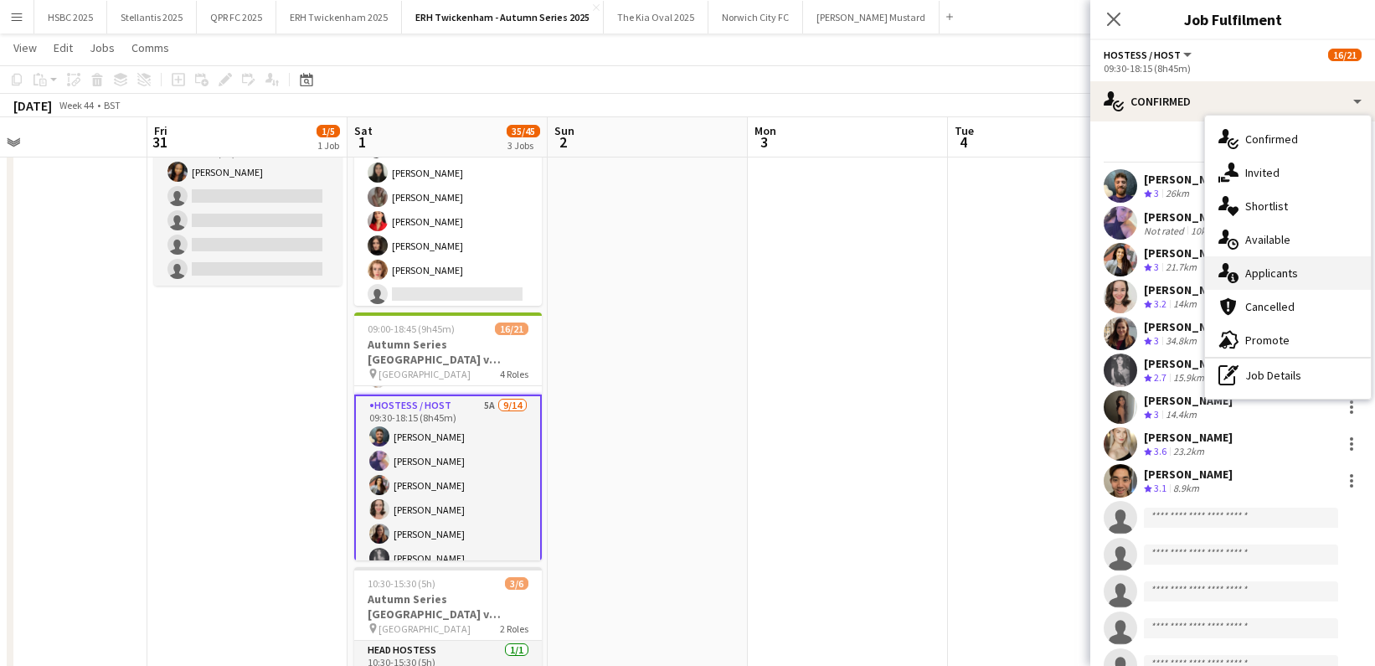
click at [1303, 279] on div "single-neutral-actions-information Applicants" at bounding box center [1288, 272] width 166 height 33
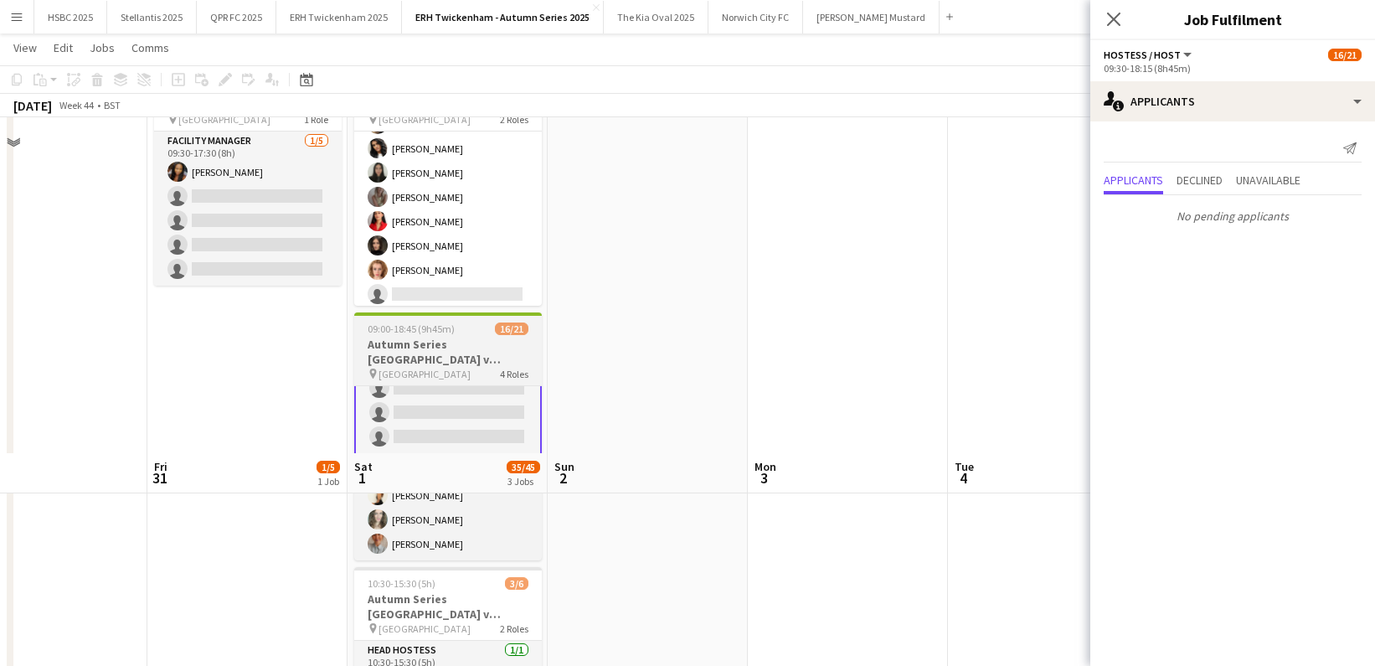
scroll to position [472, 0]
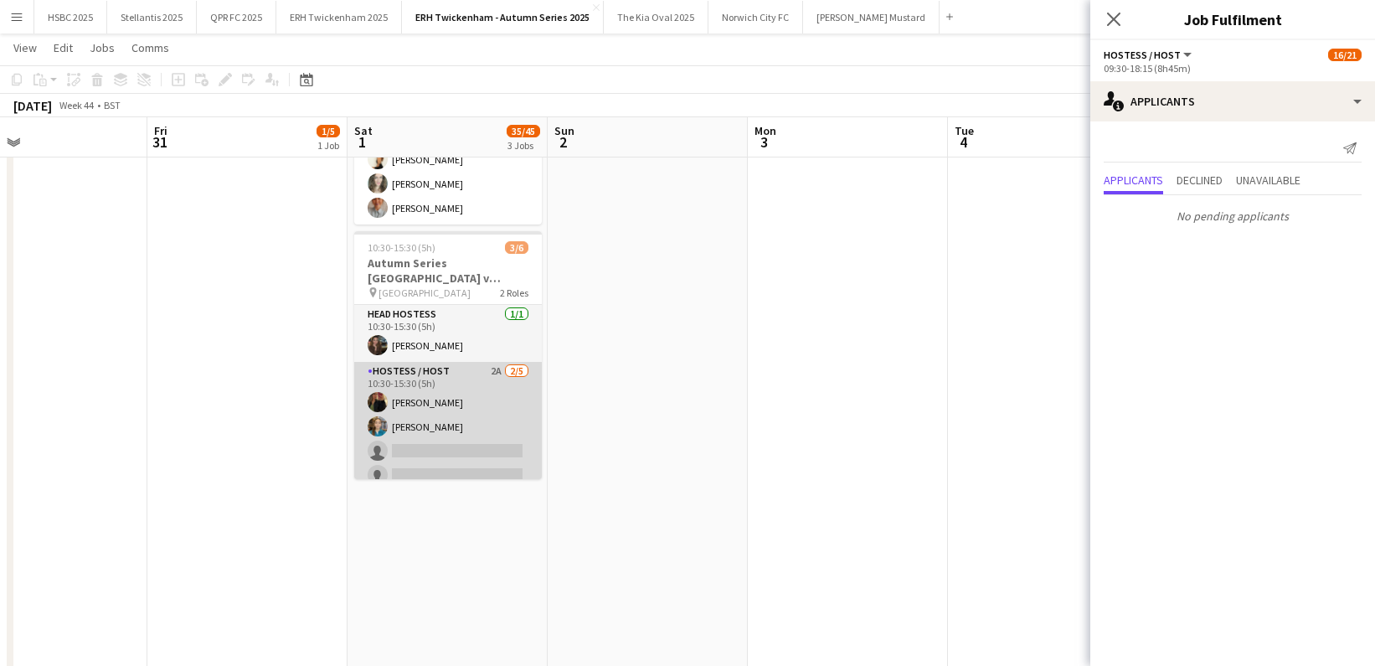
click at [471, 443] on app-card-role "Hostess / Host 2A [DATE] 10:30-15:30 (5h) [PERSON_NAME] [PERSON_NAME] single-ne…" at bounding box center [448, 439] width 188 height 154
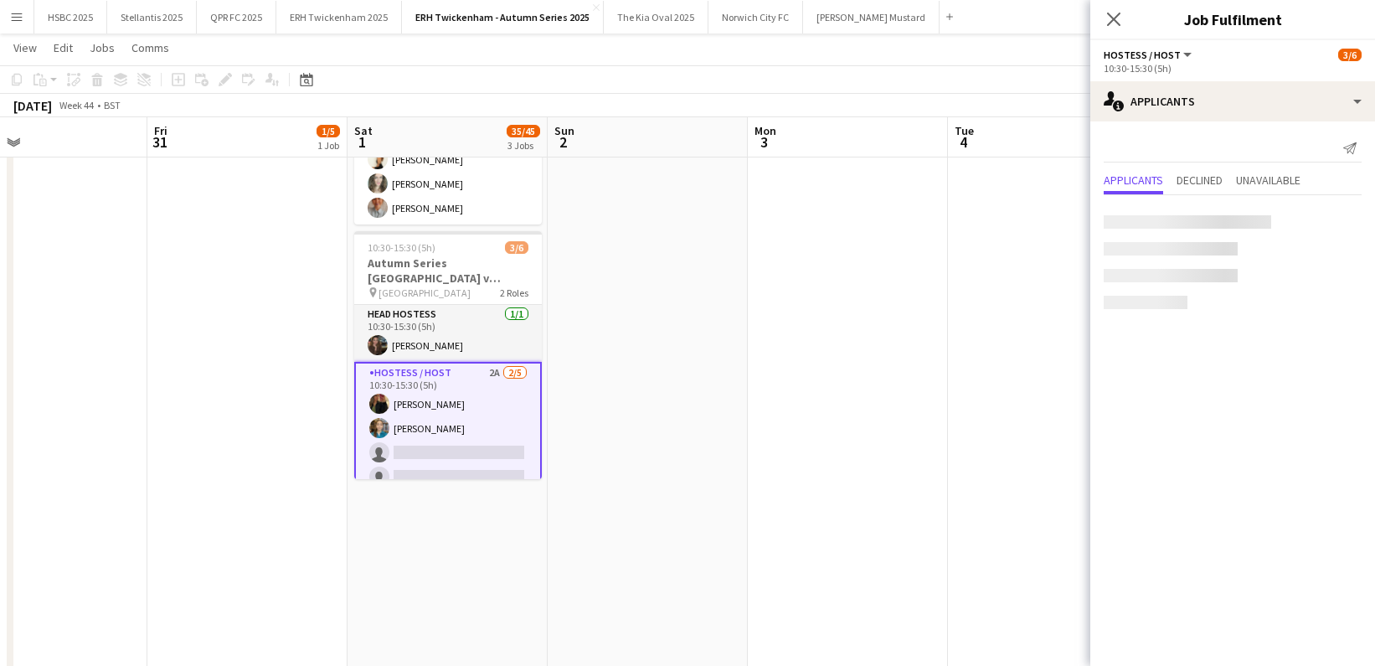
scroll to position [466, 0]
click at [775, 380] on app-date-cell at bounding box center [848, 241] width 200 height 1052
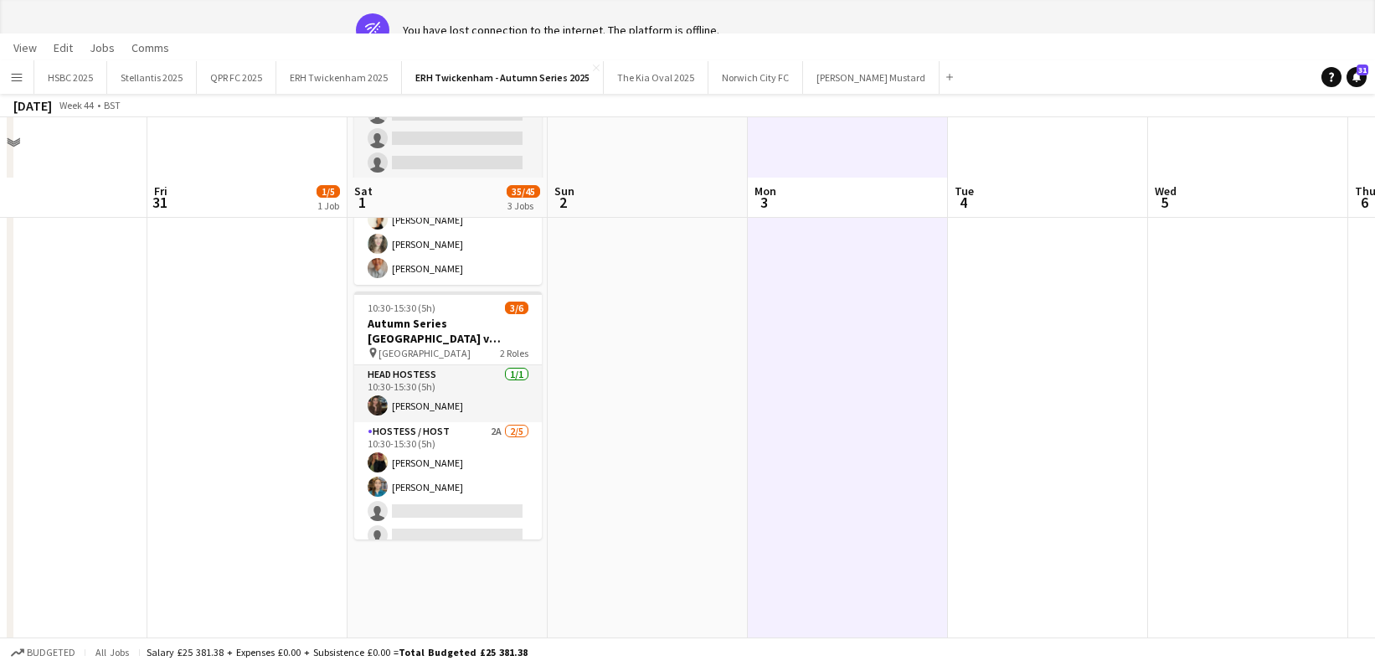
scroll to position [0, 0]
